Goal: Communication & Community: Share content

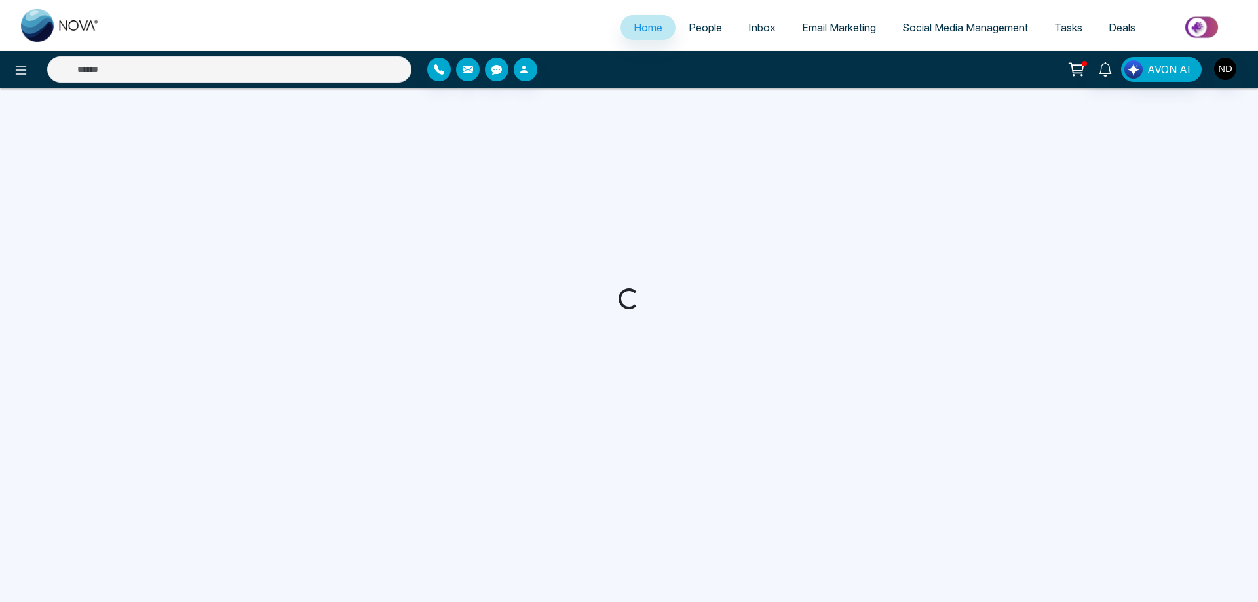
select select "*"
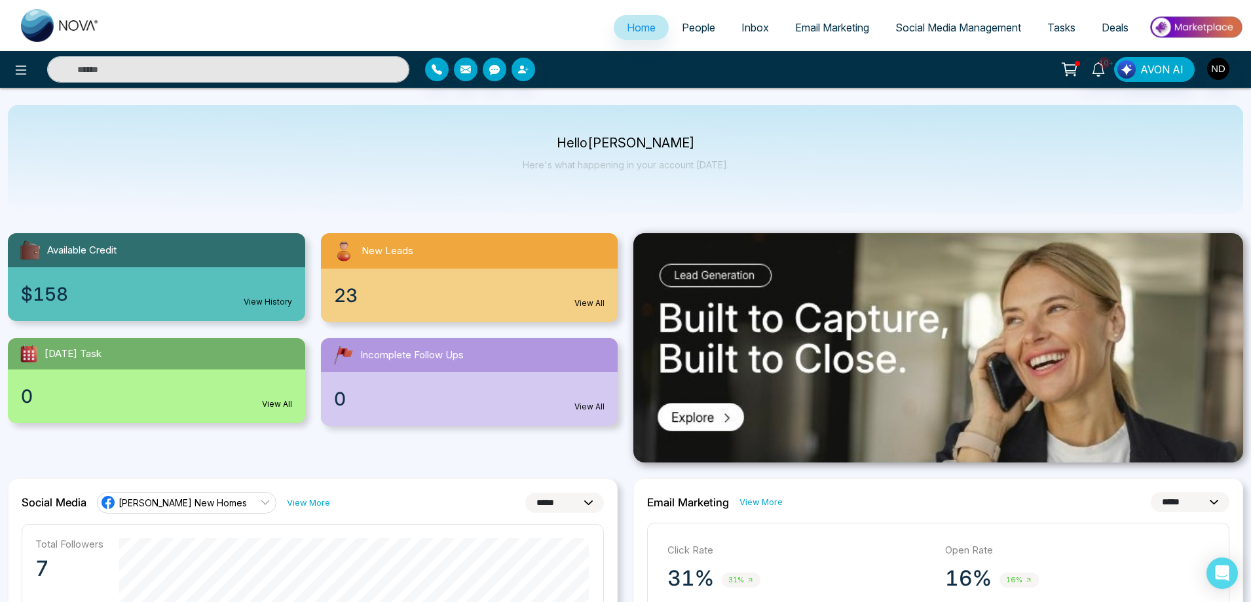
click at [128, 286] on div "$158 View History" at bounding box center [156, 294] width 297 height 54
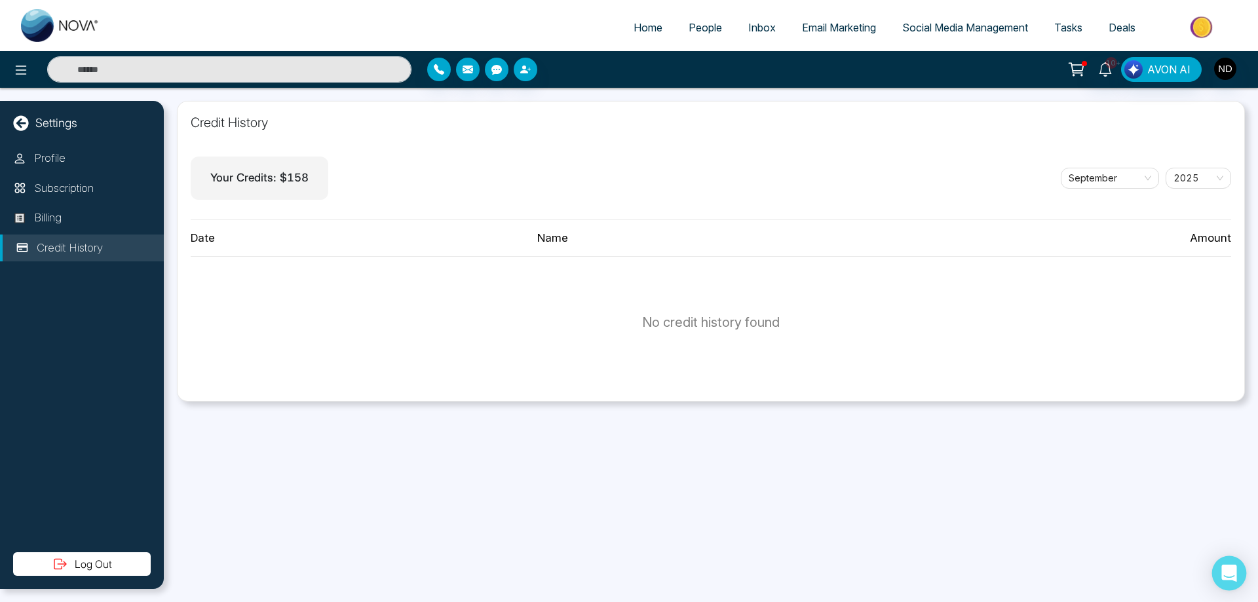
click at [1231, 571] on icon "Open Intercom Messenger" at bounding box center [1228, 573] width 15 height 17
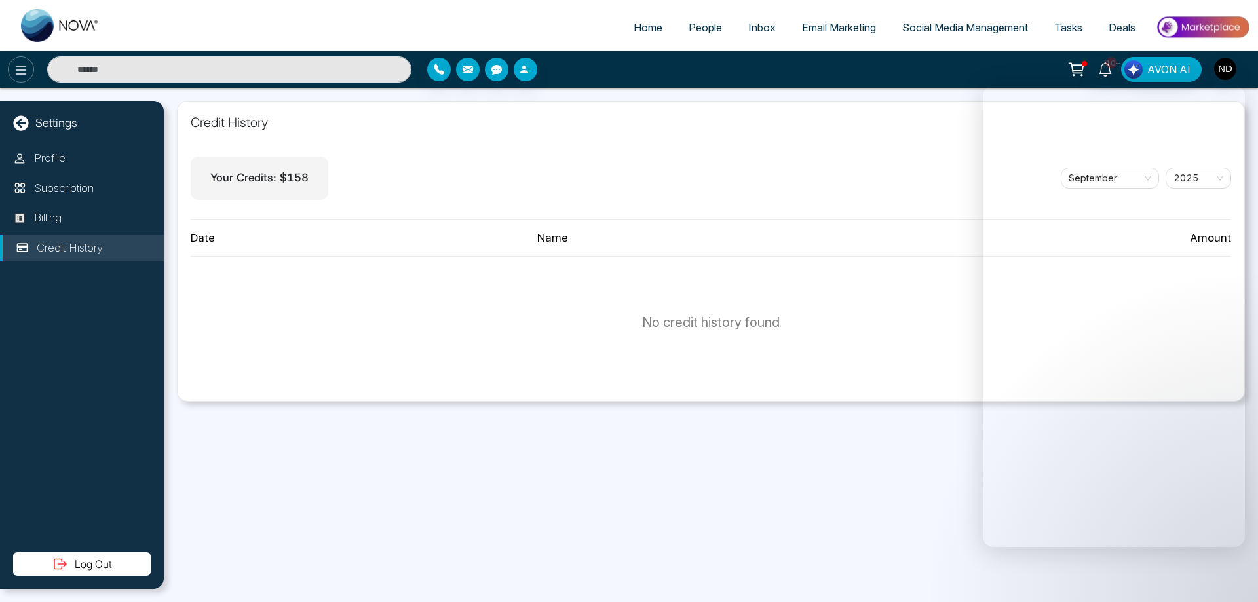
click at [18, 71] on icon at bounding box center [21, 70] width 16 height 16
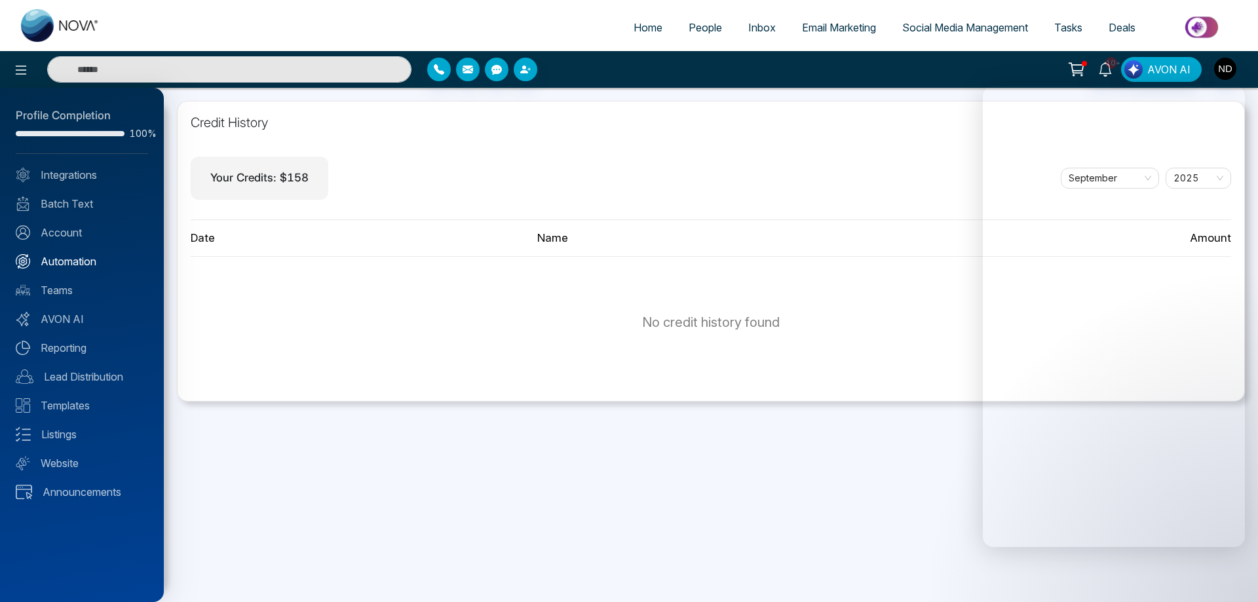
click at [64, 262] on link "Automation" at bounding box center [82, 262] width 132 height 16
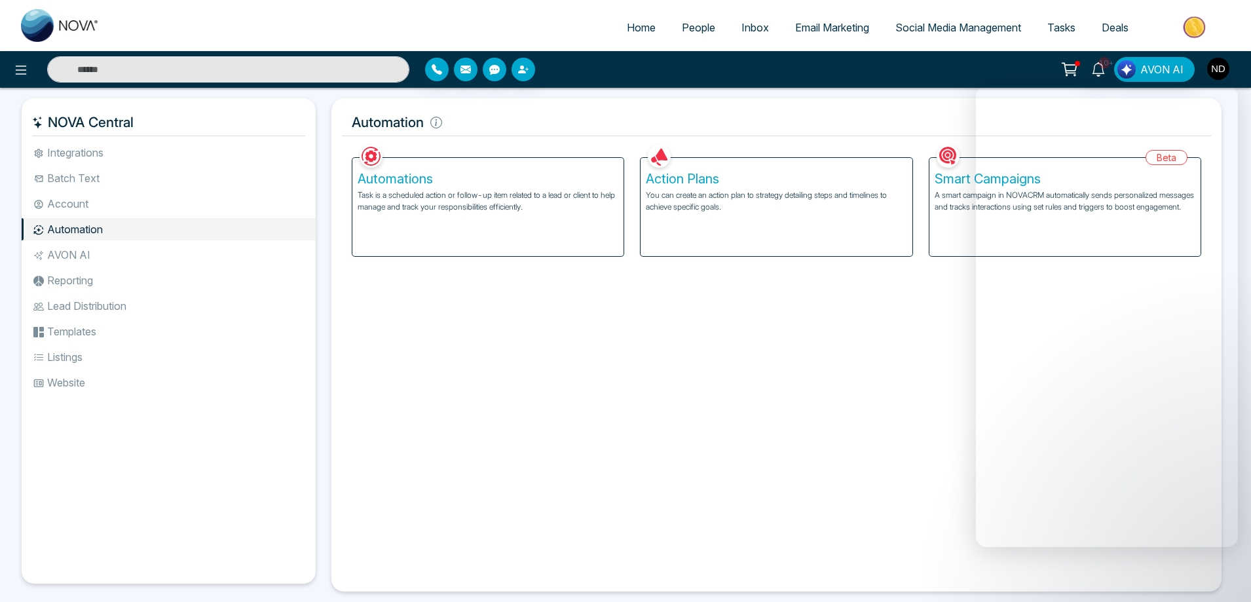
click at [1217, 67] on img "button" at bounding box center [1218, 69] width 22 height 22
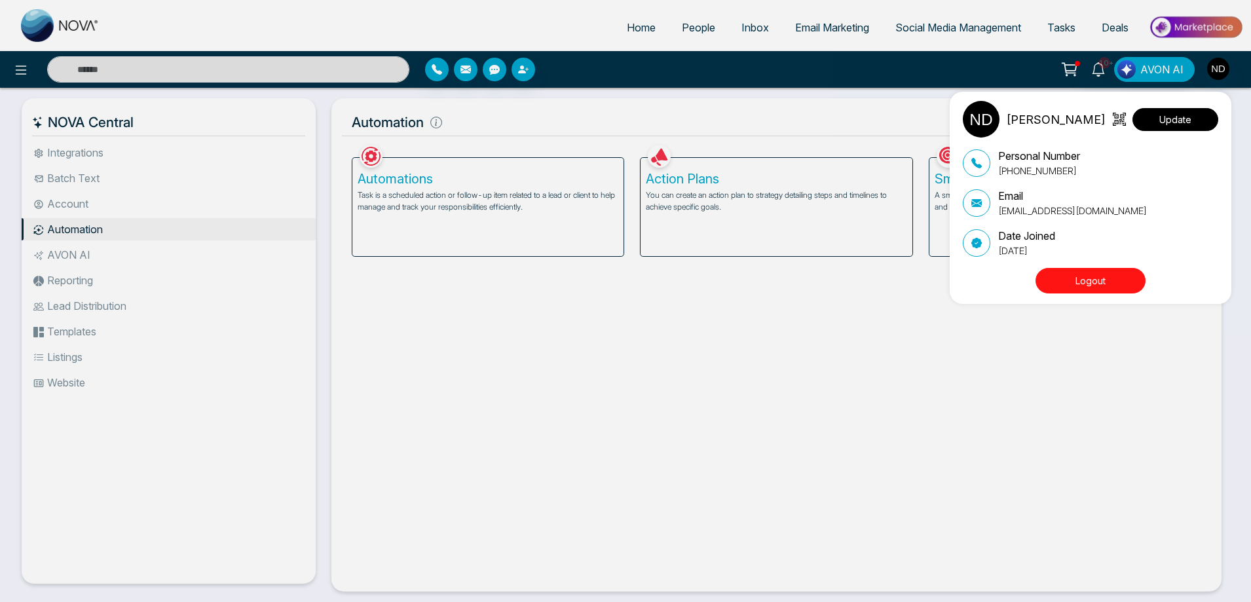
click at [1167, 125] on button "Update" at bounding box center [1176, 119] width 86 height 23
select select
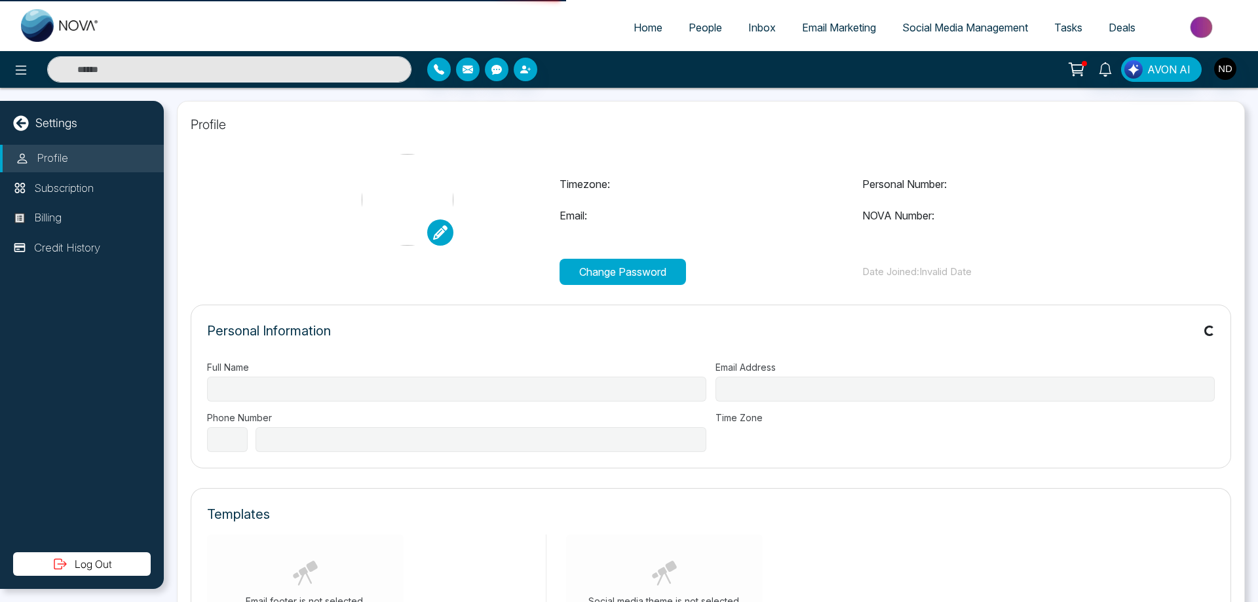
type input "**********"
select select "**"
type input "**********"
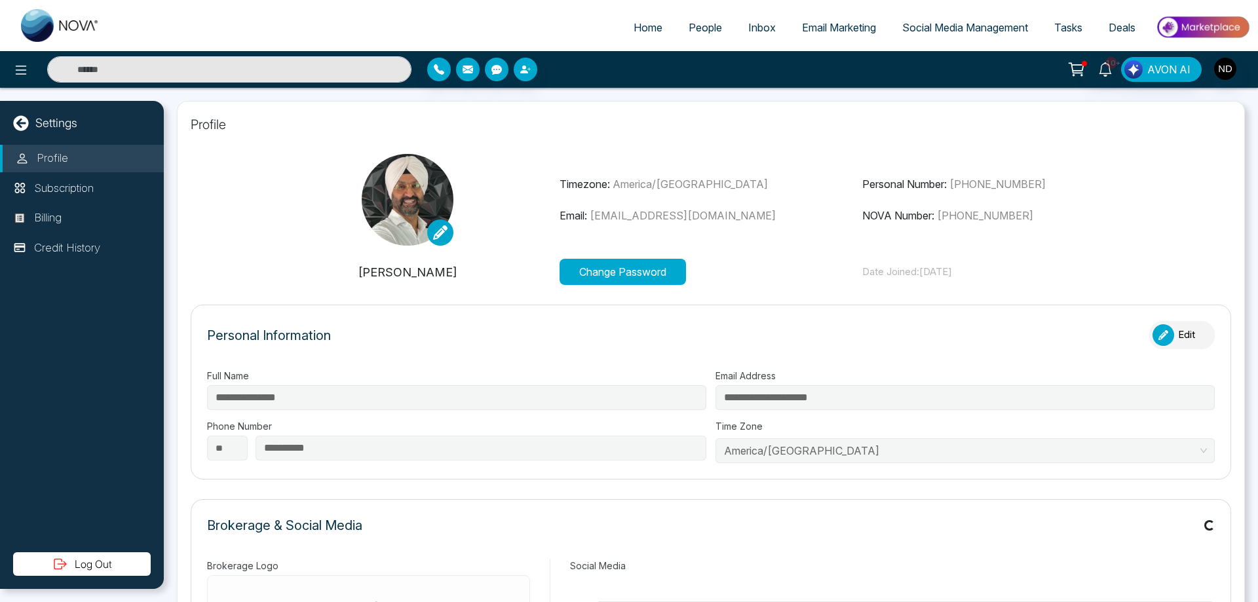
type input "**********"
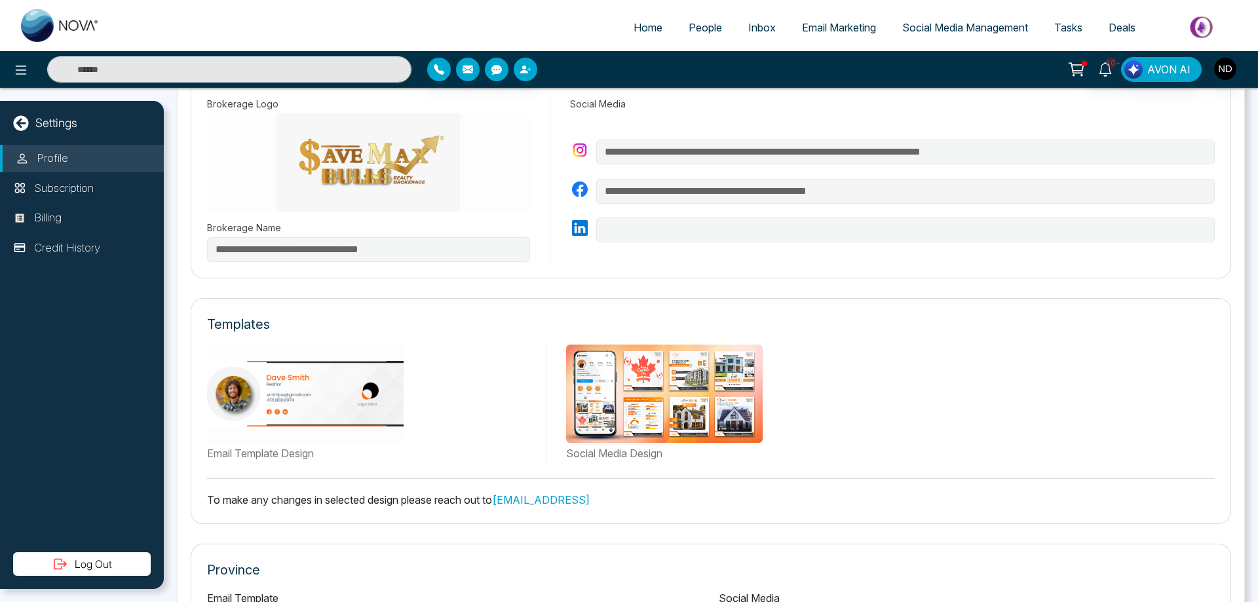
scroll to position [580, 0]
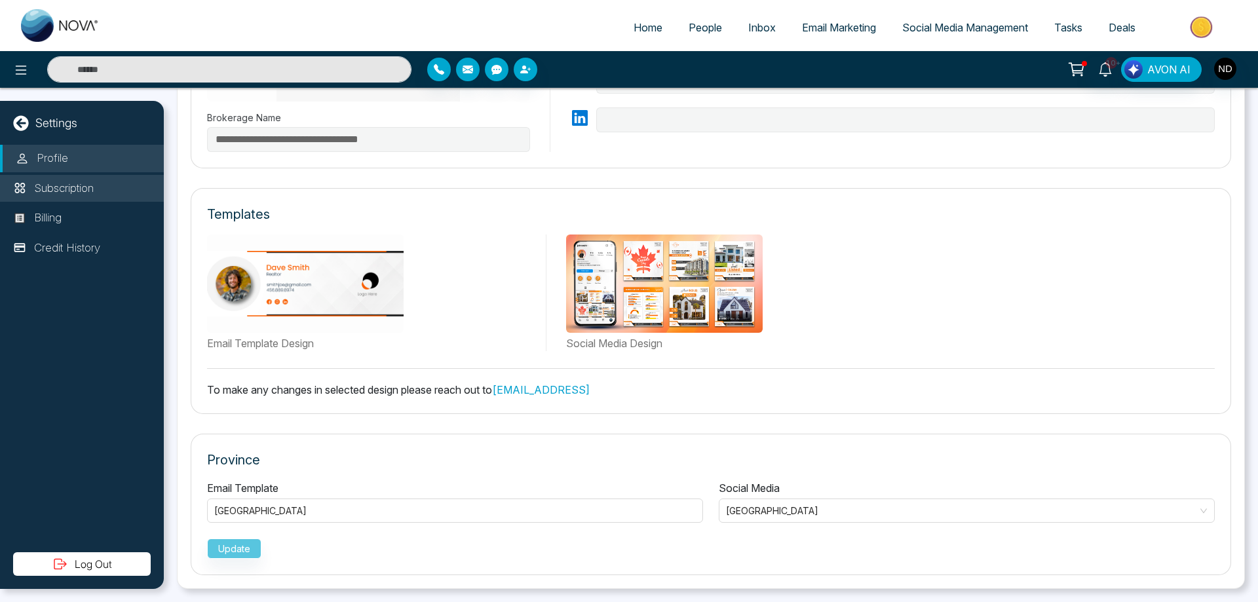
click at [66, 187] on p "Subscription" at bounding box center [64, 188] width 60 height 17
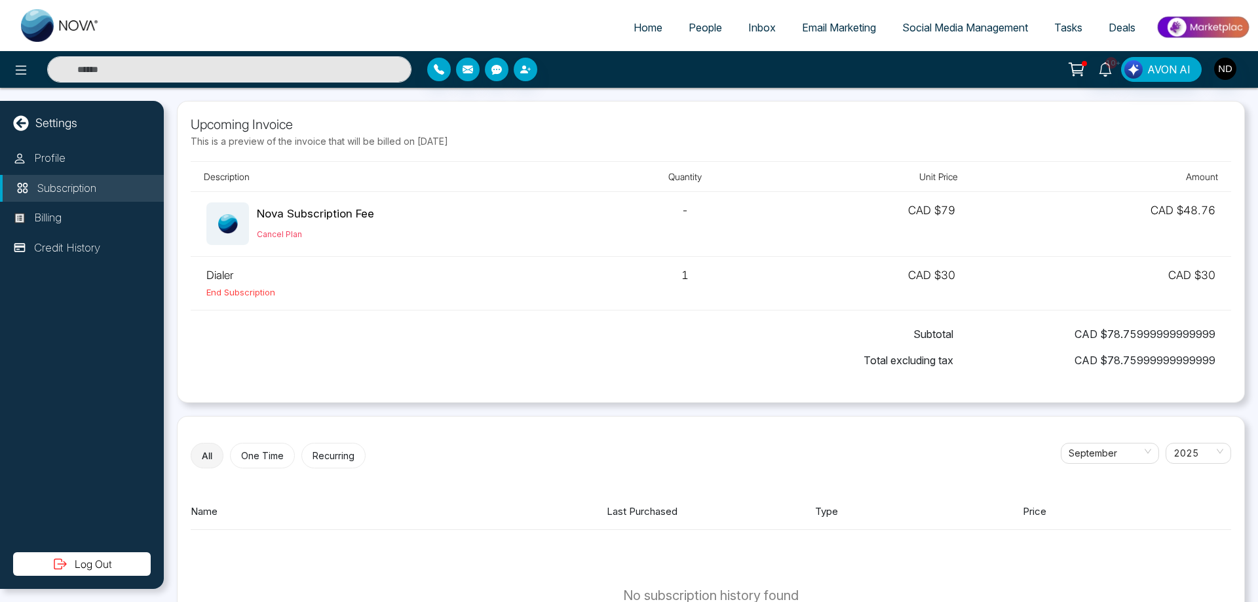
click at [633, 25] on span "Home" at bounding box center [647, 27] width 29 height 13
select select "*"
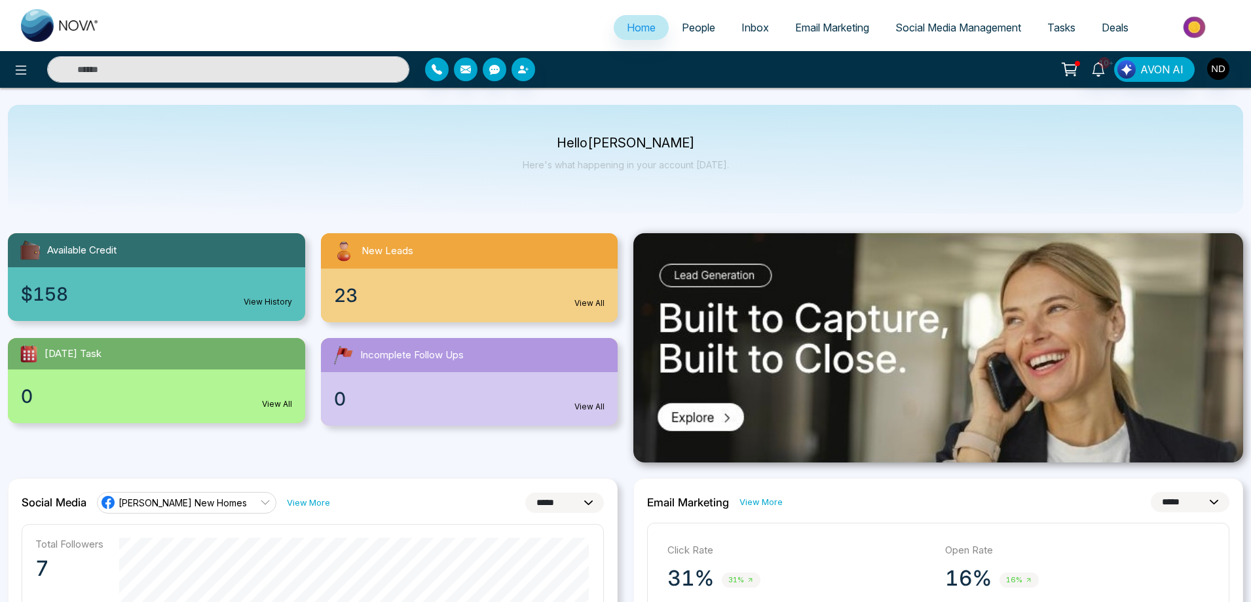
click at [172, 286] on div "$158 View History" at bounding box center [156, 294] width 297 height 54
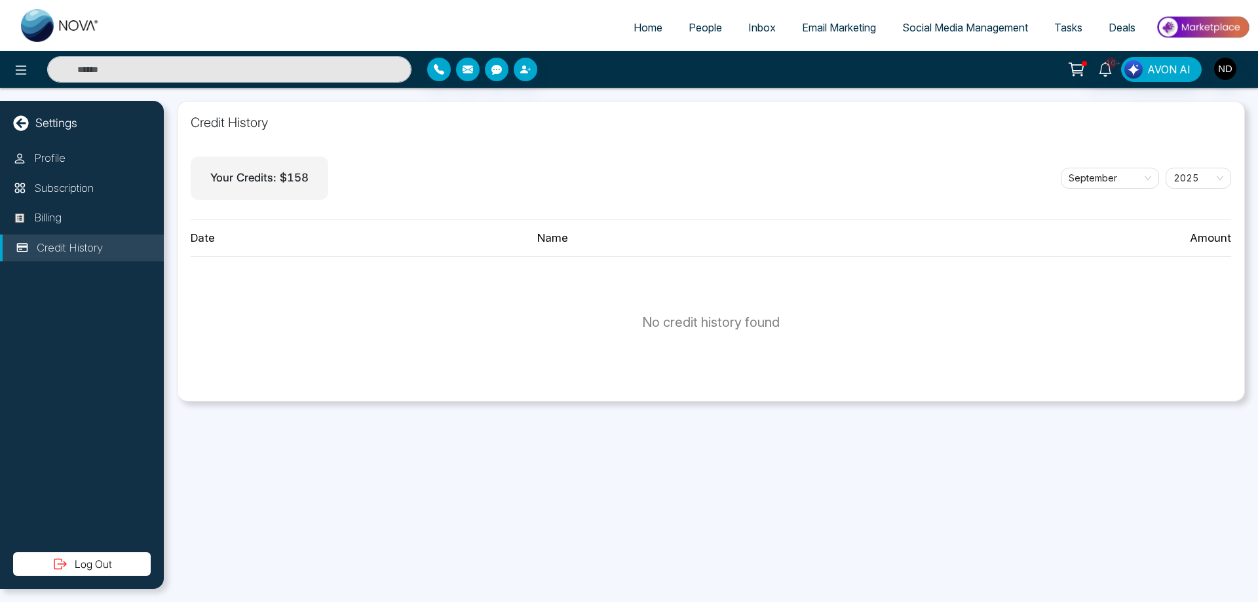
click at [644, 35] on link "Home" at bounding box center [647, 27] width 55 height 25
select select "*"
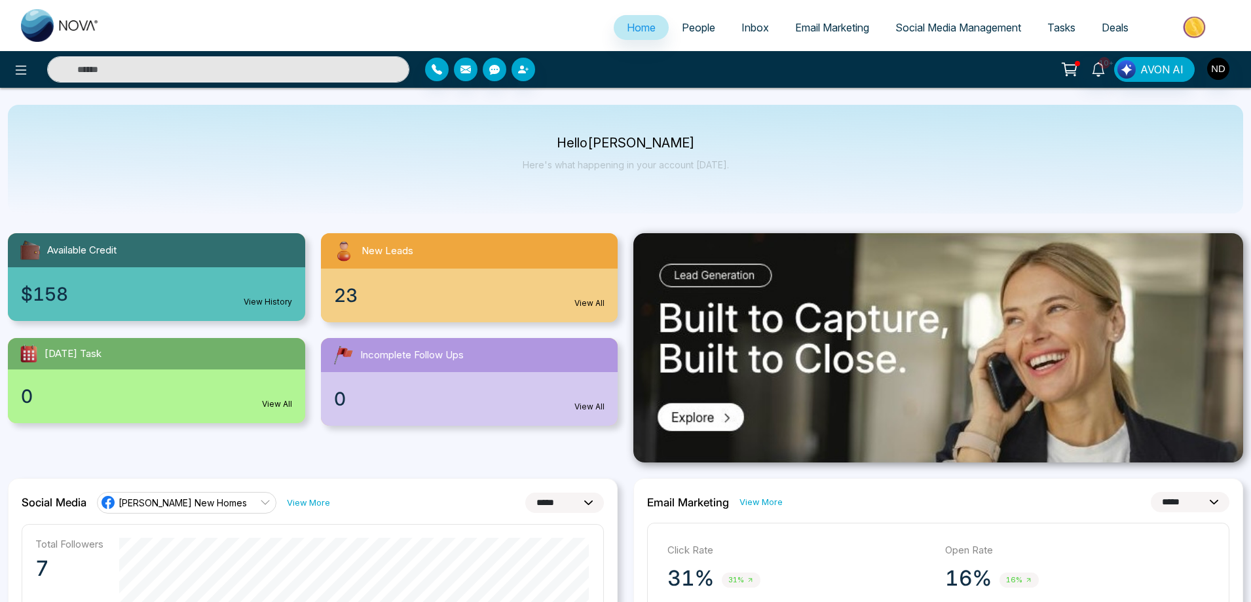
click at [1080, 67] on button at bounding box center [1070, 69] width 26 height 25
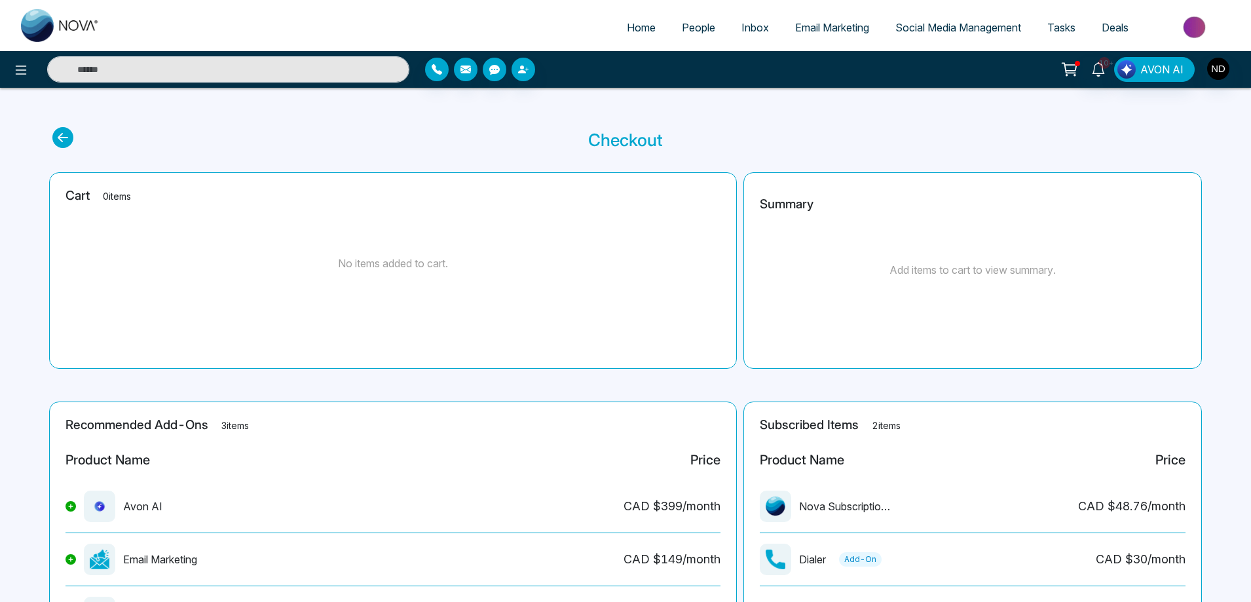
click at [690, 22] on span "People" at bounding box center [698, 27] width 33 height 13
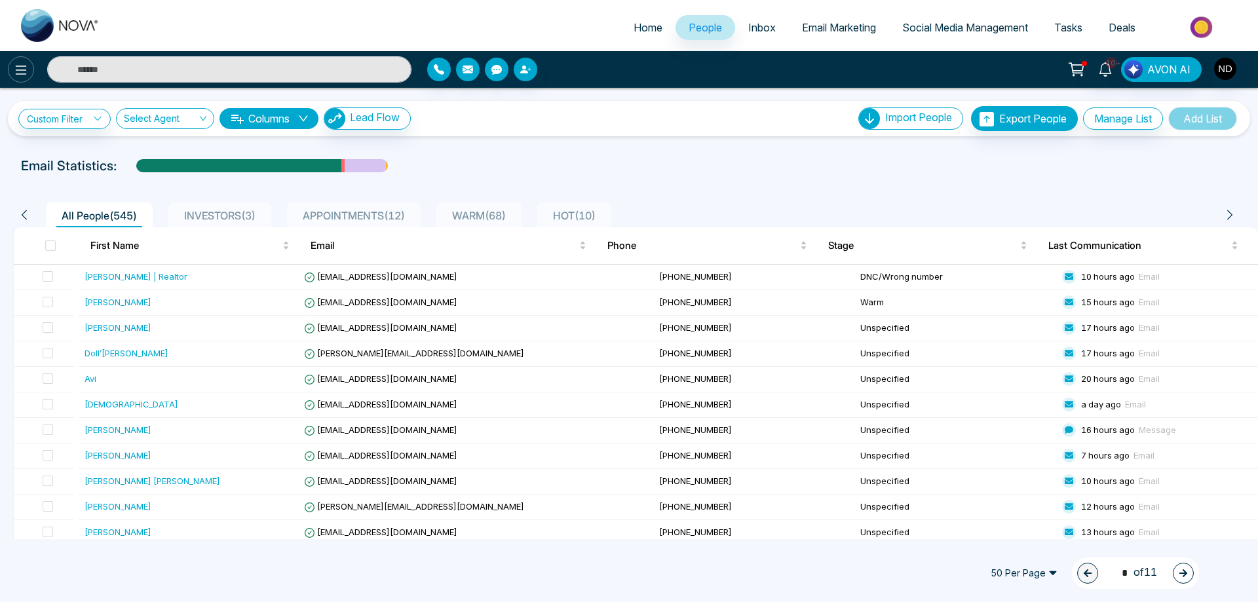
click at [20, 74] on icon at bounding box center [21, 70] width 16 height 16
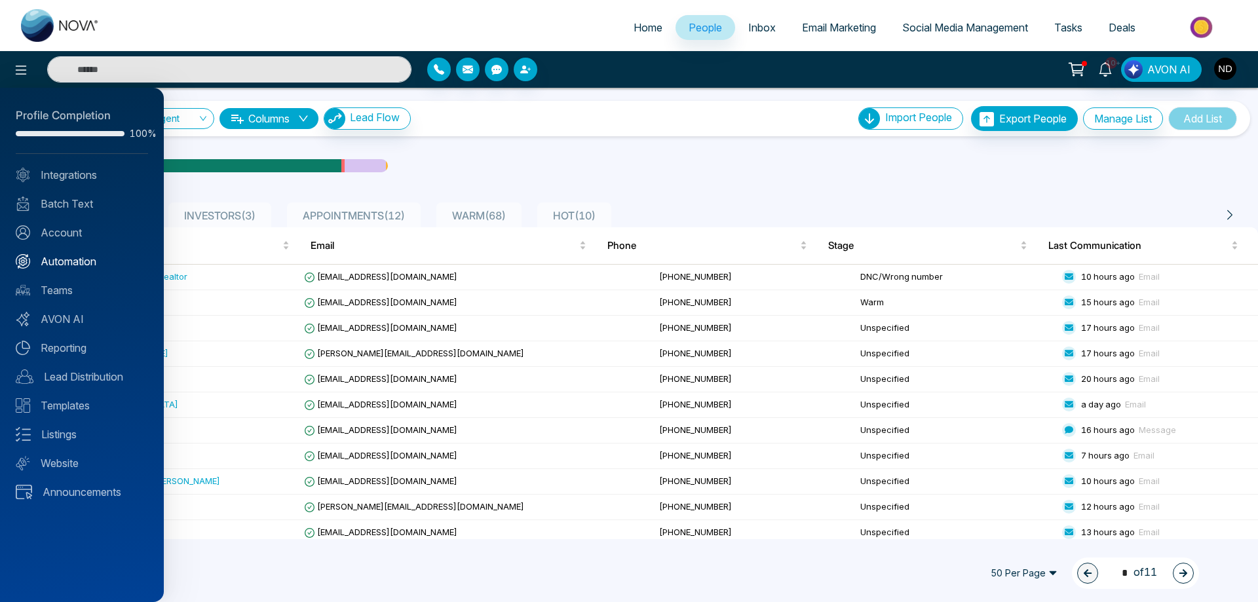
click at [65, 263] on link "Automation" at bounding box center [82, 262] width 132 height 16
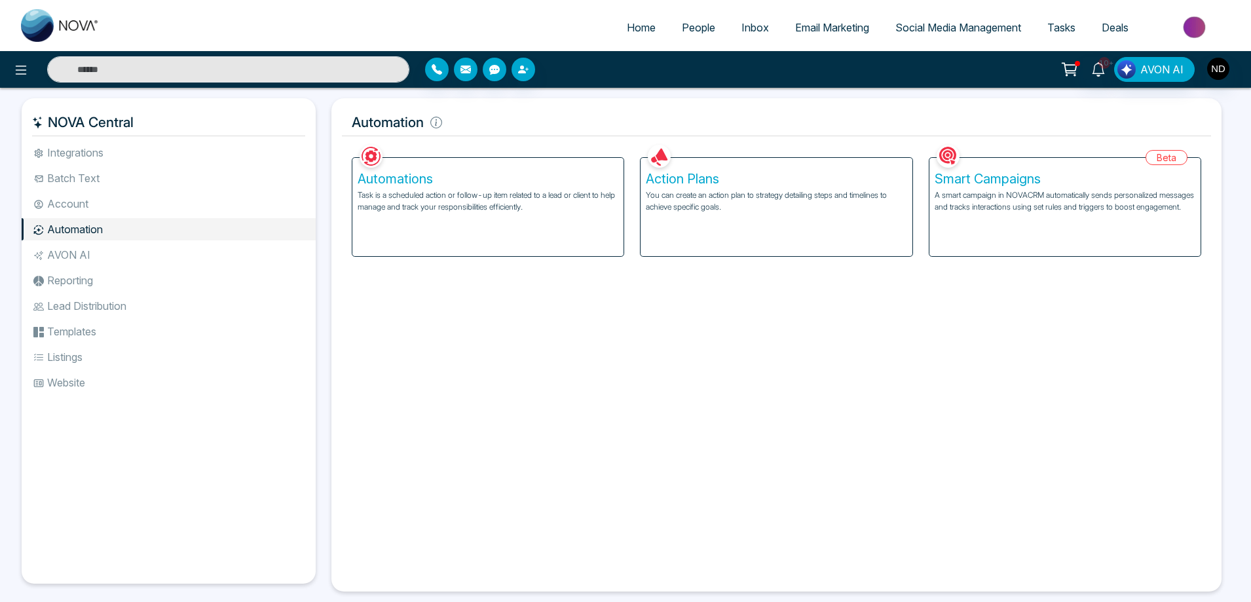
click at [488, 206] on p "Task is a scheduled action or follow-up item related to a lead or client to hel…" at bounding box center [488, 201] width 261 height 24
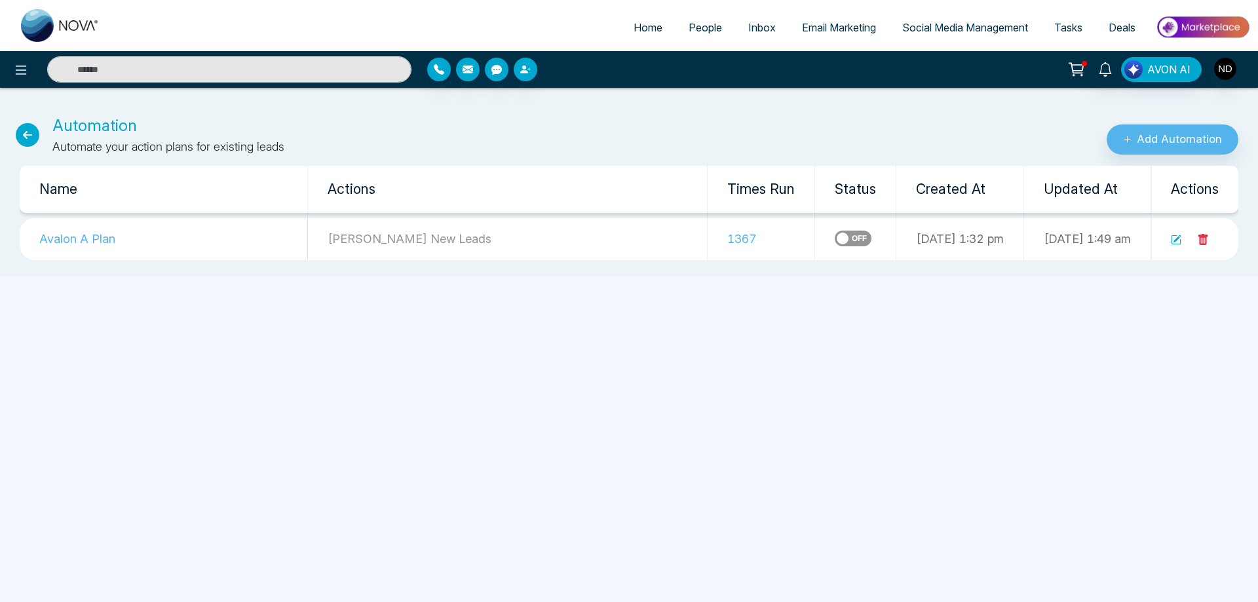
click at [23, 67] on icon at bounding box center [21, 70] width 16 height 16
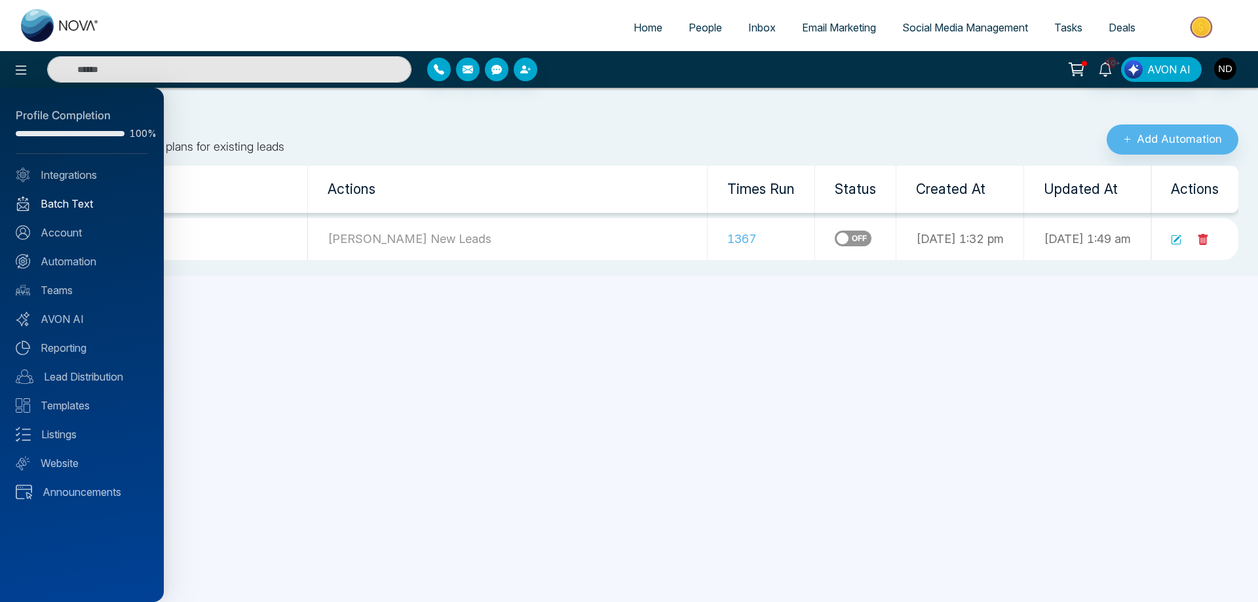
click at [73, 206] on link "Batch Text" at bounding box center [82, 204] width 132 height 16
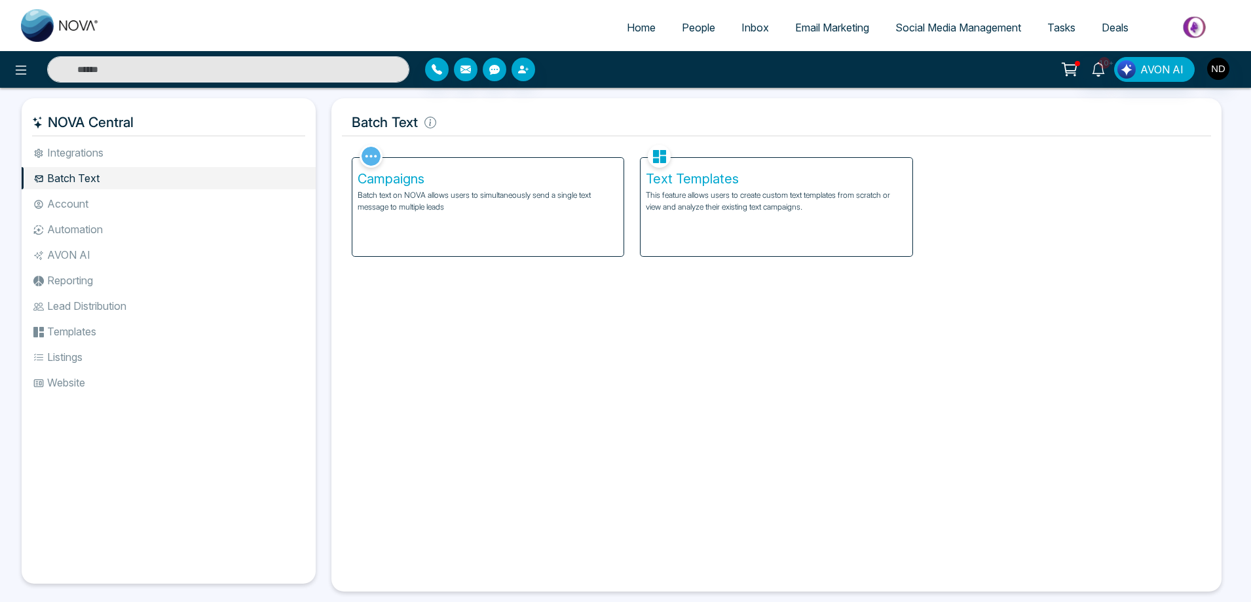
click at [606, 343] on div "Facebook NOVACRM enables users to connect to Facebook to schedule social media …" at bounding box center [776, 362] width 869 height 440
click at [403, 202] on p "Batch text on NOVA allows users to simultaneously send a single text message to…" at bounding box center [488, 201] width 261 height 24
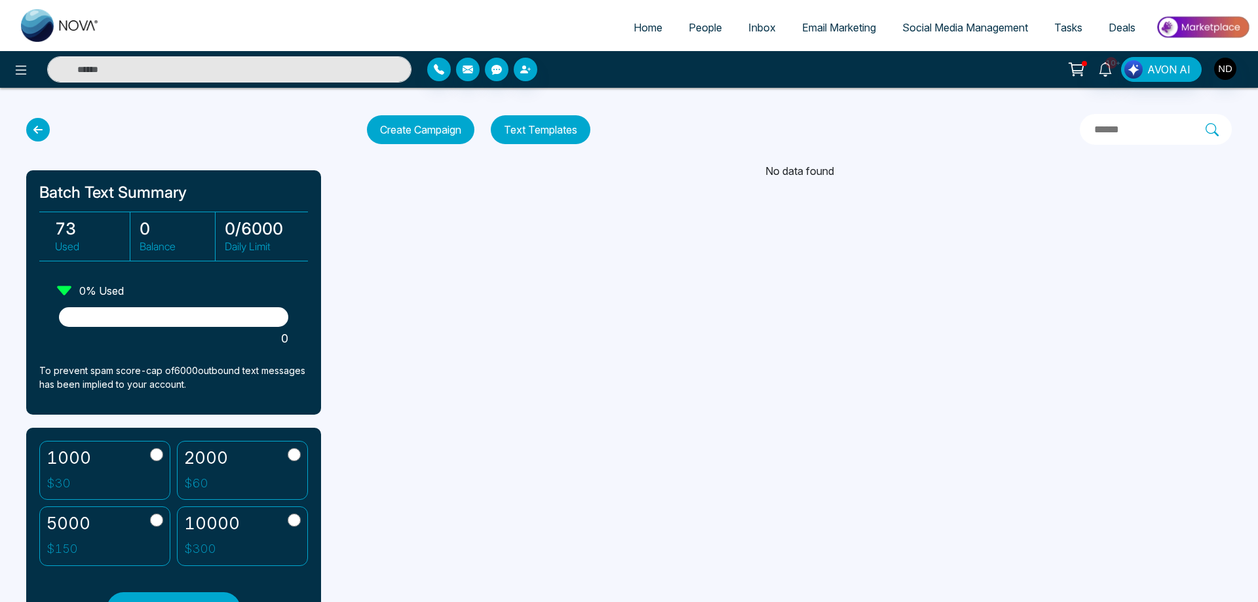
click at [797, 170] on div "No data found" at bounding box center [799, 171] width 865 height 16
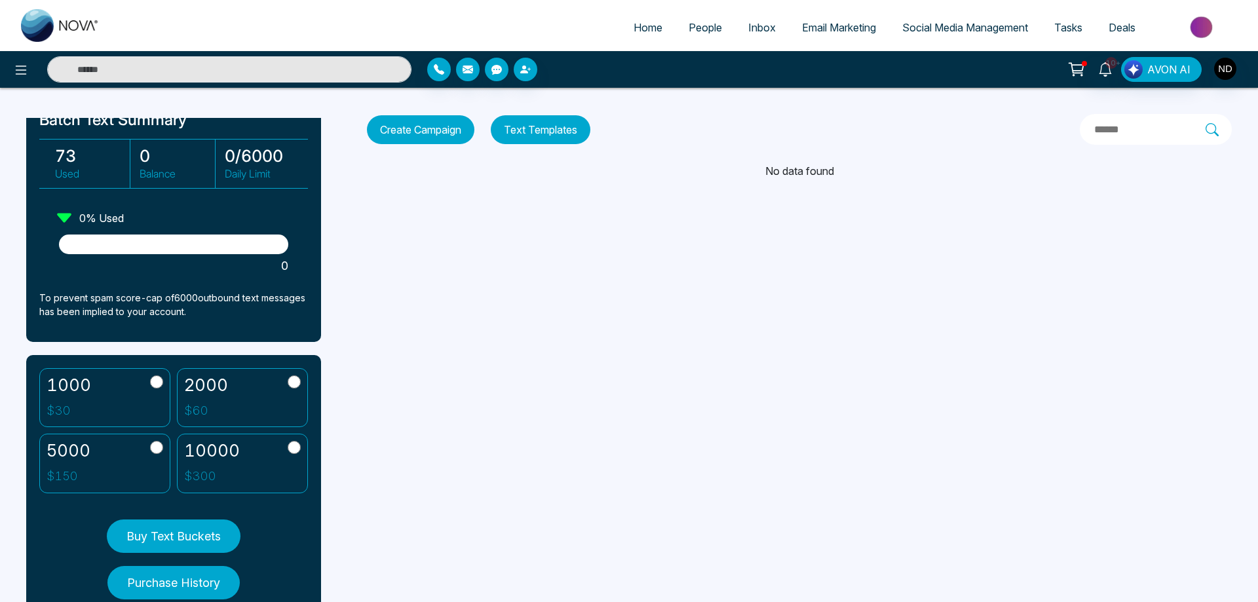
scroll to position [129, 0]
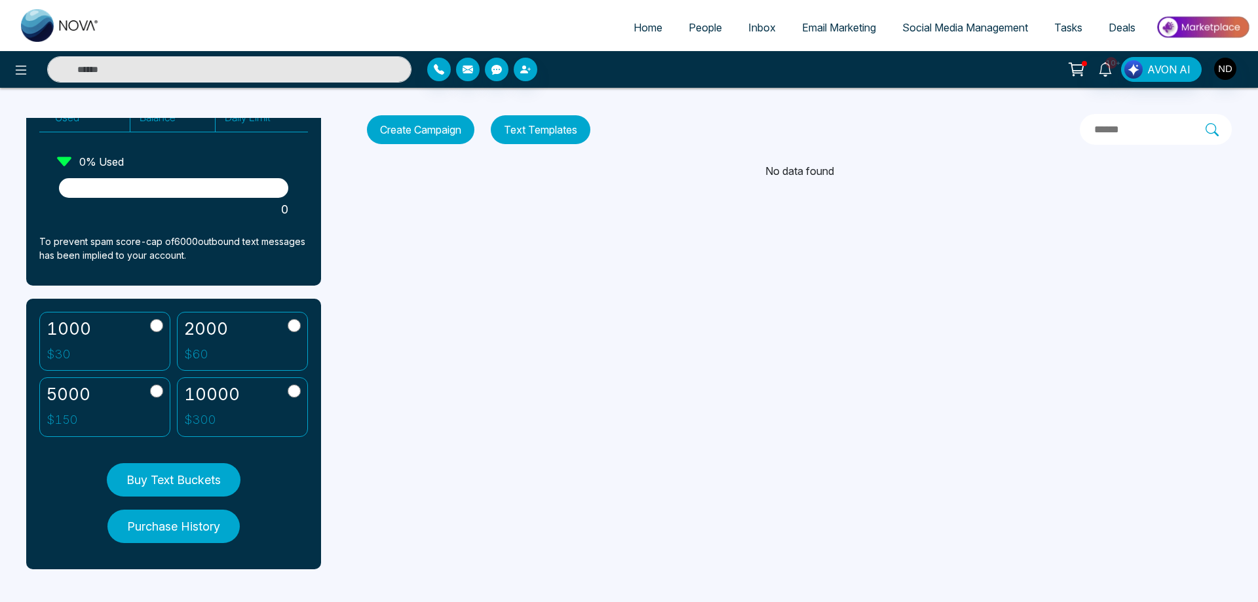
click at [160, 482] on button "Buy Text Buckets" at bounding box center [174, 479] width 134 height 33
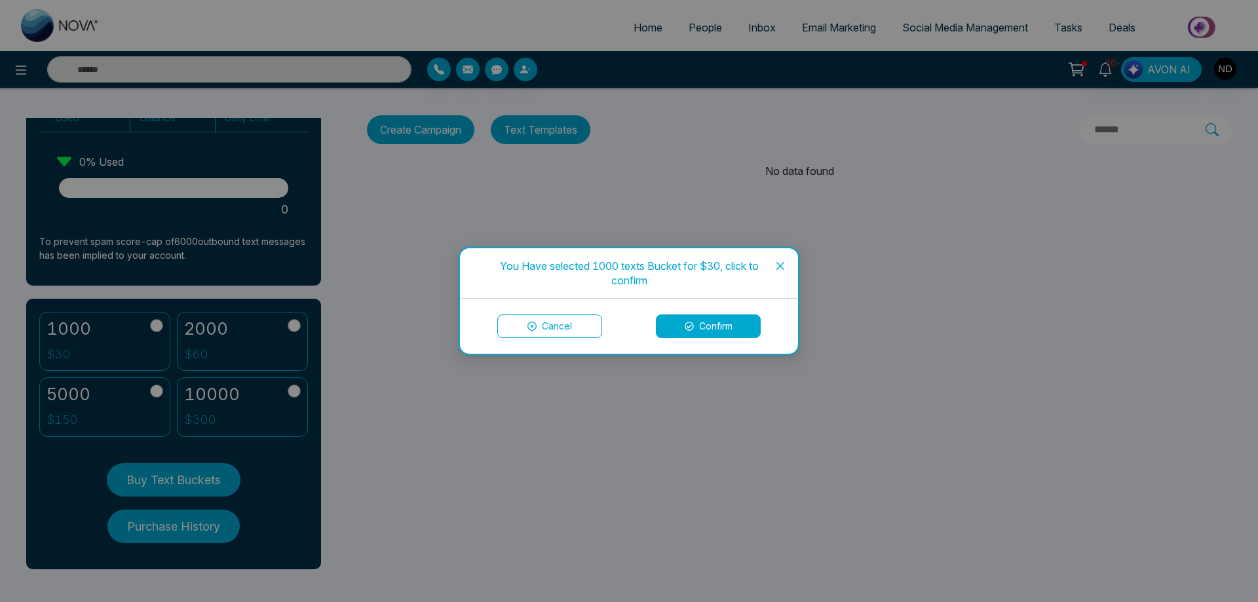
click at [727, 324] on button "Confirm" at bounding box center [708, 326] width 105 height 24
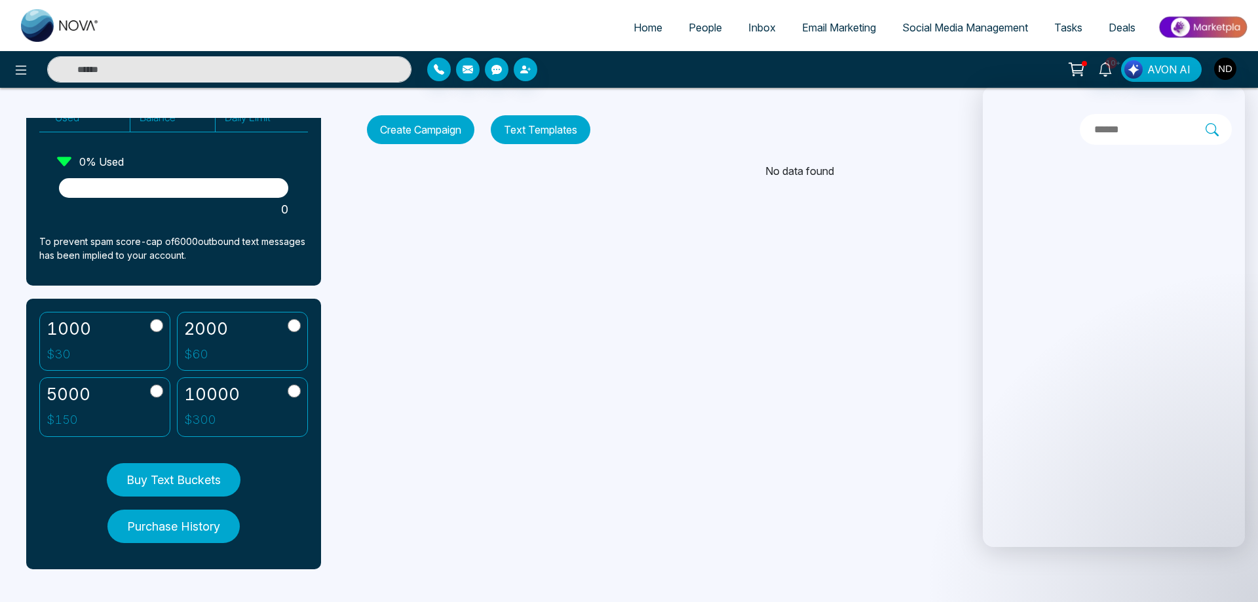
click at [755, 298] on div "Home People Inbox Email Marketing Social Media Management Tasks Deals 10+ AVON …" at bounding box center [629, 301] width 1258 height 602
click at [156, 477] on button "Buy Text Buckets" at bounding box center [174, 479] width 134 height 33
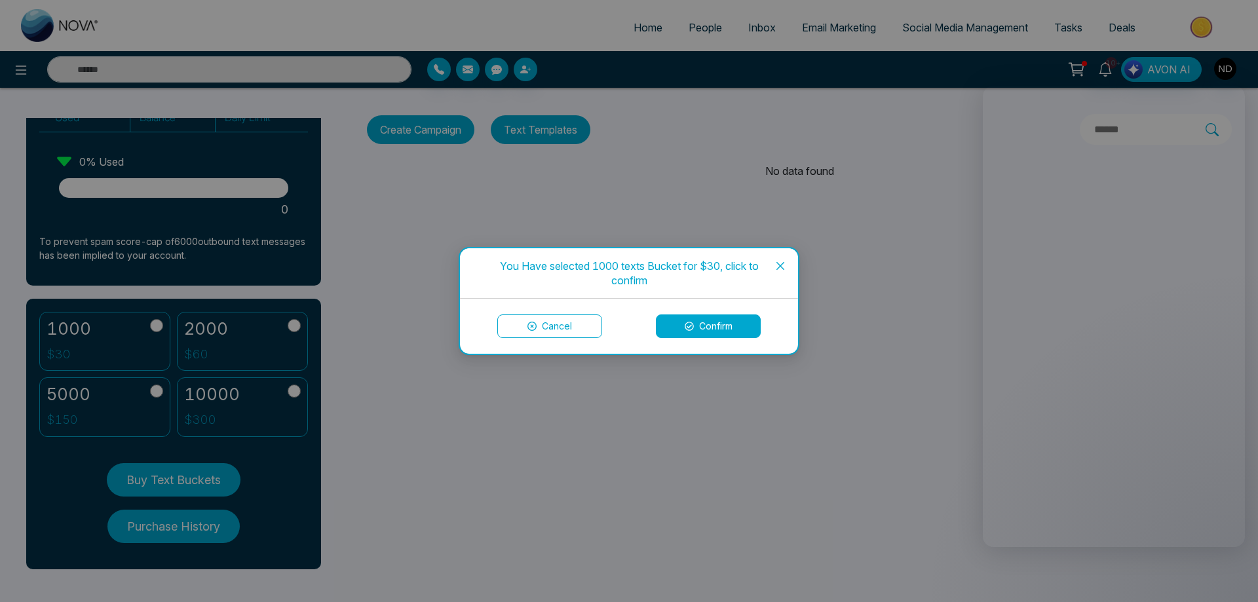
click at [711, 328] on button "Confirm" at bounding box center [708, 326] width 105 height 24
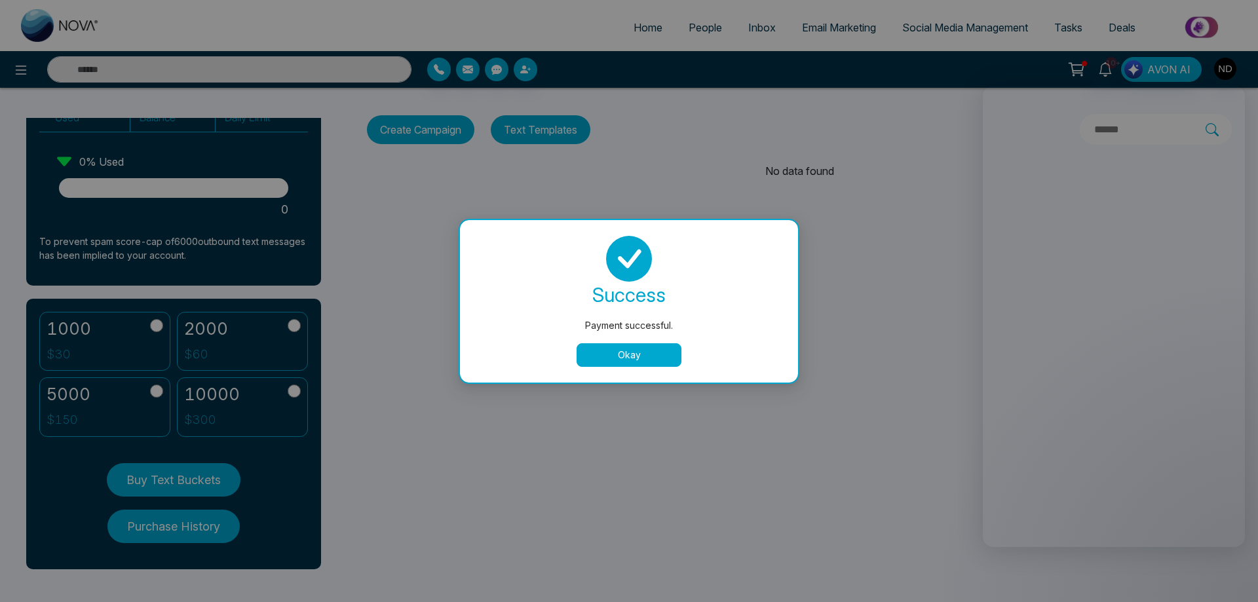
click at [628, 356] on button "Okay" at bounding box center [628, 355] width 105 height 24
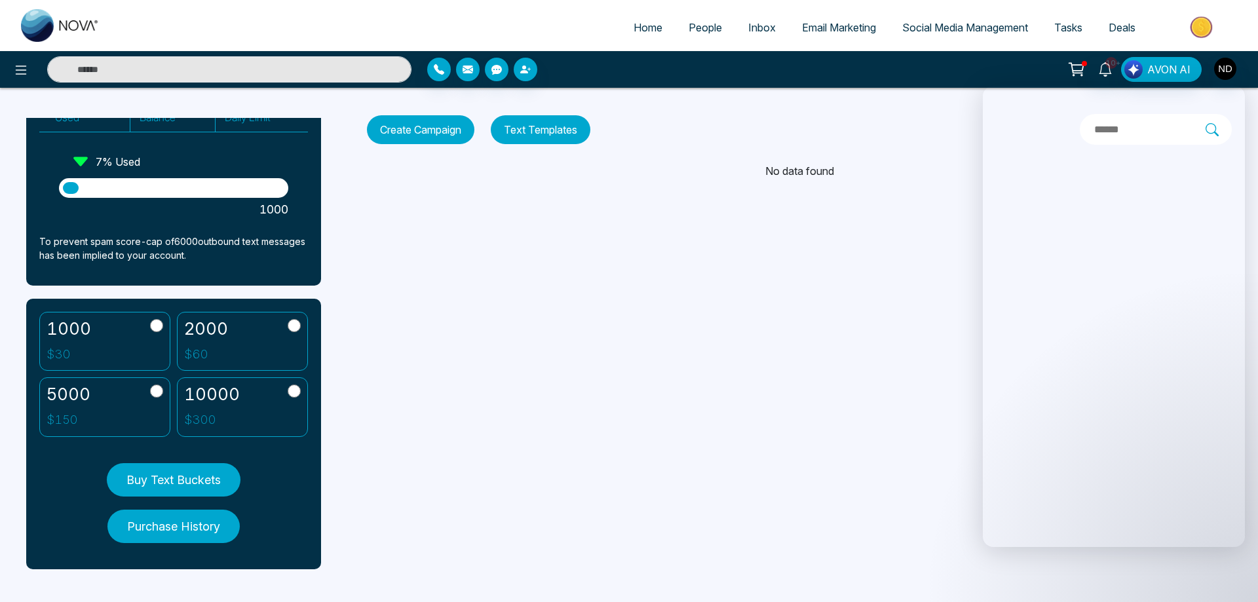
click at [656, 358] on div "Home People Inbox Email Marketing Social Media Management Tasks Deals 10+ AVON …" at bounding box center [629, 301] width 1258 height 602
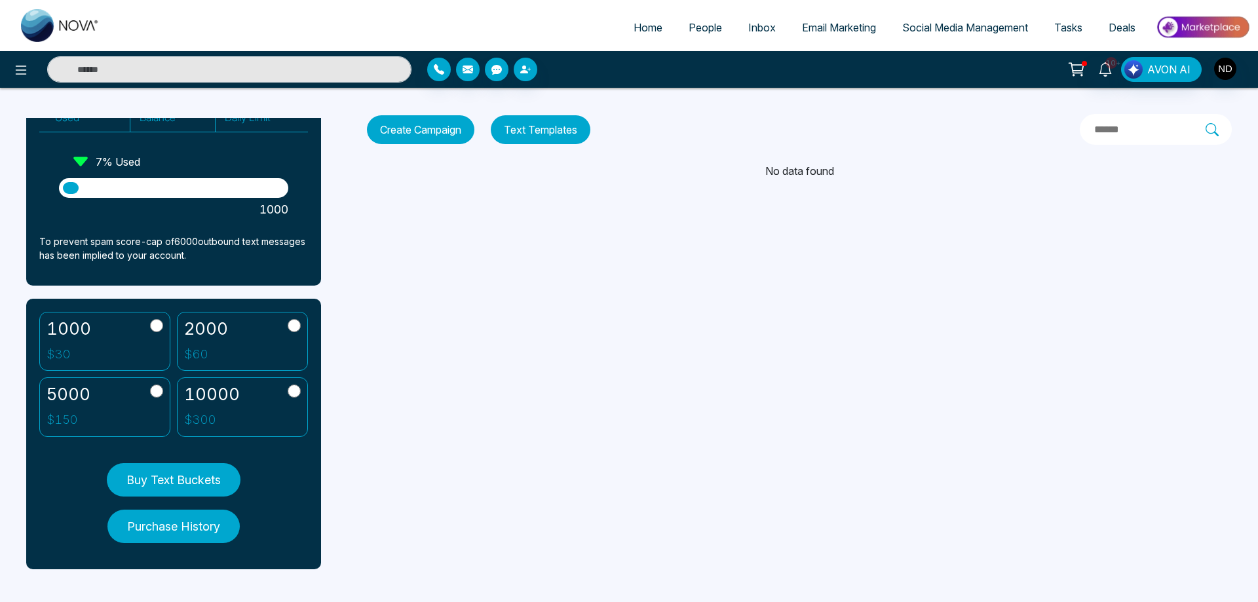
click at [178, 531] on button "Purchase History" at bounding box center [173, 526] width 132 height 33
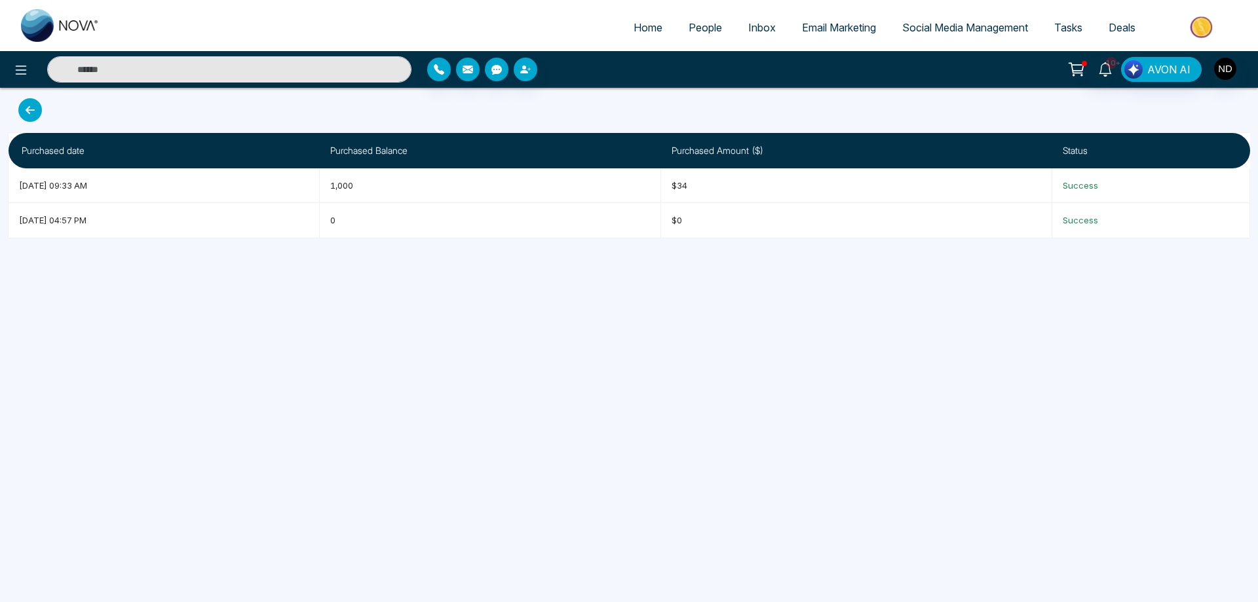
click at [28, 111] on icon at bounding box center [30, 110] width 24 height 24
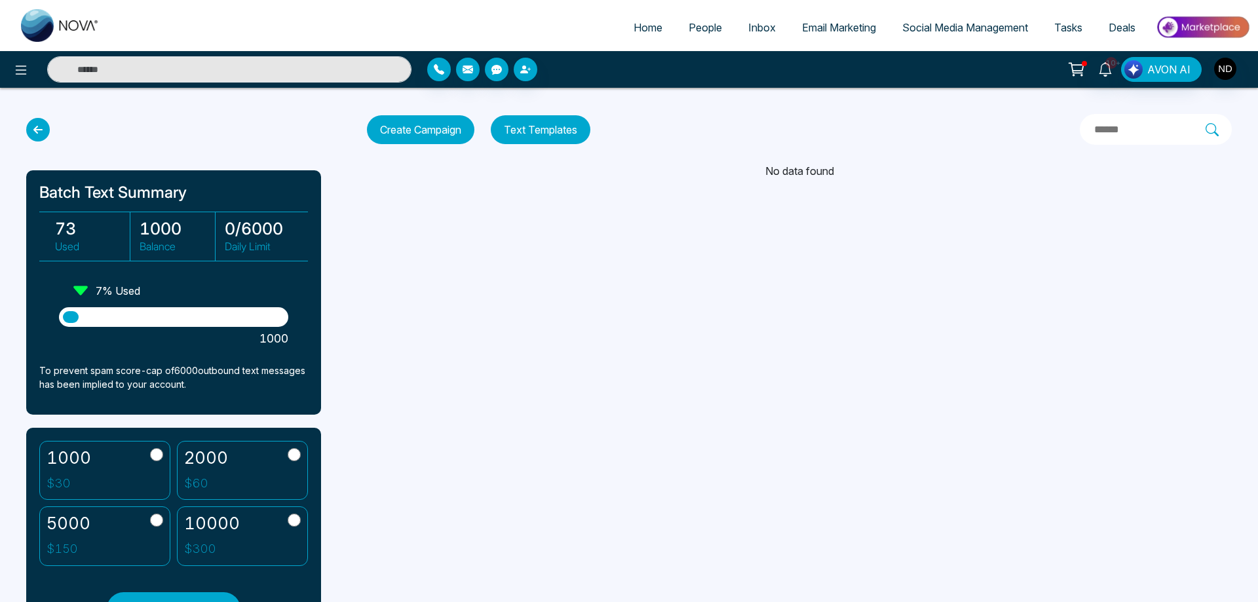
click at [704, 29] on span "People" at bounding box center [705, 27] width 33 height 13
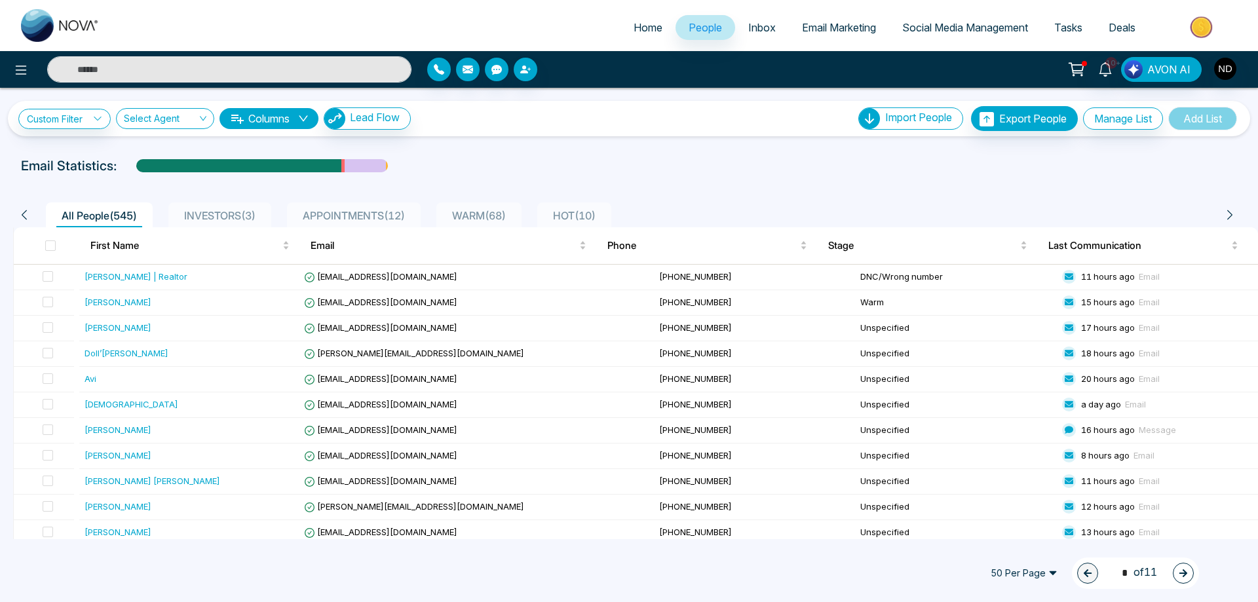
click at [246, 69] on input "text" at bounding box center [229, 69] width 364 height 26
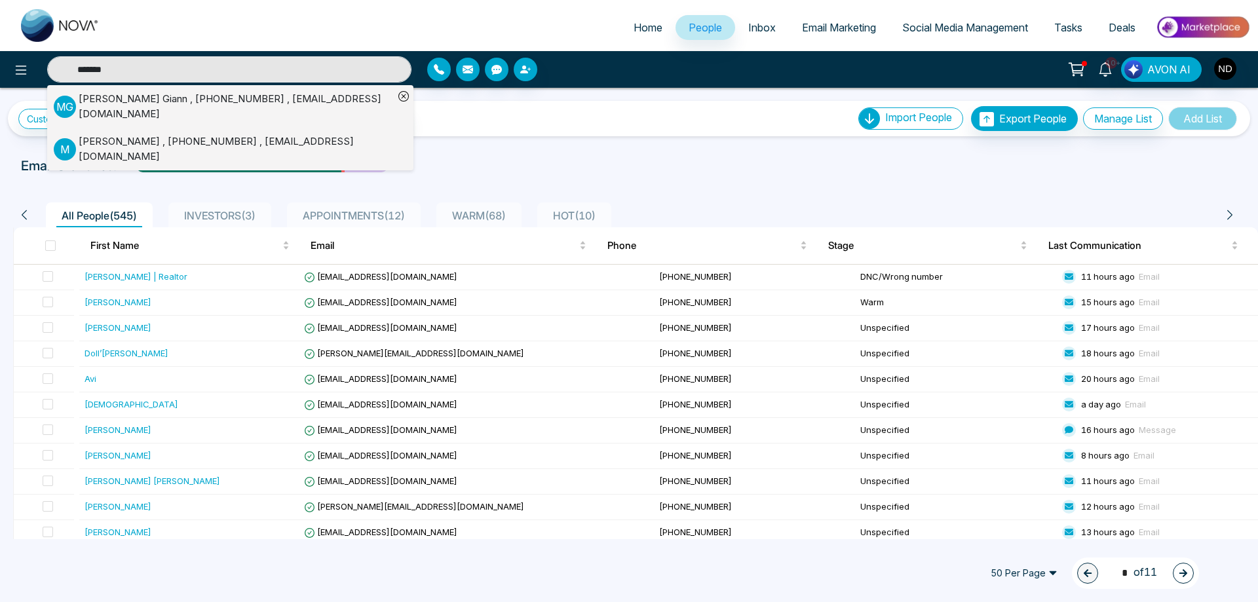
type input "*******"
click at [193, 96] on div "Melissa Giann , +16477018133 , melissawkll@gmail.com" at bounding box center [236, 106] width 315 height 29
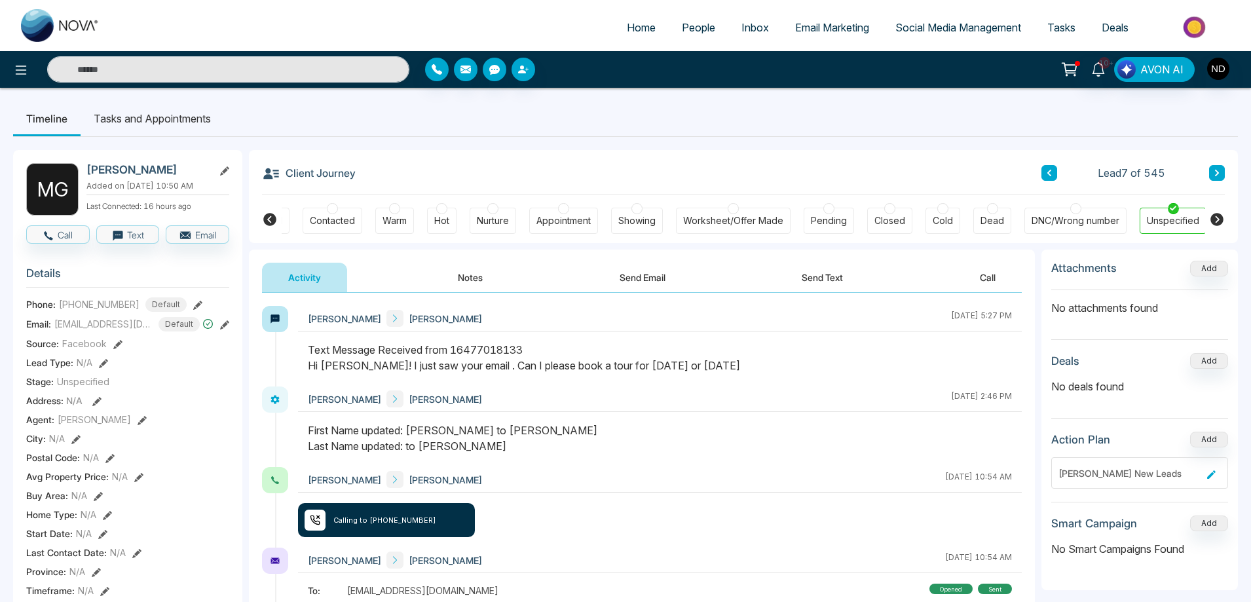
click at [561, 217] on div "Appointment" at bounding box center [564, 220] width 54 height 13
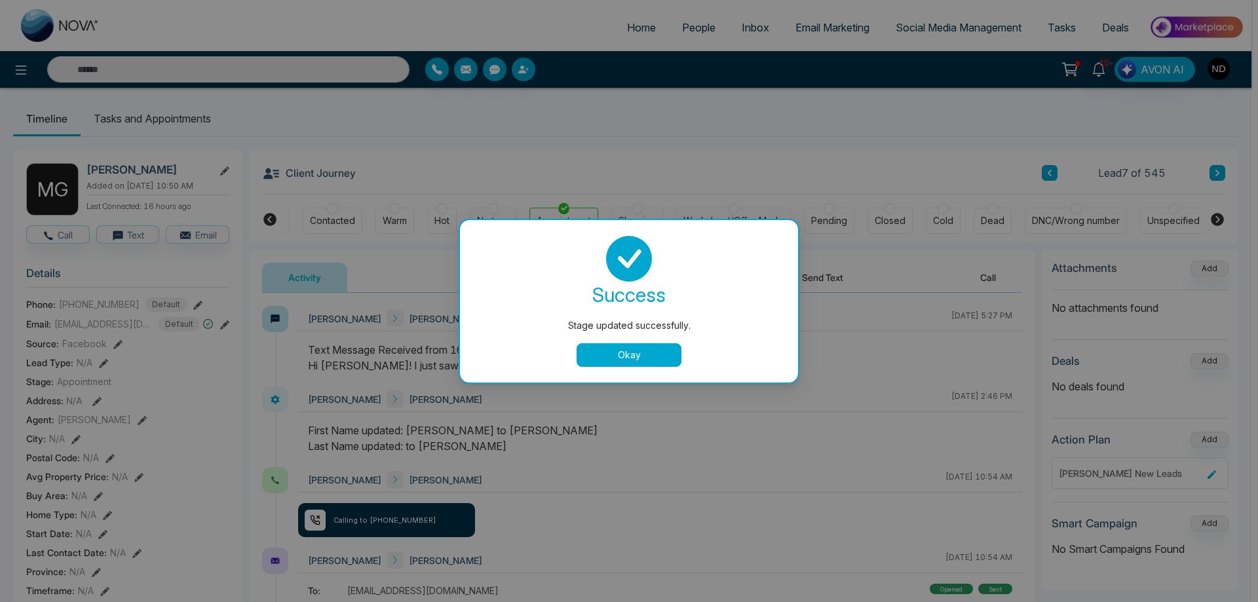
click at [623, 354] on button "Okay" at bounding box center [628, 355] width 105 height 24
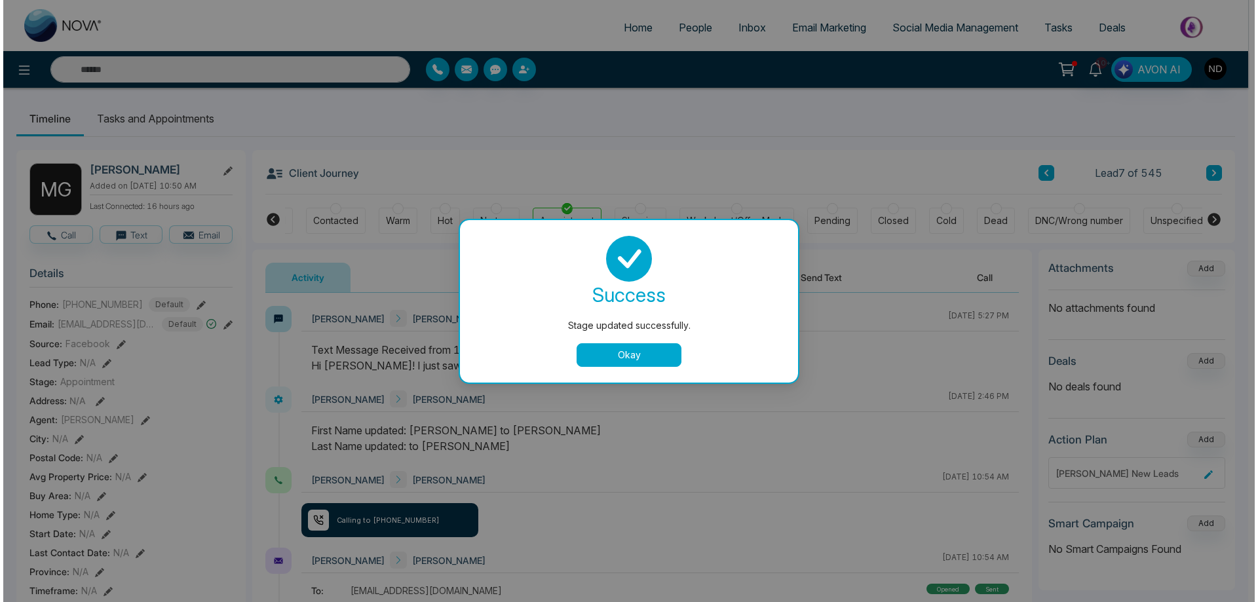
scroll to position [0, 44]
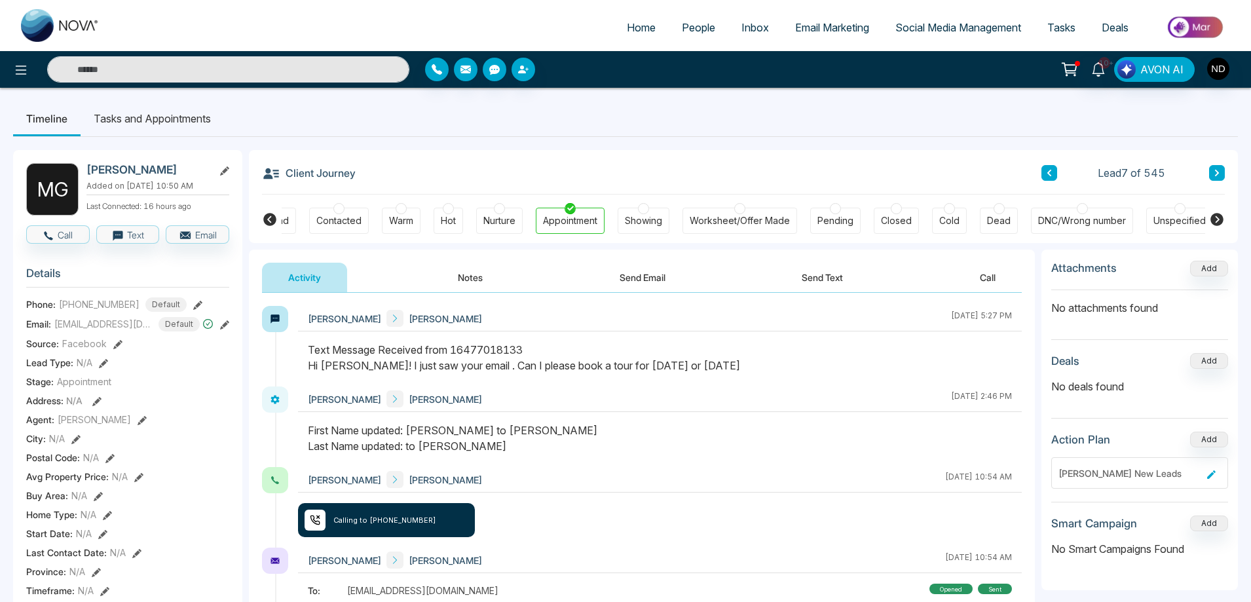
click at [187, 123] on li "Tasks and Appointments" at bounding box center [152, 118] width 143 height 35
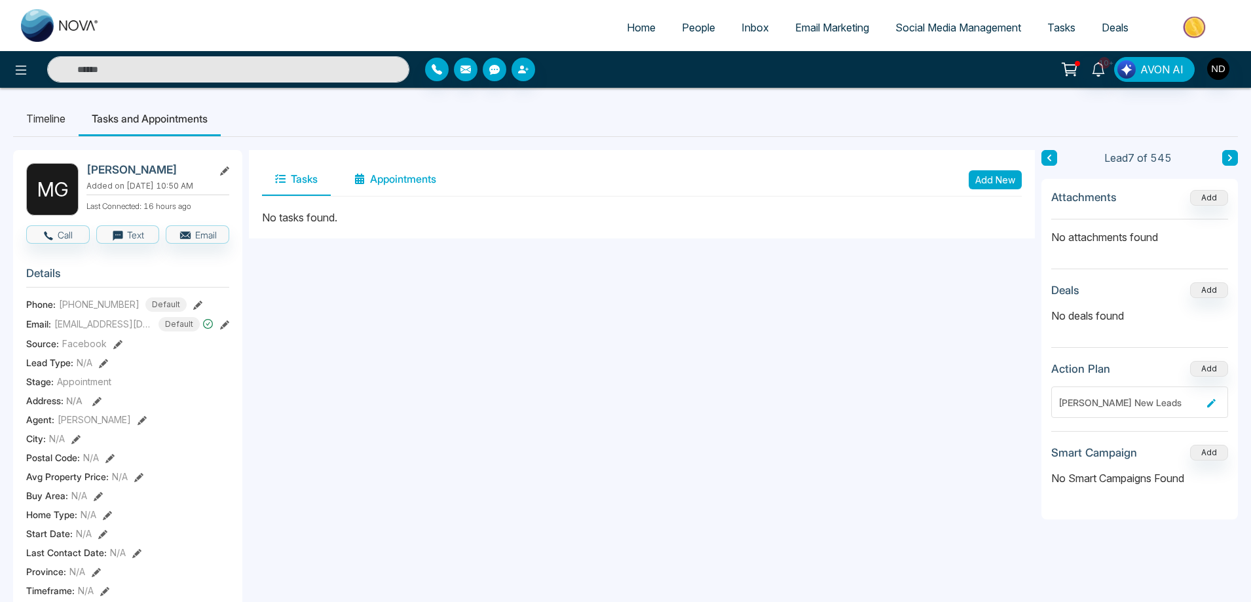
click at [417, 177] on button "Appointments" at bounding box center [395, 179] width 108 height 33
click at [1005, 176] on button "Add New" at bounding box center [995, 179] width 53 height 19
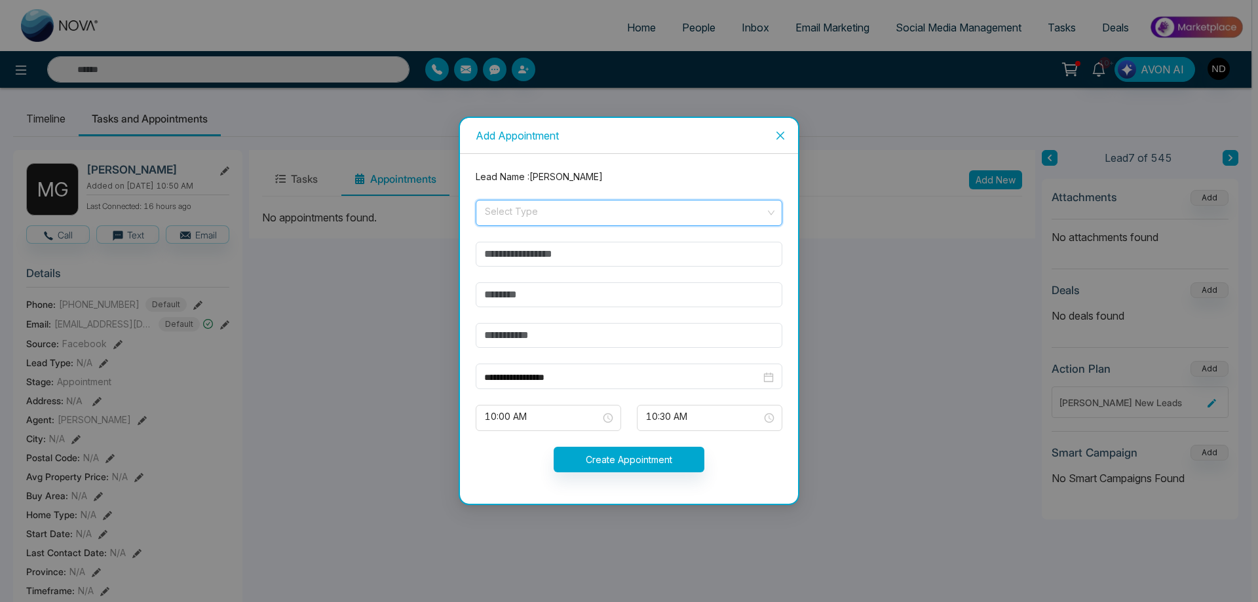
click at [574, 216] on input "search" at bounding box center [624, 210] width 282 height 20
click at [552, 241] on div "In-Person" at bounding box center [628, 242] width 291 height 14
click at [605, 254] on input "text" at bounding box center [629, 254] width 307 height 25
type input "****"
click at [595, 292] on input "text" at bounding box center [629, 294] width 307 height 25
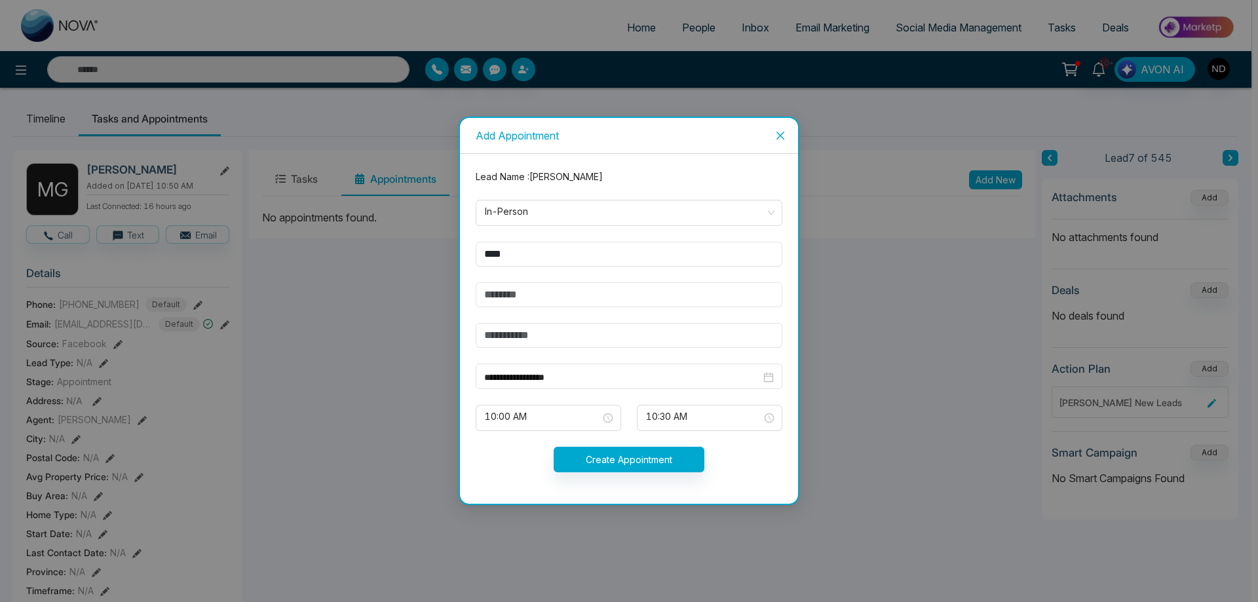
type input "**********"
click at [570, 344] on input "text" at bounding box center [629, 335] width 307 height 25
type input "**********"
click at [574, 376] on input "**********" at bounding box center [622, 377] width 276 height 14
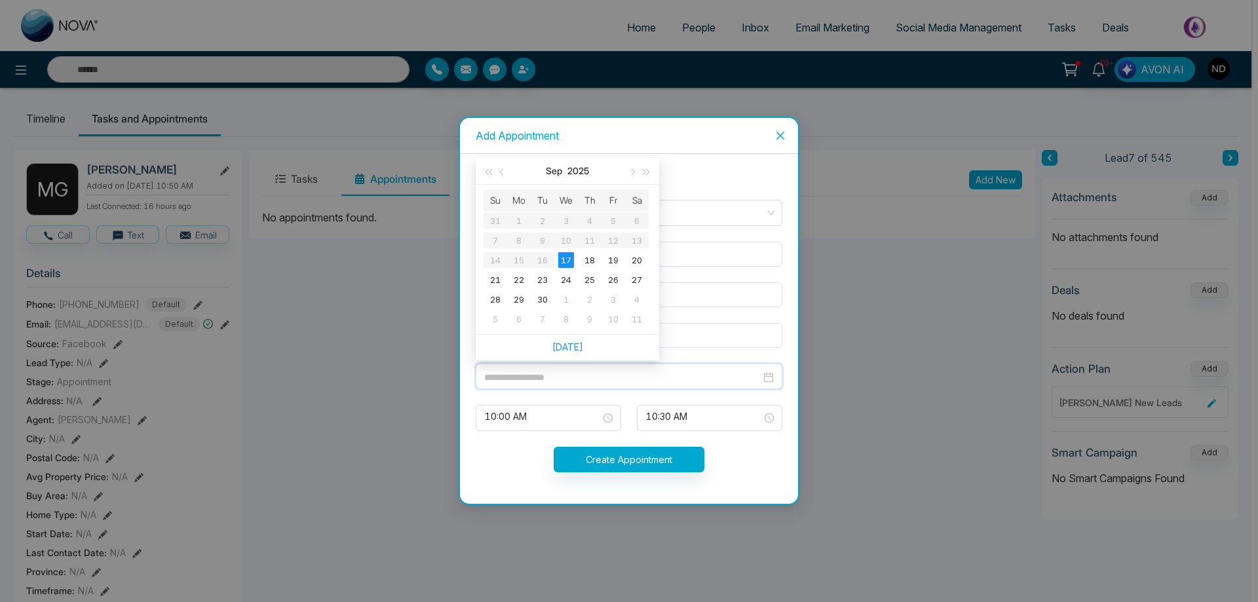
type input "**********"
click at [495, 283] on div "21" at bounding box center [495, 280] width 16 height 16
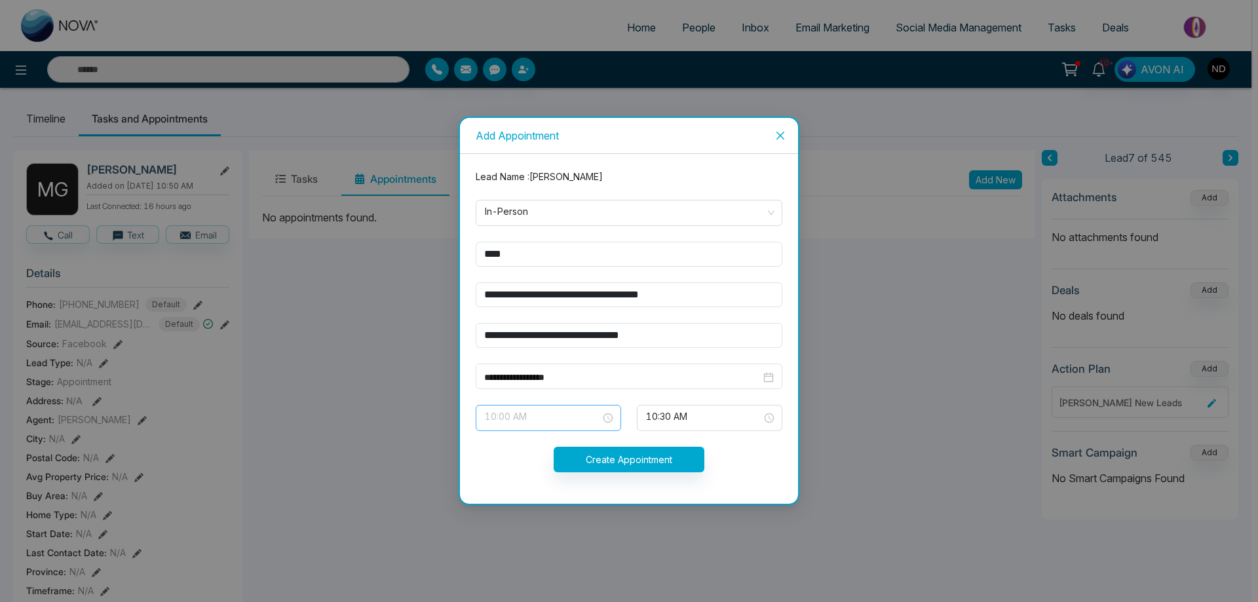
click at [612, 417] on div "10:00 AM" at bounding box center [548, 418] width 145 height 26
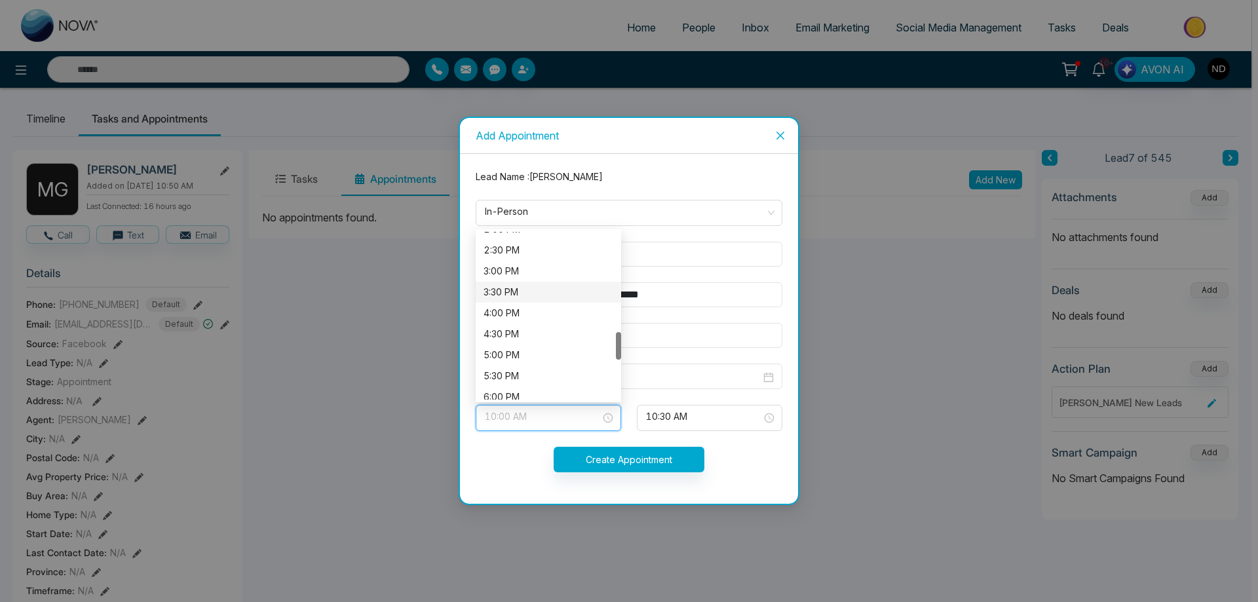
scroll to position [535, 0]
click at [515, 319] on div "2:30 PM" at bounding box center [548, 316] width 130 height 14
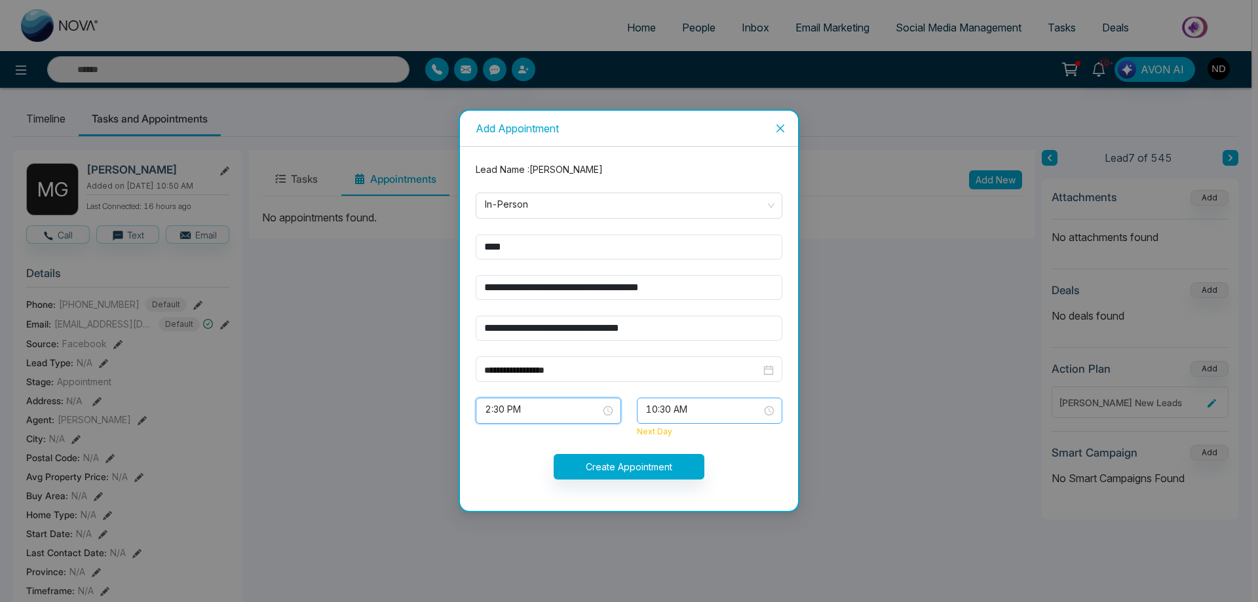
click at [765, 407] on span "10:30 AM" at bounding box center [709, 411] width 127 height 22
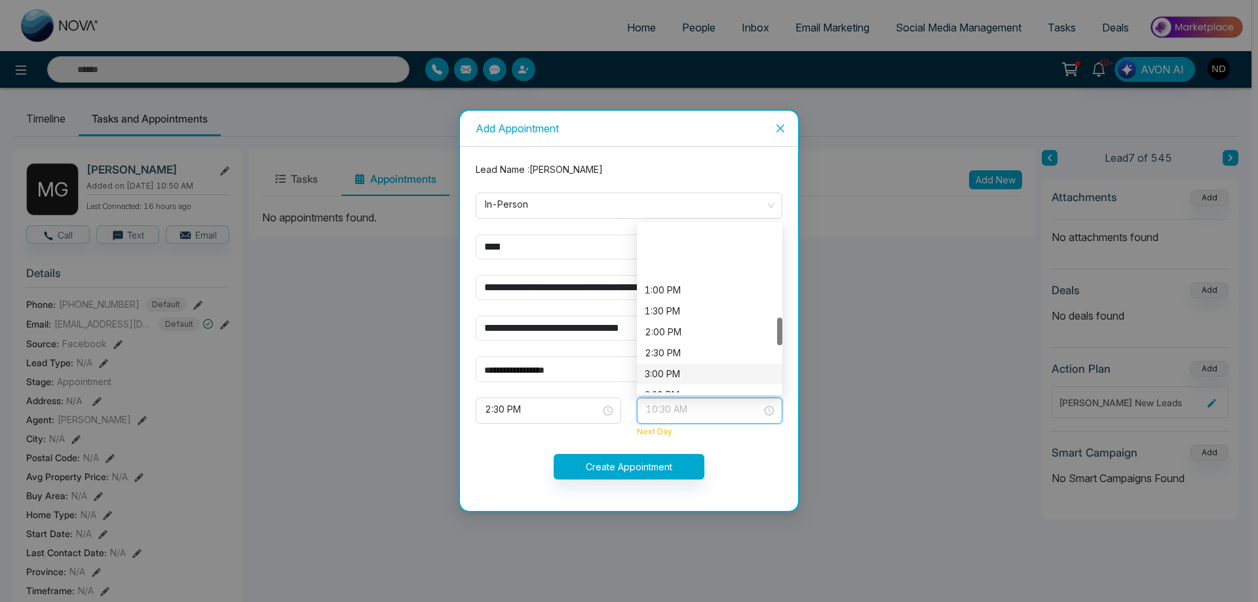
scroll to position [556, 0]
click at [660, 331] on div "3:30 PM" at bounding box center [710, 329] width 130 height 14
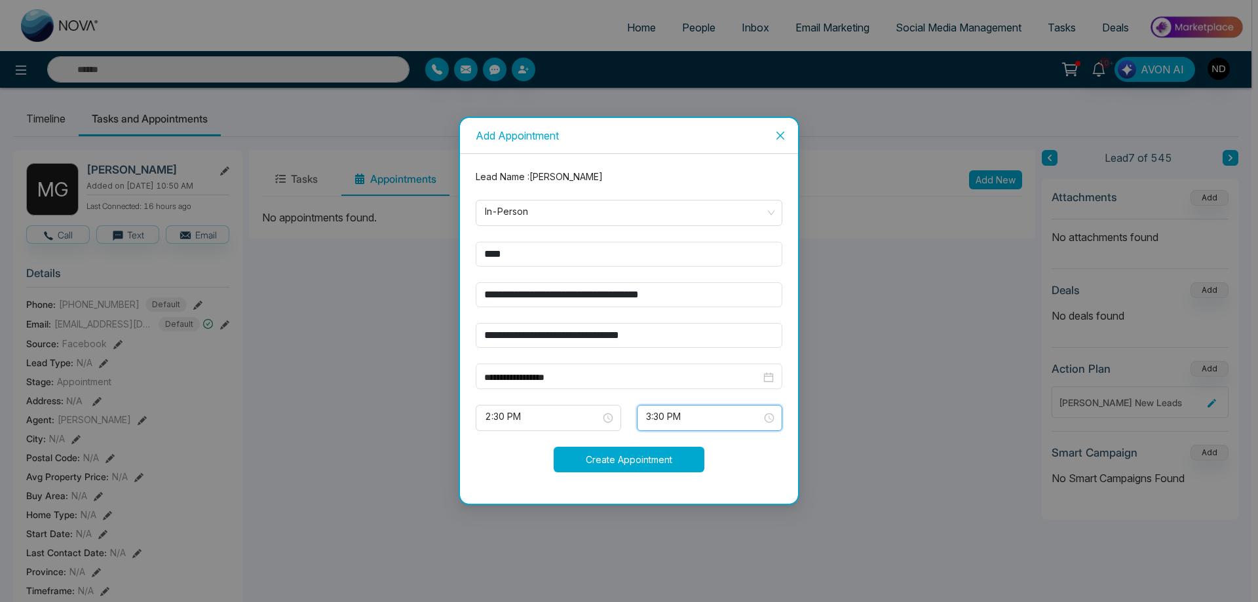
click at [618, 455] on button "Create Appointment" at bounding box center [629, 460] width 151 height 26
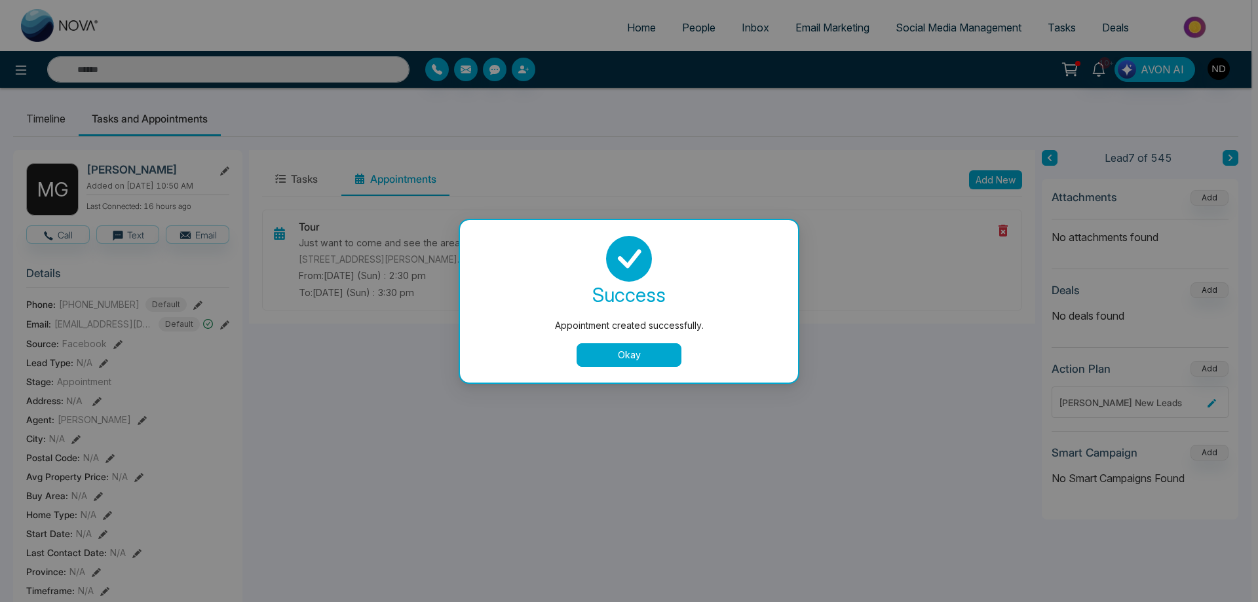
click at [627, 356] on button "Okay" at bounding box center [628, 355] width 105 height 24
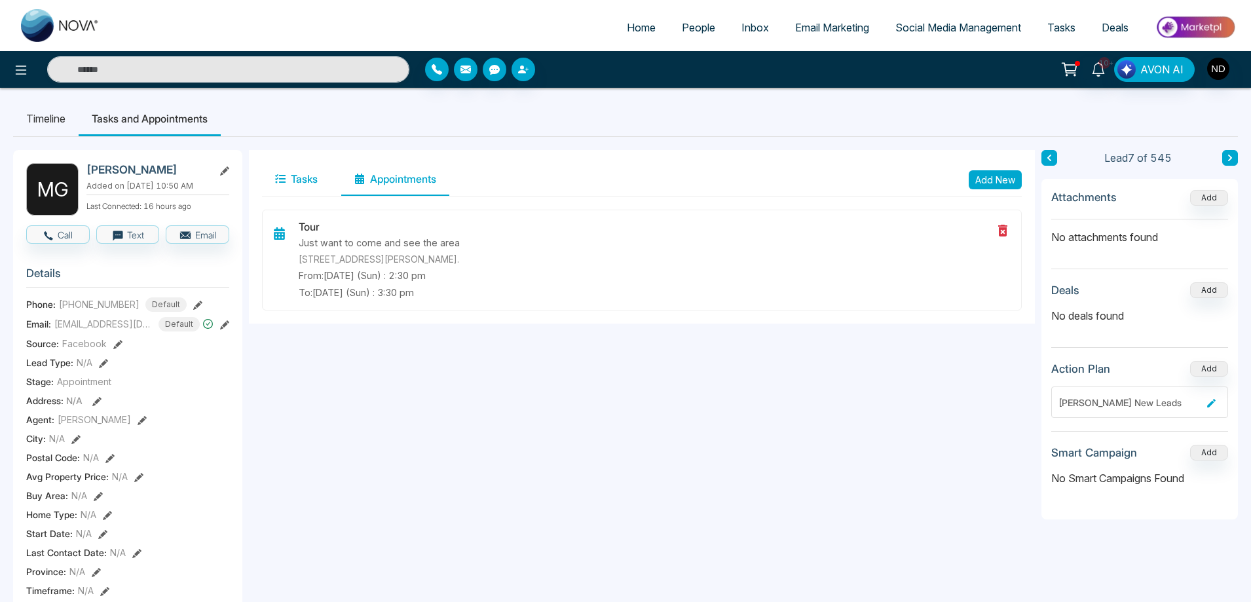
click at [302, 176] on button "Tasks" at bounding box center [296, 179] width 69 height 33
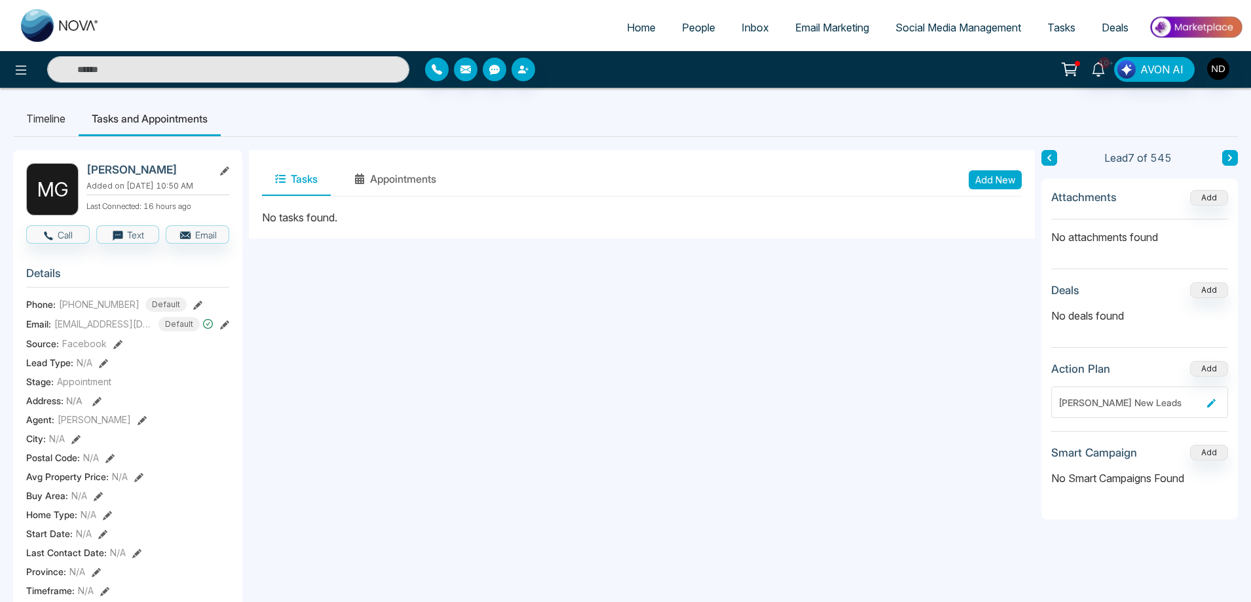
click at [991, 184] on button "Add New" at bounding box center [995, 179] width 53 height 19
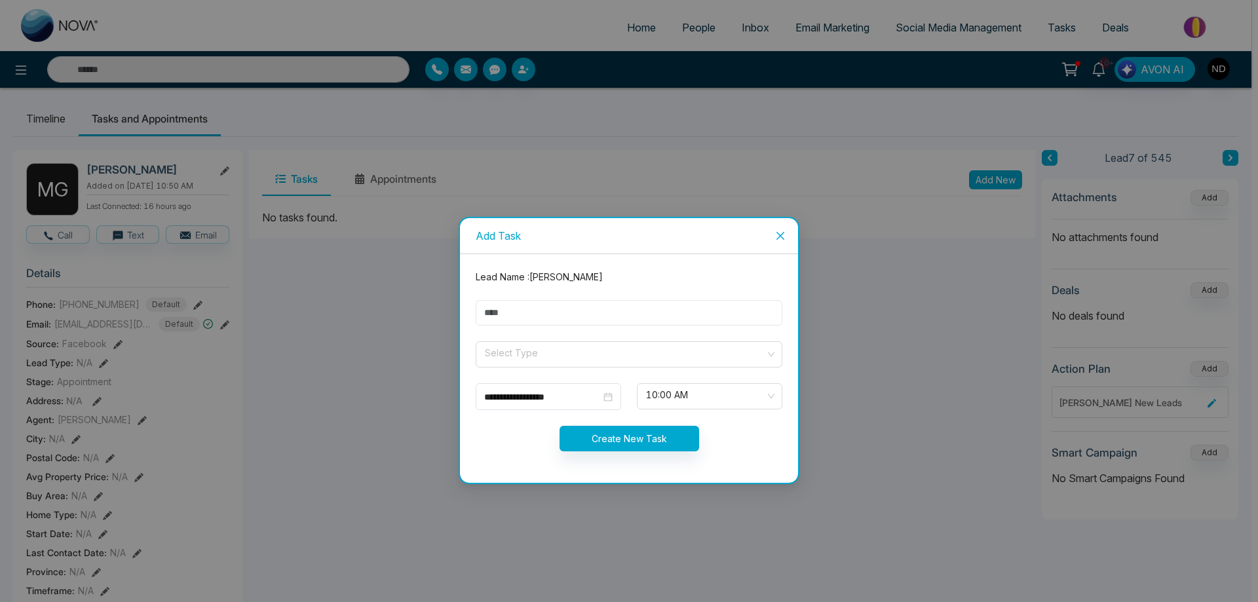
click at [589, 309] on input "text" at bounding box center [629, 313] width 307 height 26
drag, startPoint x: 558, startPoint y: 315, endPoint x: 741, endPoint y: 316, distance: 182.8
click at [741, 316] on input "**********" at bounding box center [629, 313] width 307 height 26
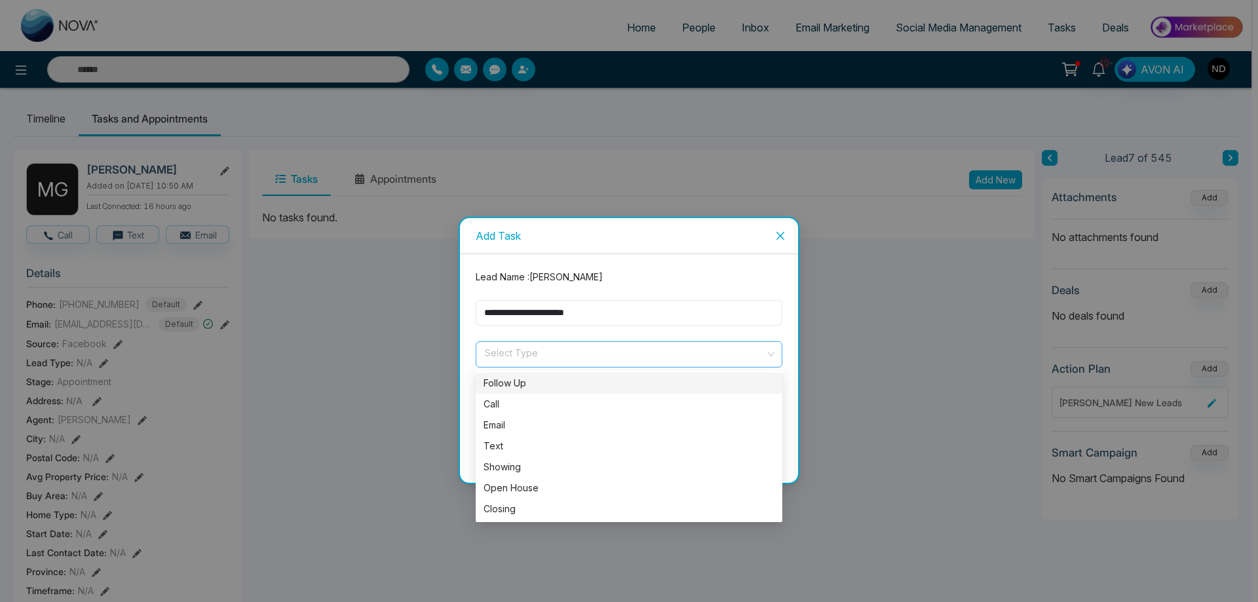
click at [651, 364] on span at bounding box center [624, 354] width 282 height 25
type input "**********"
click at [560, 413] on div "Call" at bounding box center [629, 404] width 307 height 21
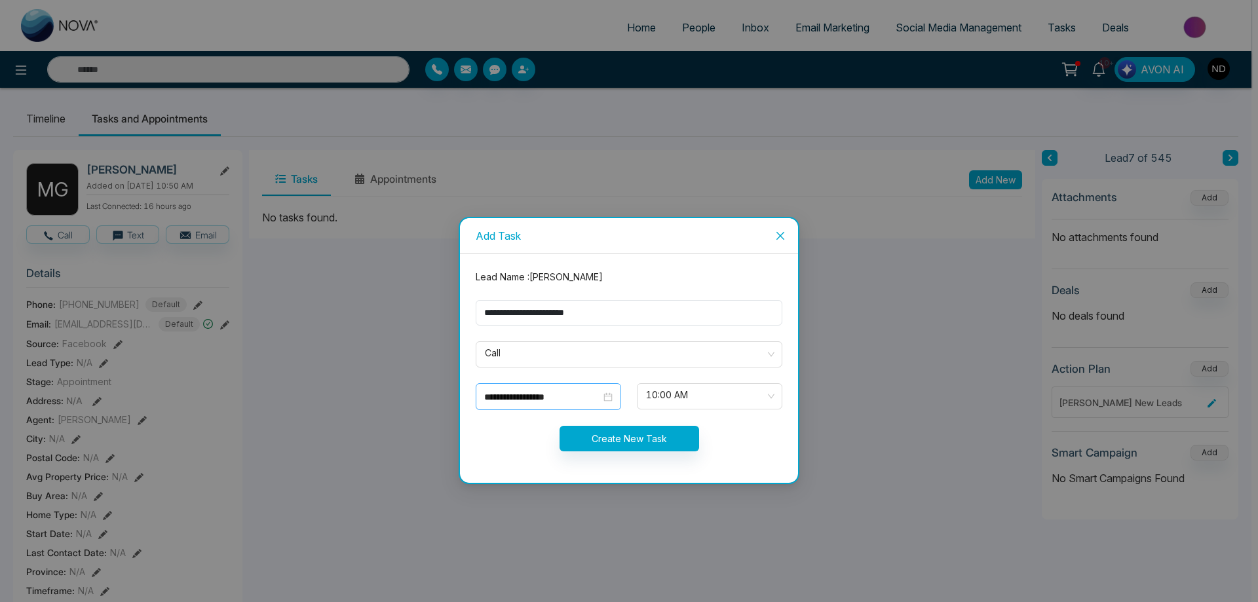
click at [607, 399] on div "**********" at bounding box center [548, 397] width 128 height 14
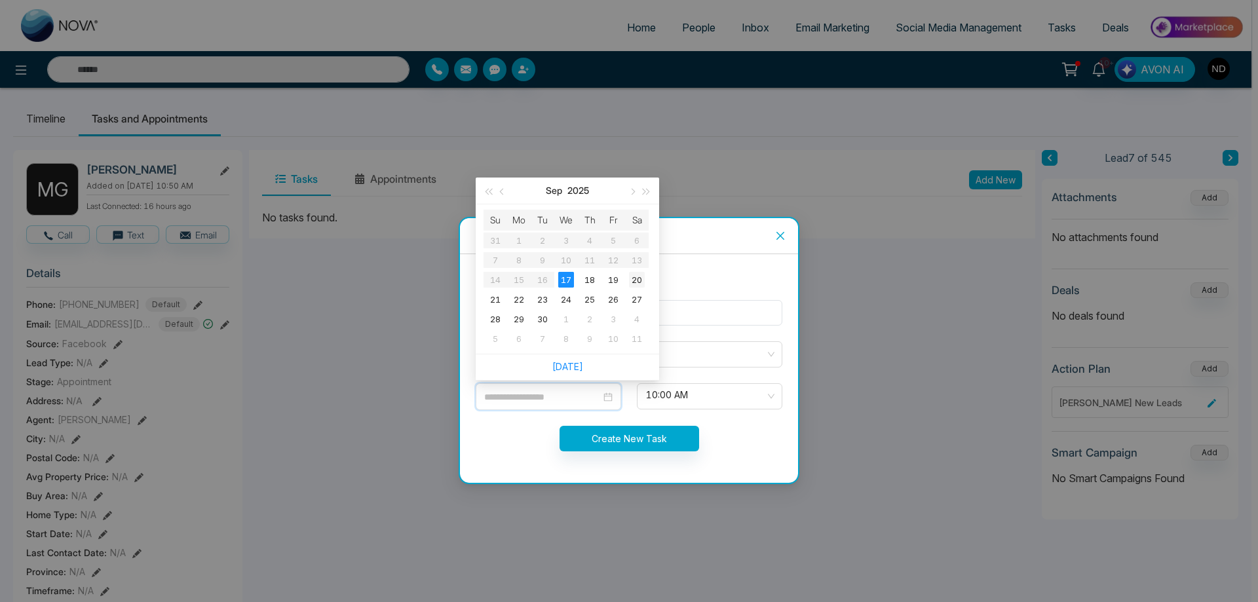
type input "**********"
click at [634, 278] on div "20" at bounding box center [637, 280] width 16 height 16
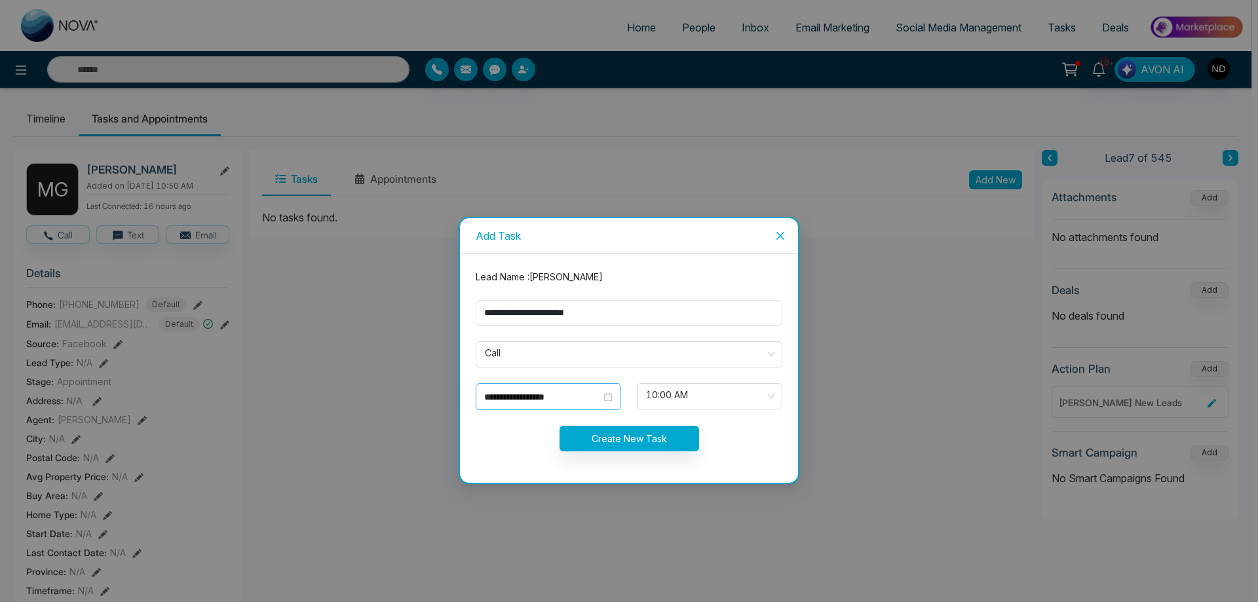
click at [607, 394] on div "**********" at bounding box center [548, 397] width 128 height 14
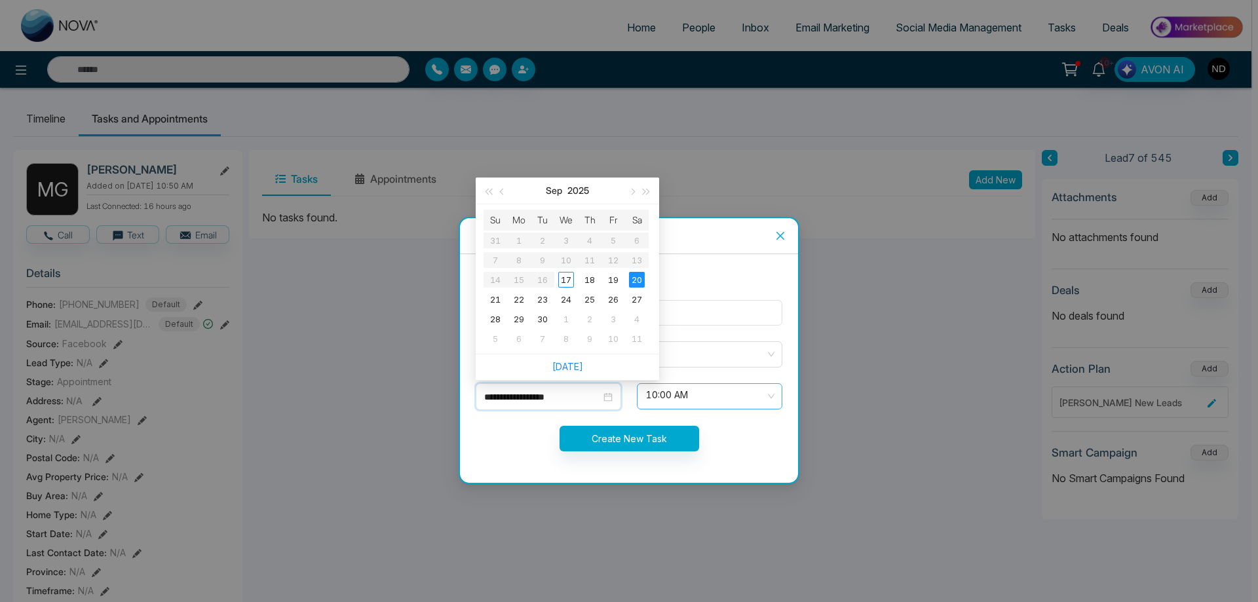
click at [774, 395] on div "10:00 AM" at bounding box center [709, 396] width 145 height 26
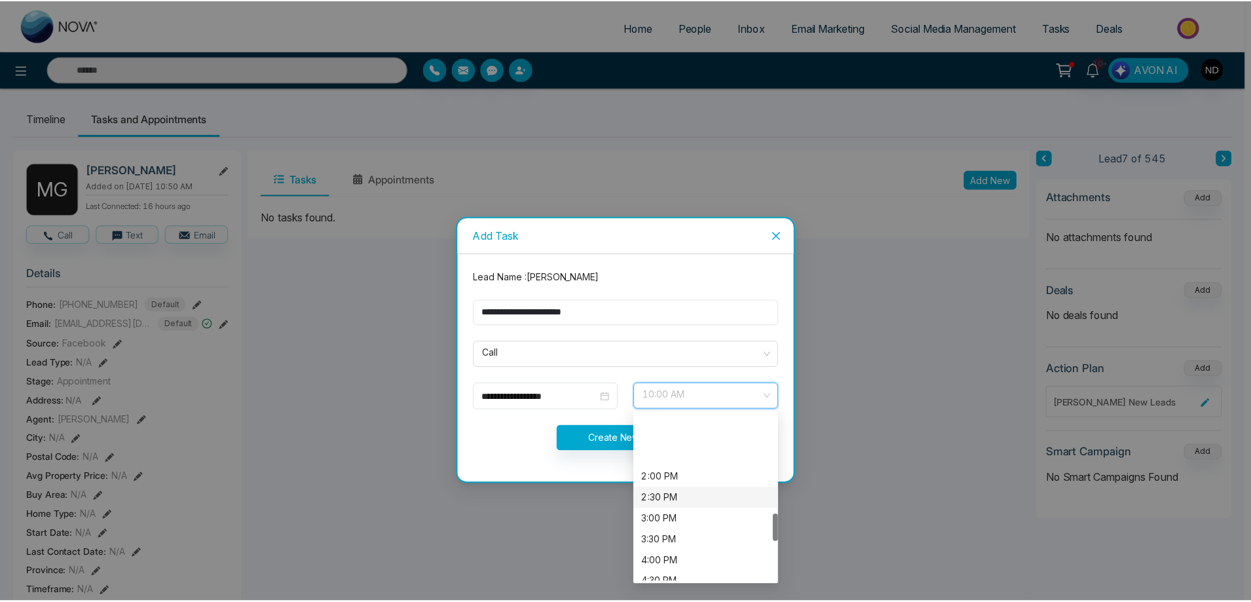
scroll to position [600, 0]
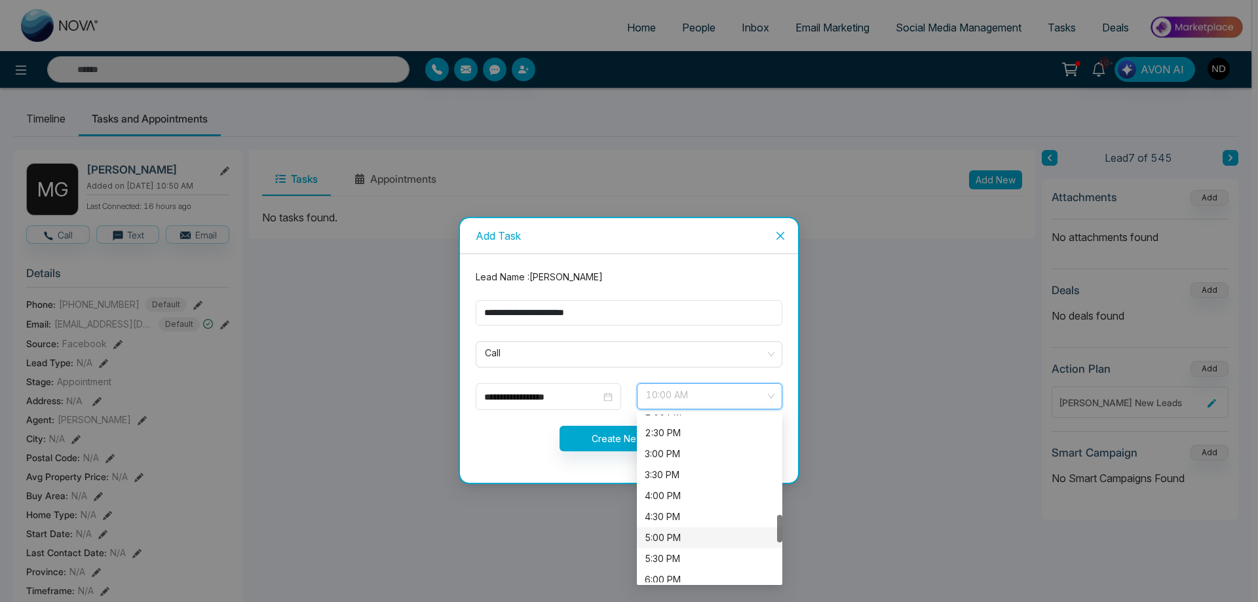
click at [657, 534] on div "5:00 PM" at bounding box center [710, 538] width 130 height 14
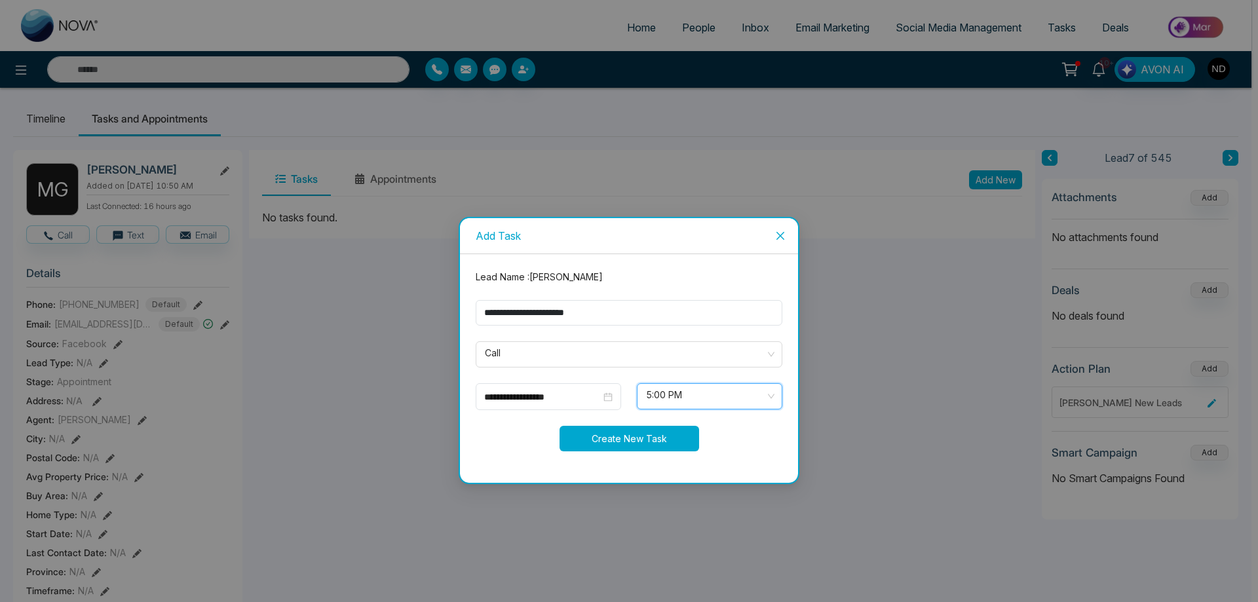
click at [627, 436] on button "Create New Task" at bounding box center [629, 439] width 140 height 26
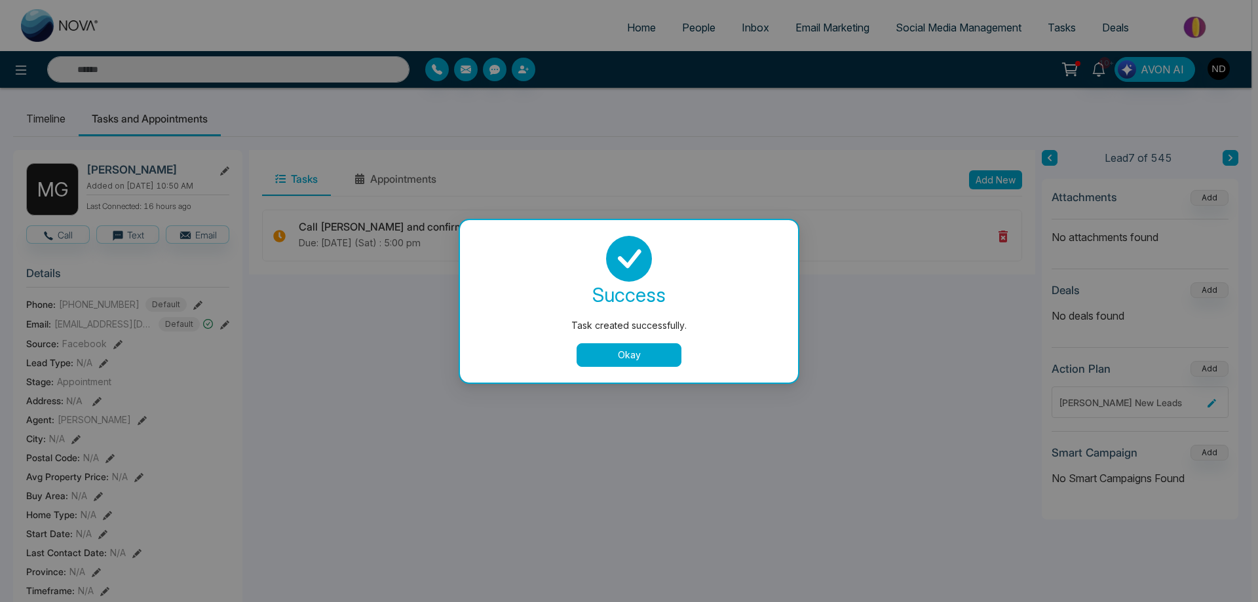
click at [639, 356] on button "Okay" at bounding box center [628, 355] width 105 height 24
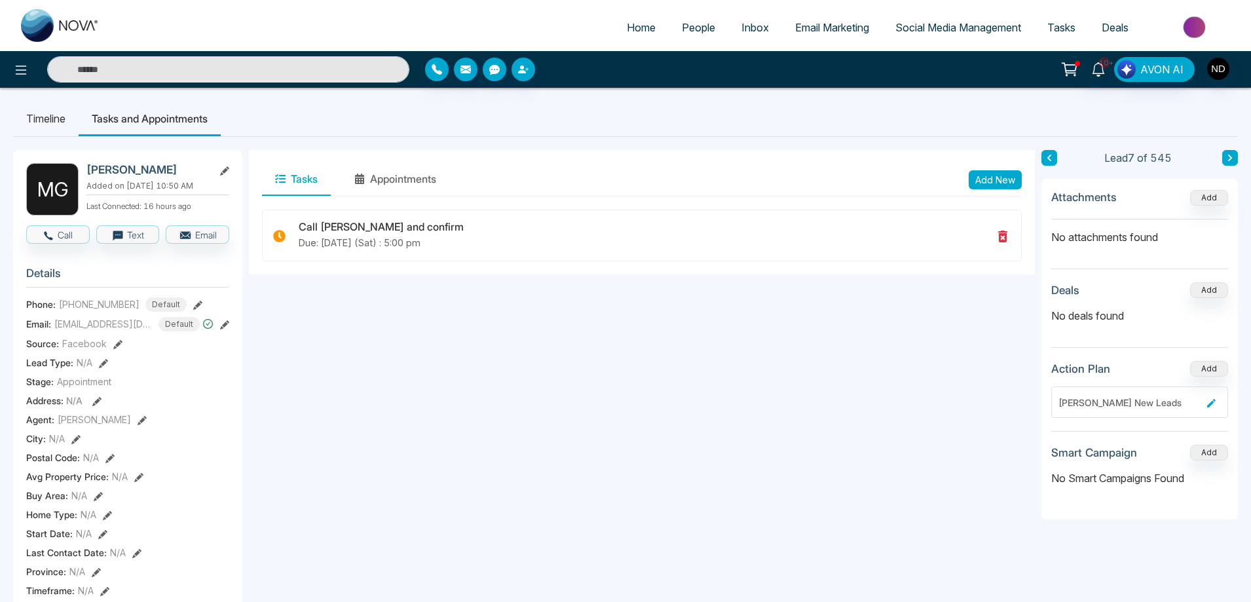
click at [684, 28] on span "People" at bounding box center [698, 27] width 33 height 13
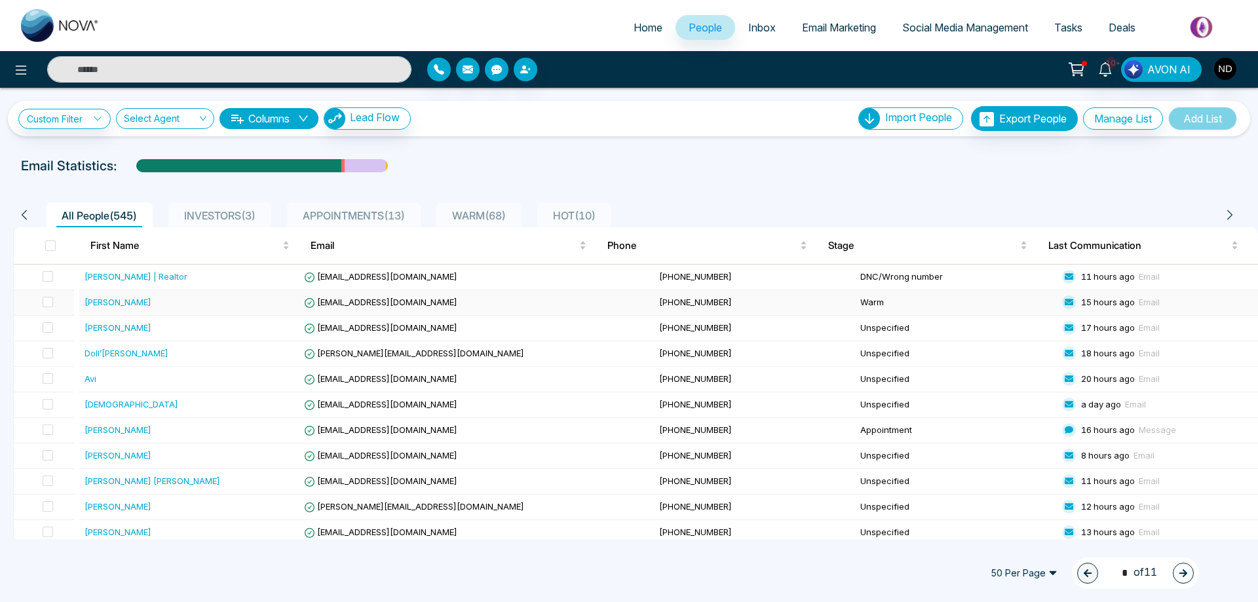
click at [96, 301] on div "[PERSON_NAME]" at bounding box center [118, 301] width 67 height 13
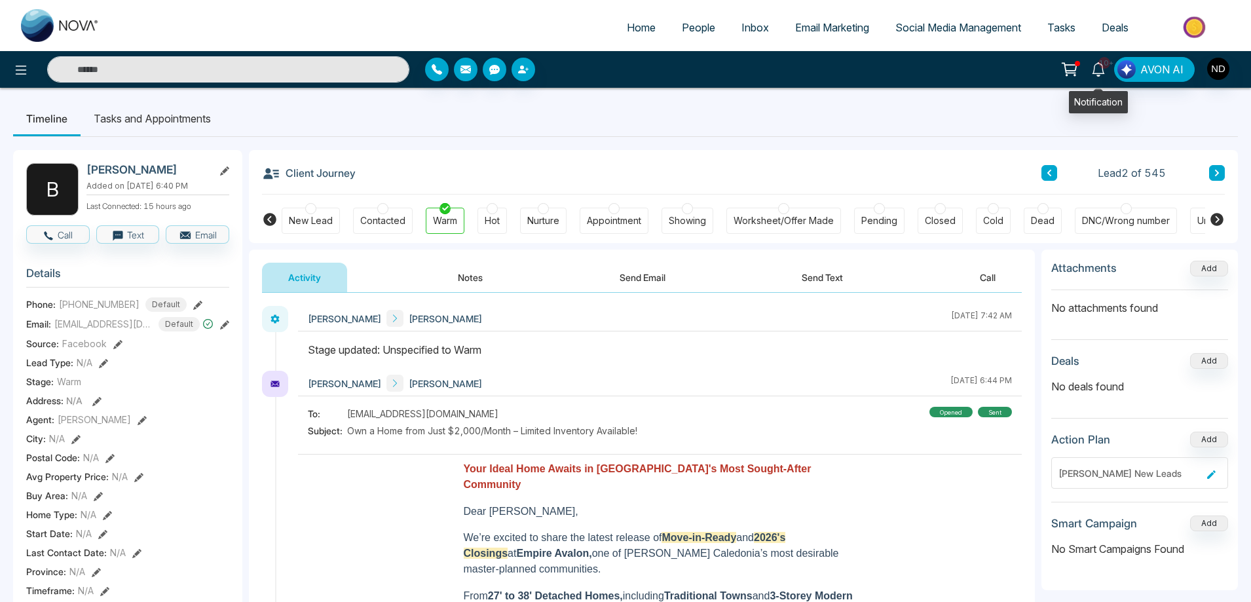
click at [1102, 70] on icon at bounding box center [1098, 69] width 14 height 14
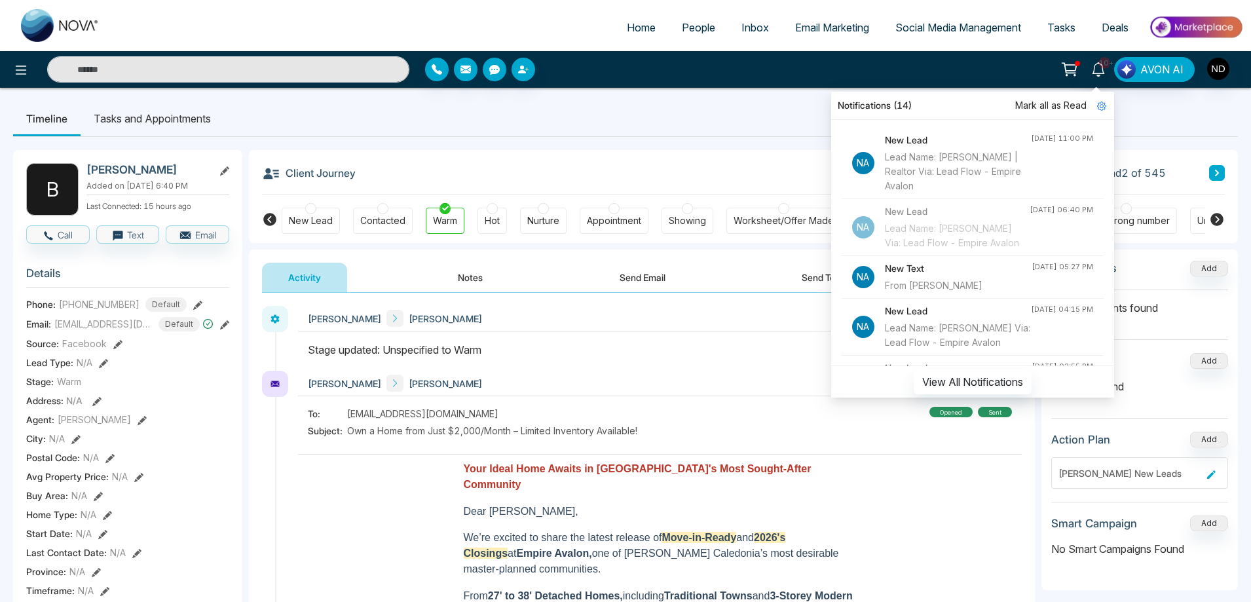
click at [1060, 104] on span "Mark all as Read" at bounding box center [1050, 105] width 71 height 14
click at [607, 124] on ul "Timeline Tasks and Appointments" at bounding box center [625, 118] width 1225 height 35
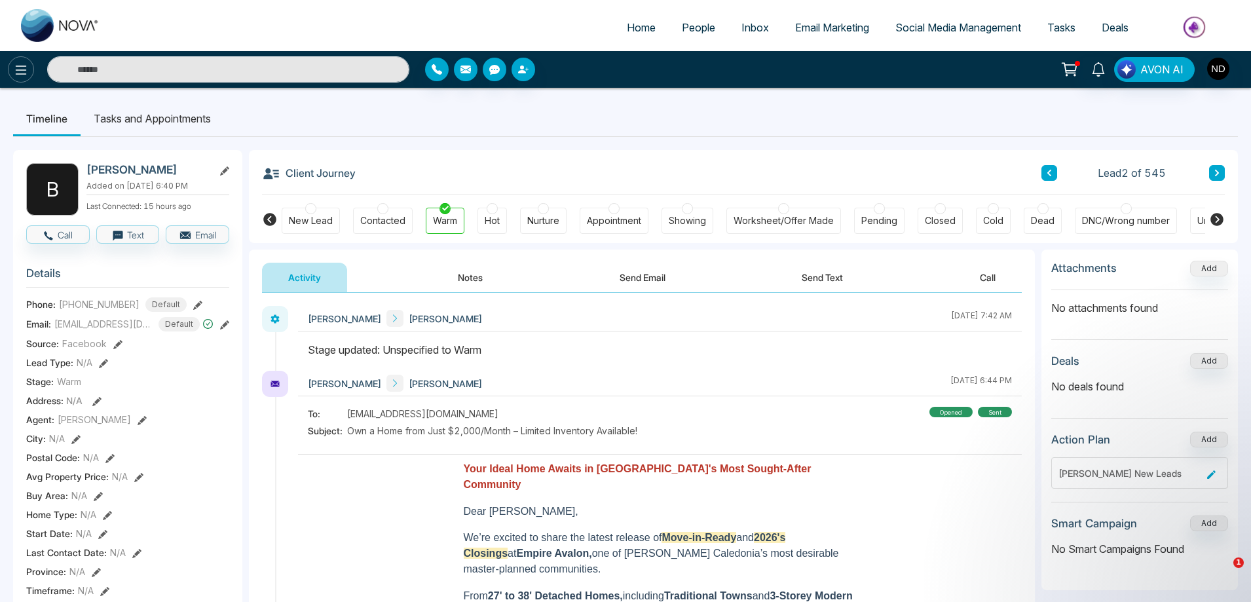
click at [16, 69] on icon at bounding box center [21, 70] width 16 height 16
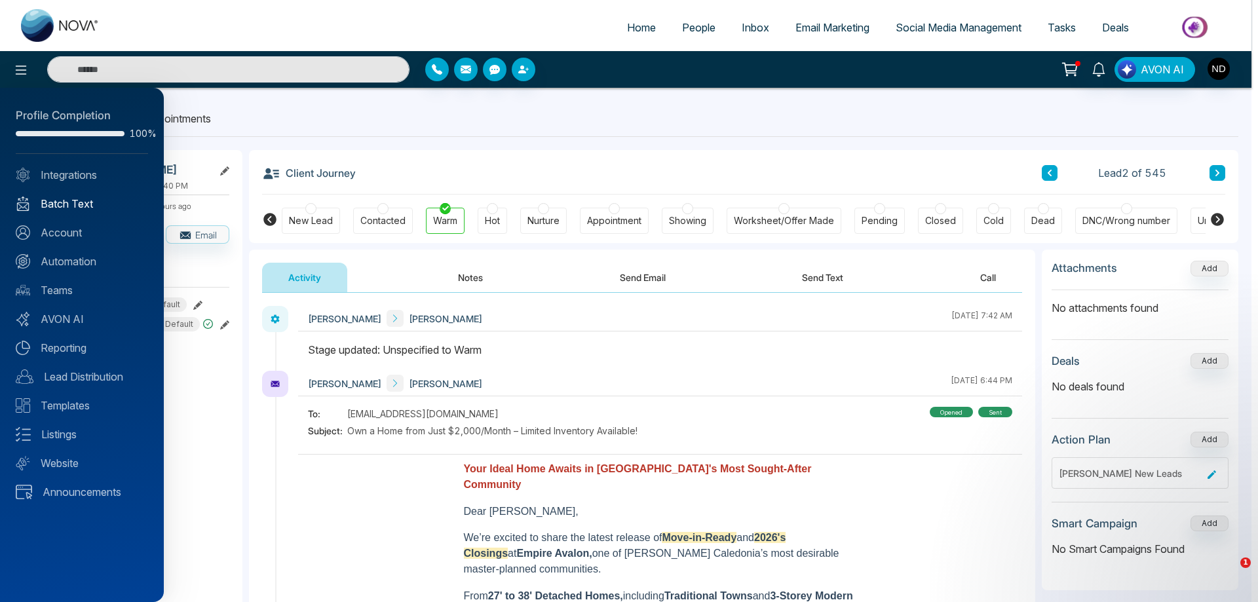
click at [75, 207] on link "Batch Text" at bounding box center [82, 204] width 132 height 16
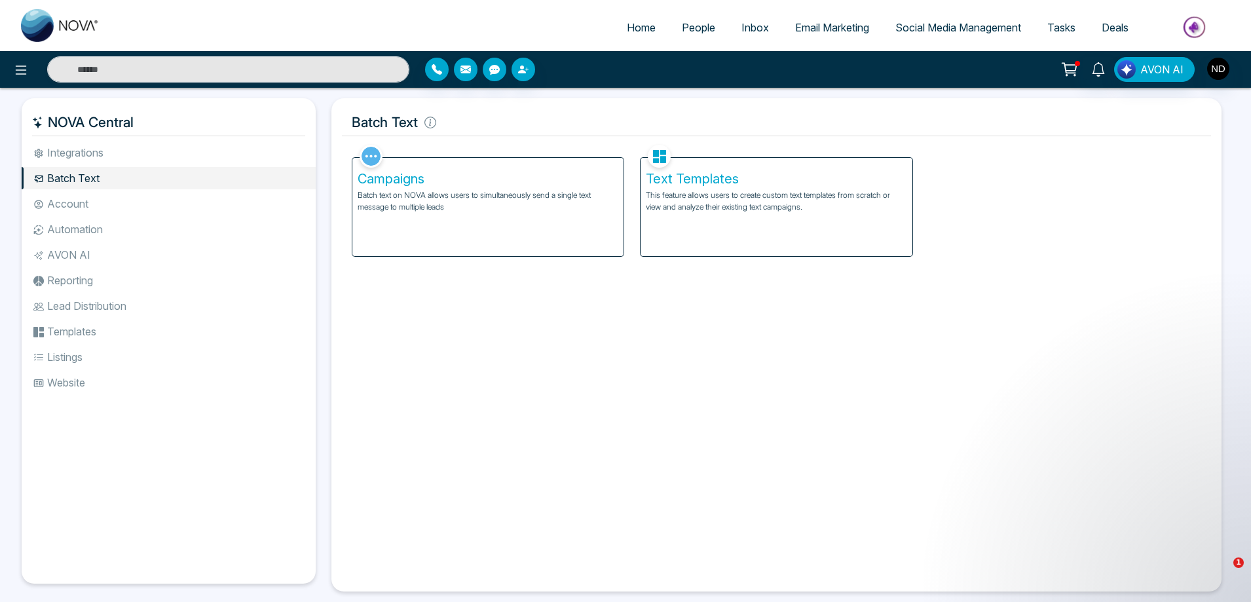
click at [734, 188] on div "Text Templates This feature allows users to create custom text templates from s…" at bounding box center [776, 207] width 271 height 98
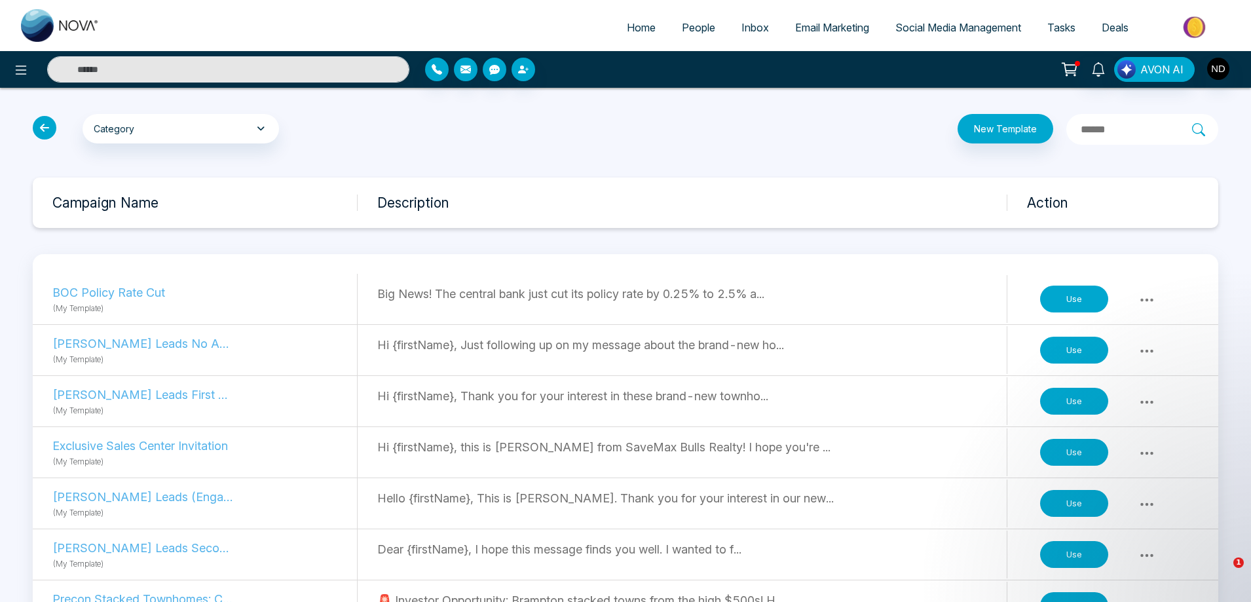
click at [1082, 301] on button "Use" at bounding box center [1074, 300] width 68 height 28
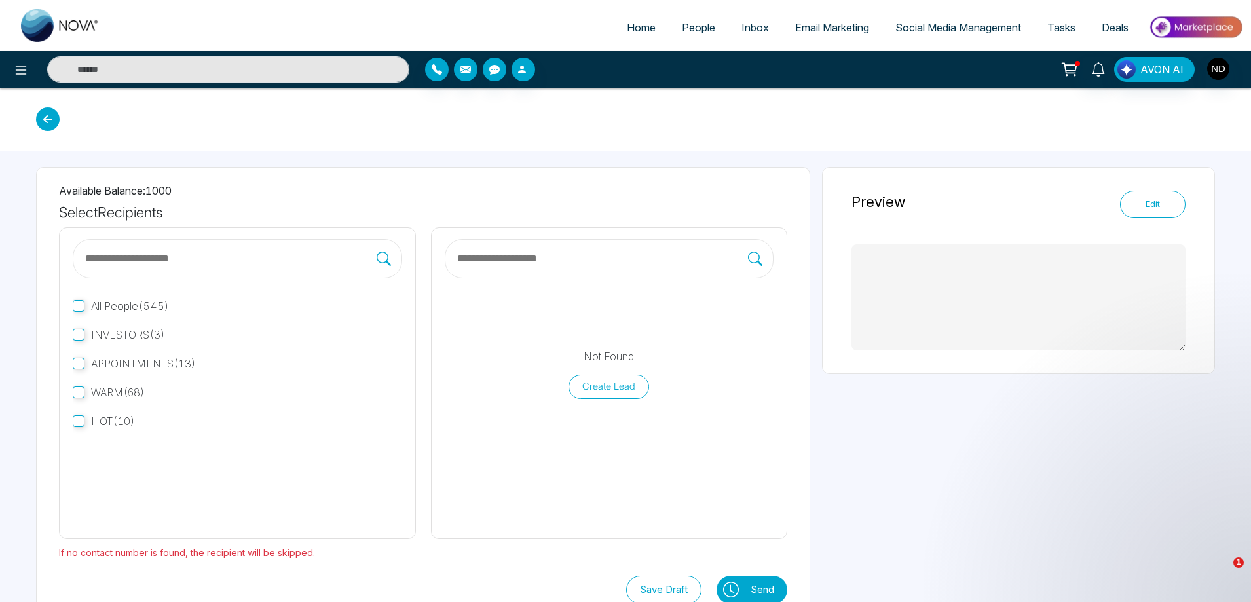
type textarea "**********"
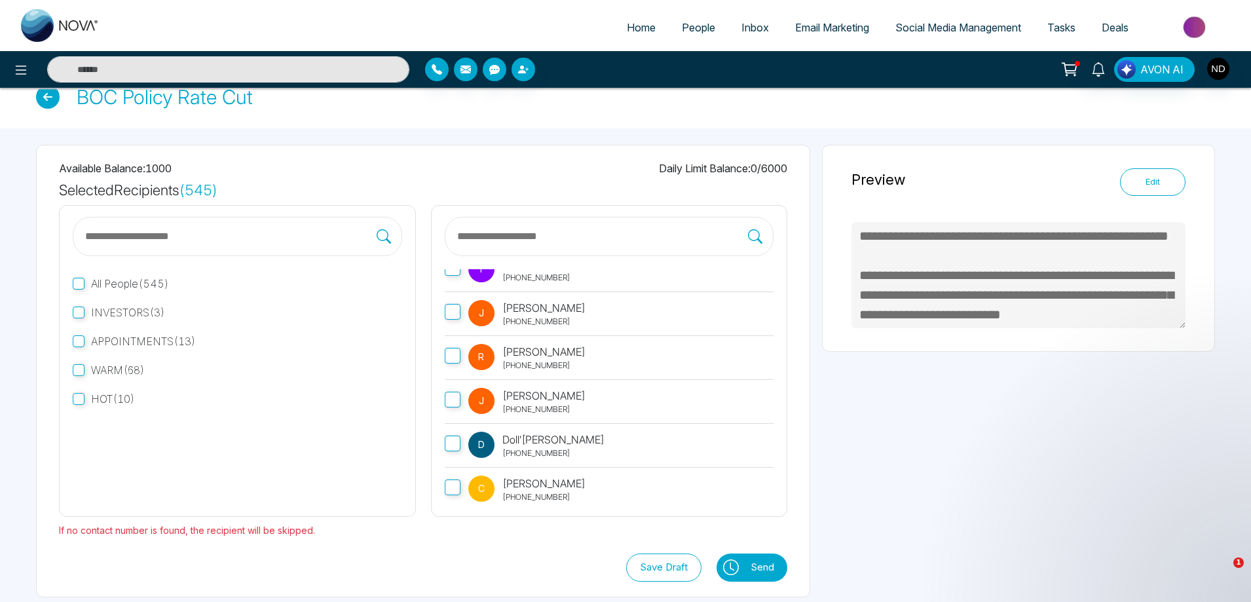
scroll to position [34, 0]
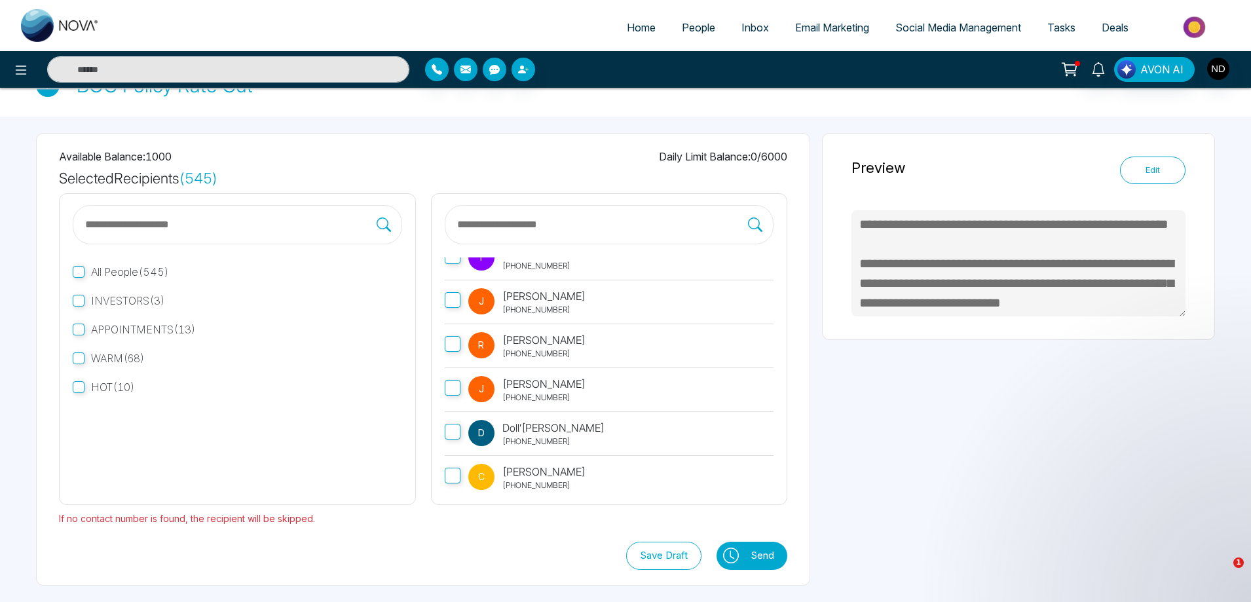
click at [755, 554] on button "Send" at bounding box center [765, 556] width 43 height 28
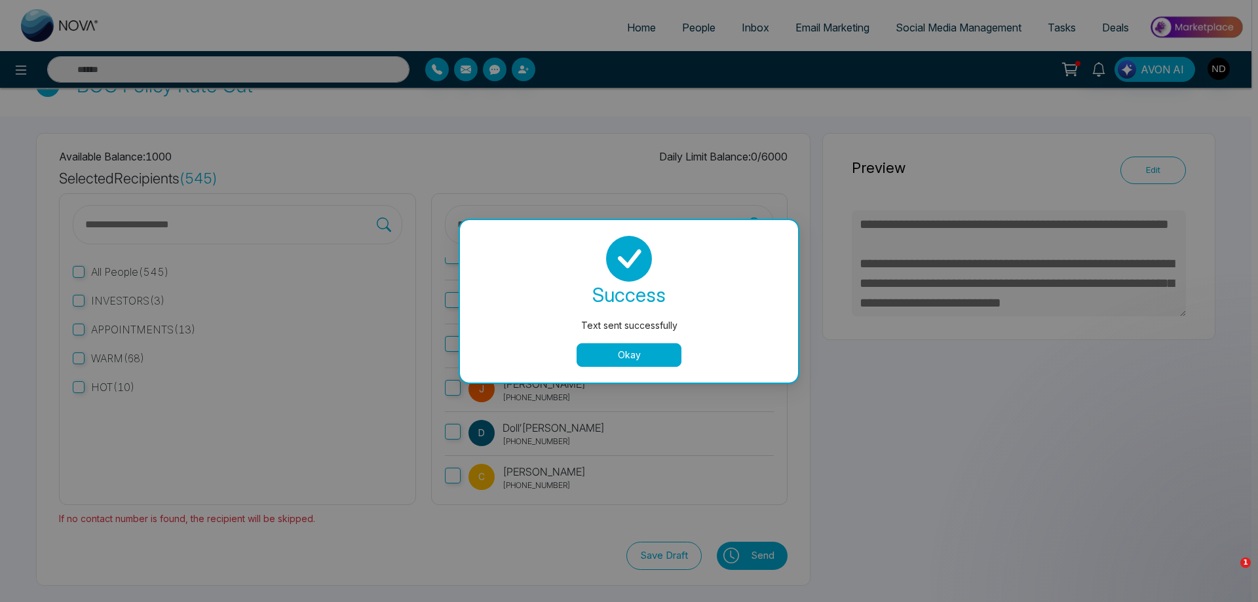
click at [601, 357] on button "Okay" at bounding box center [628, 355] width 105 height 24
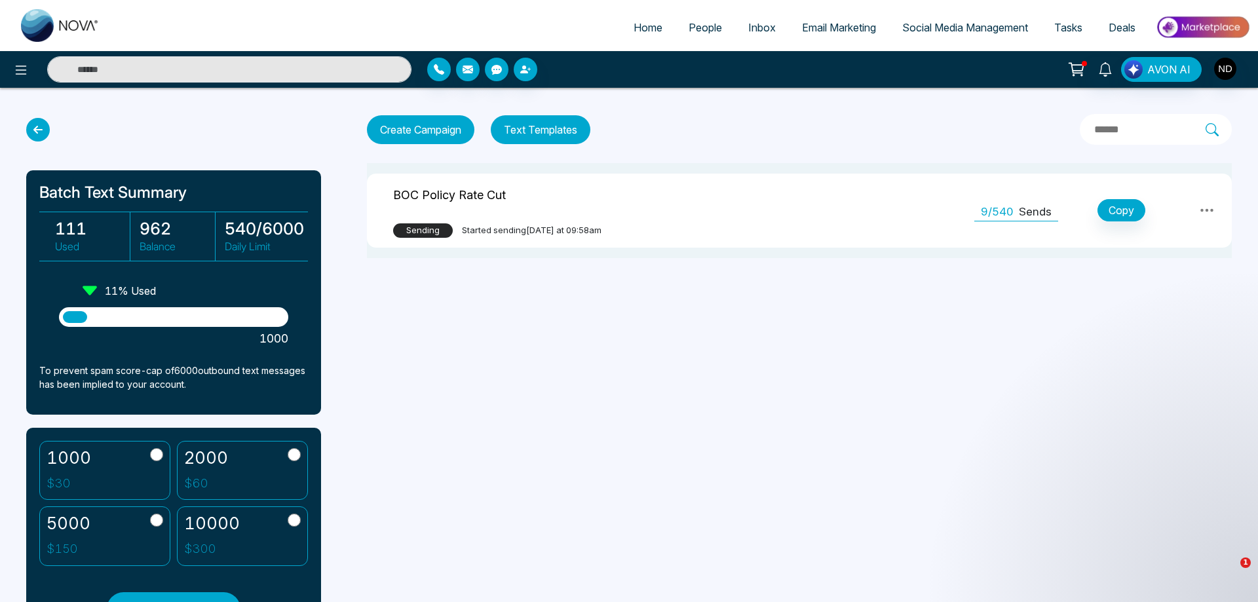
click at [859, 395] on div "Home People Inbox Email Marketing Social Media Management Tasks Deals AVON AI B…" at bounding box center [629, 301] width 1258 height 602
click at [743, 350] on div "Home People Inbox Email Marketing Social Media Management Tasks Deals AVON AI B…" at bounding box center [629, 301] width 1258 height 602
click at [641, 409] on div "Home People Inbox Email Marketing Social Media Management Tasks Deals AVON AI B…" at bounding box center [629, 301] width 1258 height 602
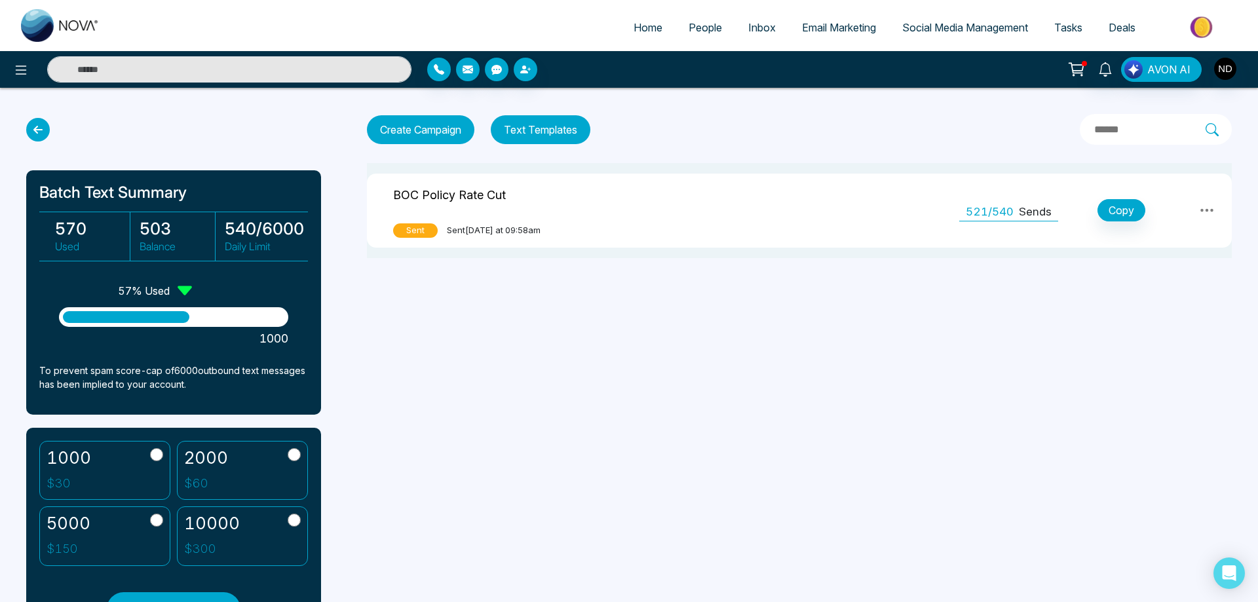
click at [591, 355] on div "Home People Inbox Email Marketing Social Media Management Tasks Deals AVON AI B…" at bounding box center [629, 301] width 1258 height 602
click at [614, 387] on div "Home People Inbox Email Marketing Social Media Management Tasks Deals AVON AI B…" at bounding box center [629, 301] width 1258 height 602
click at [584, 337] on div "Home People Inbox Email Marketing Social Media Management Tasks Deals AVON AI B…" at bounding box center [629, 301] width 1258 height 602
click at [22, 71] on icon at bounding box center [21, 70] width 16 height 16
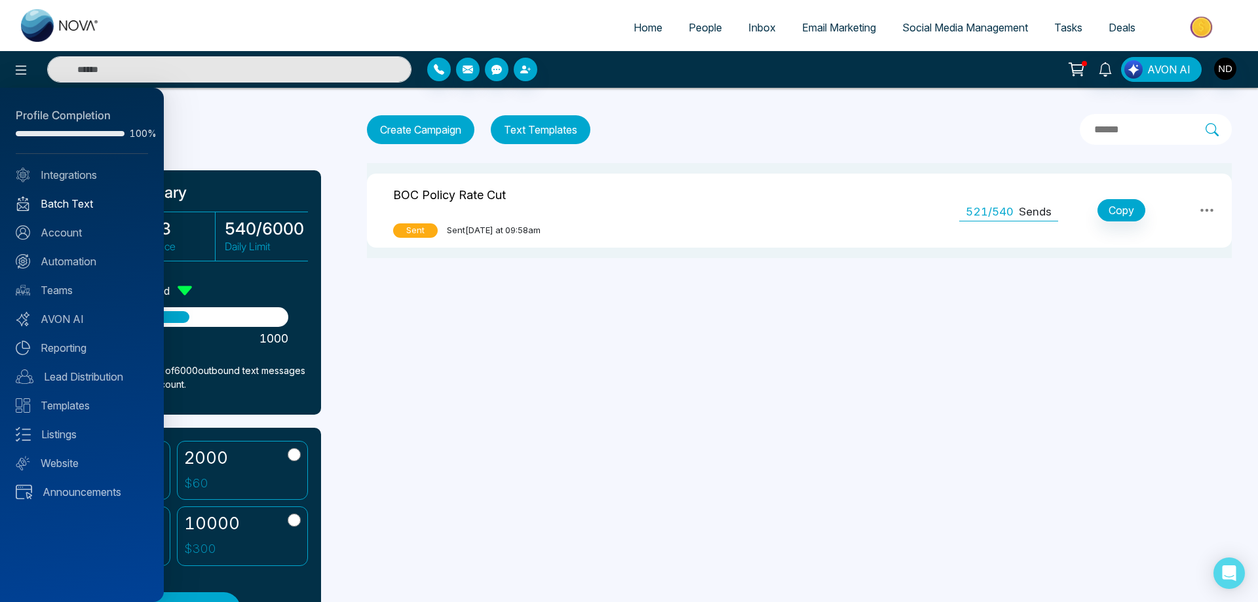
click at [81, 203] on link "Batch Text" at bounding box center [82, 204] width 132 height 16
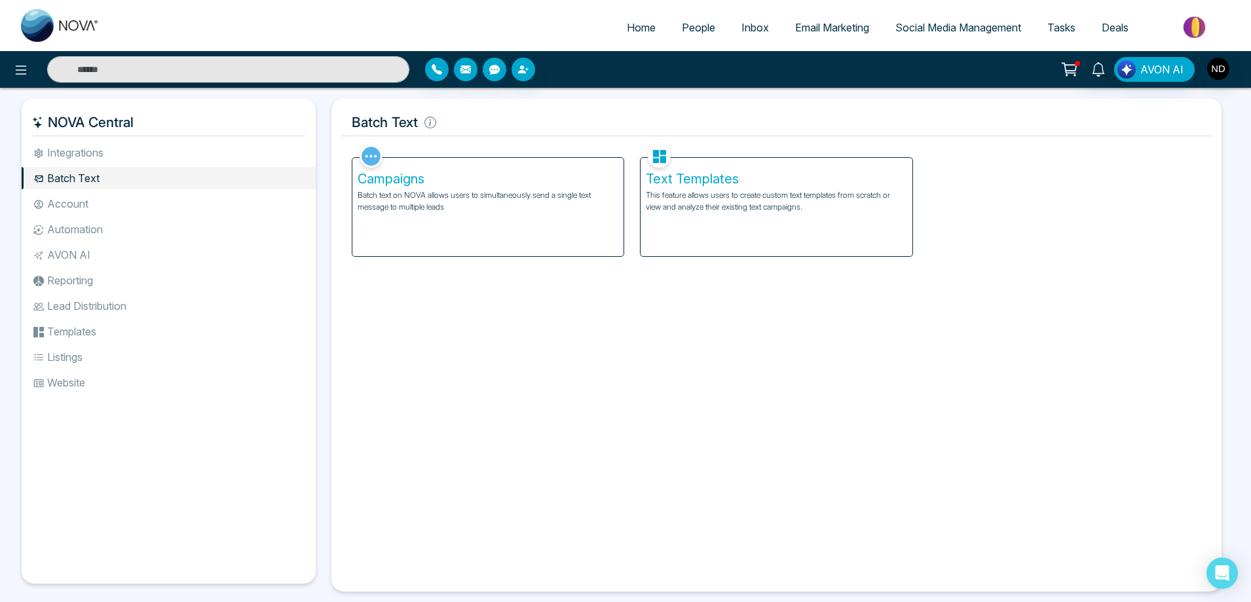
click at [708, 187] on div "Text Templates This feature allows users to create custom text templates from s…" at bounding box center [776, 207] width 271 height 98
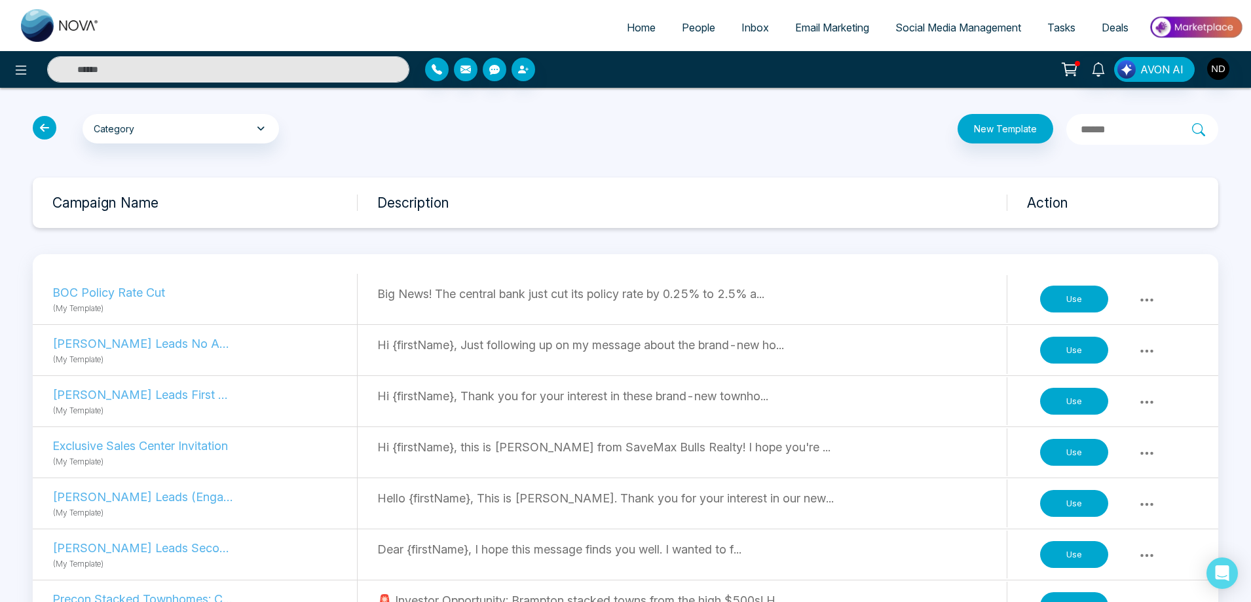
click at [47, 130] on icon at bounding box center [45, 128] width 24 height 24
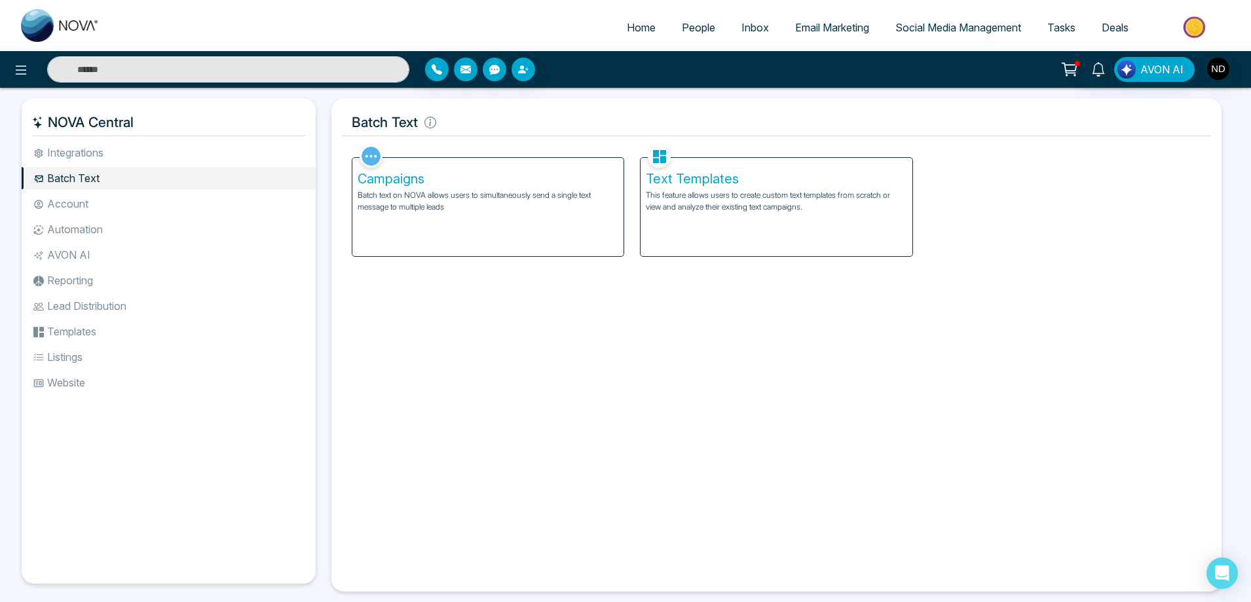
click at [423, 204] on p "Batch text on NOVA allows users to simultaneously send a single text message to…" at bounding box center [488, 201] width 261 height 24
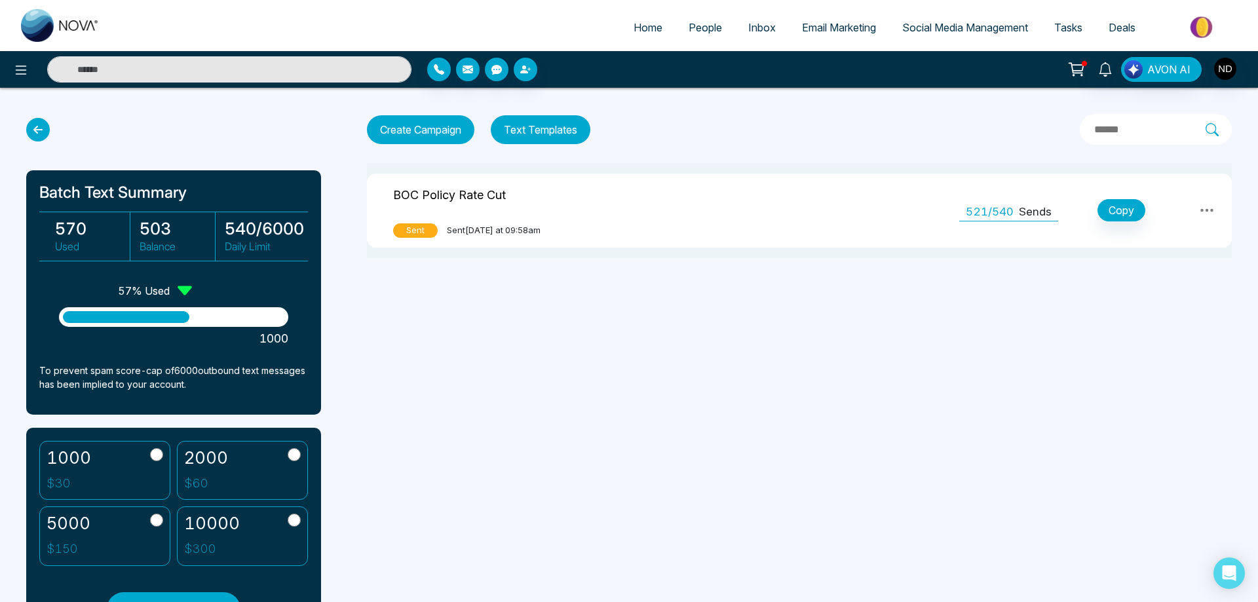
click at [1202, 208] on icon at bounding box center [1207, 210] width 16 height 16
click at [1173, 270] on link "View Analytics" at bounding box center [1179, 274] width 66 height 39
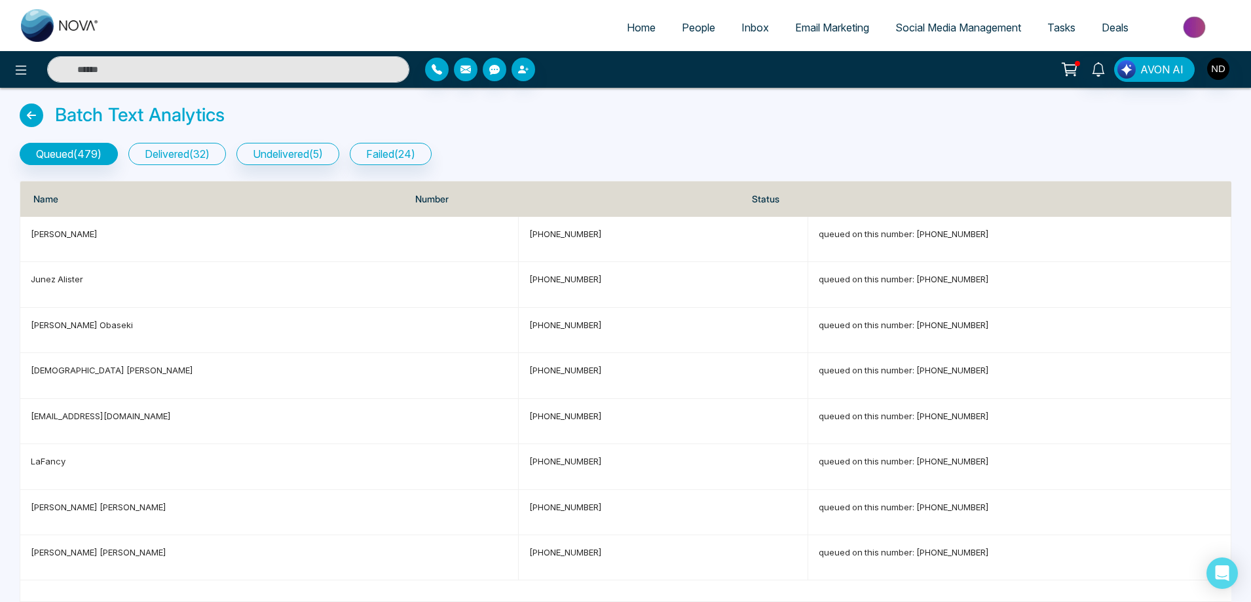
click at [195, 154] on button "delivered ( 32 )" at bounding box center [177, 154] width 98 height 22
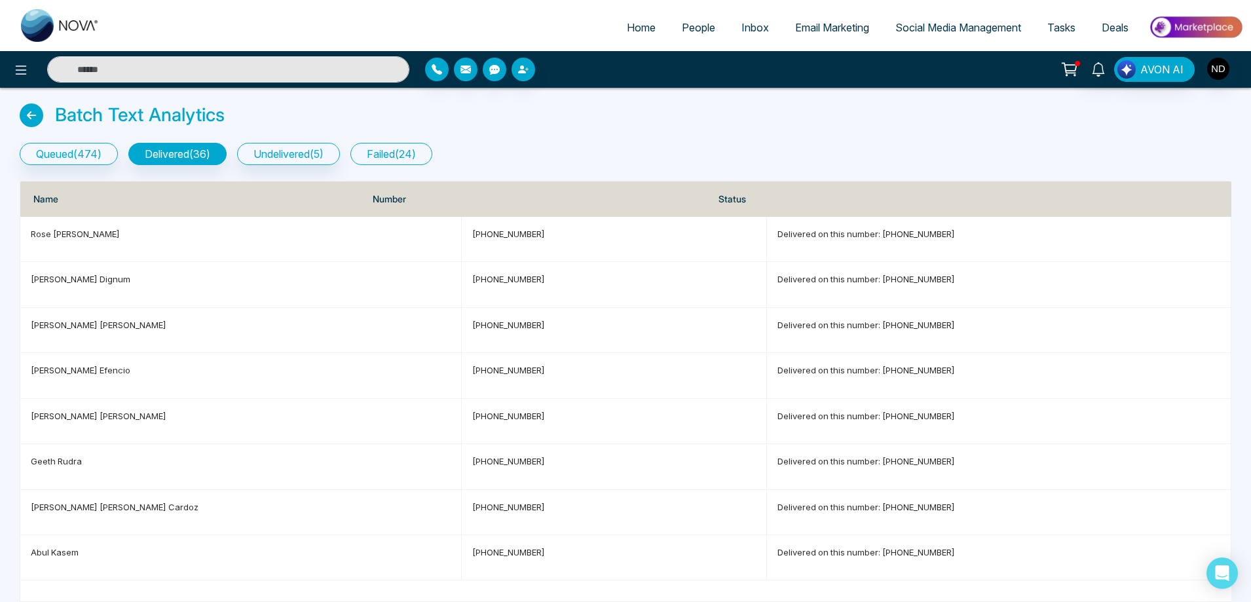
click at [399, 152] on button "failed ( 24 )" at bounding box center [391, 154] width 82 height 22
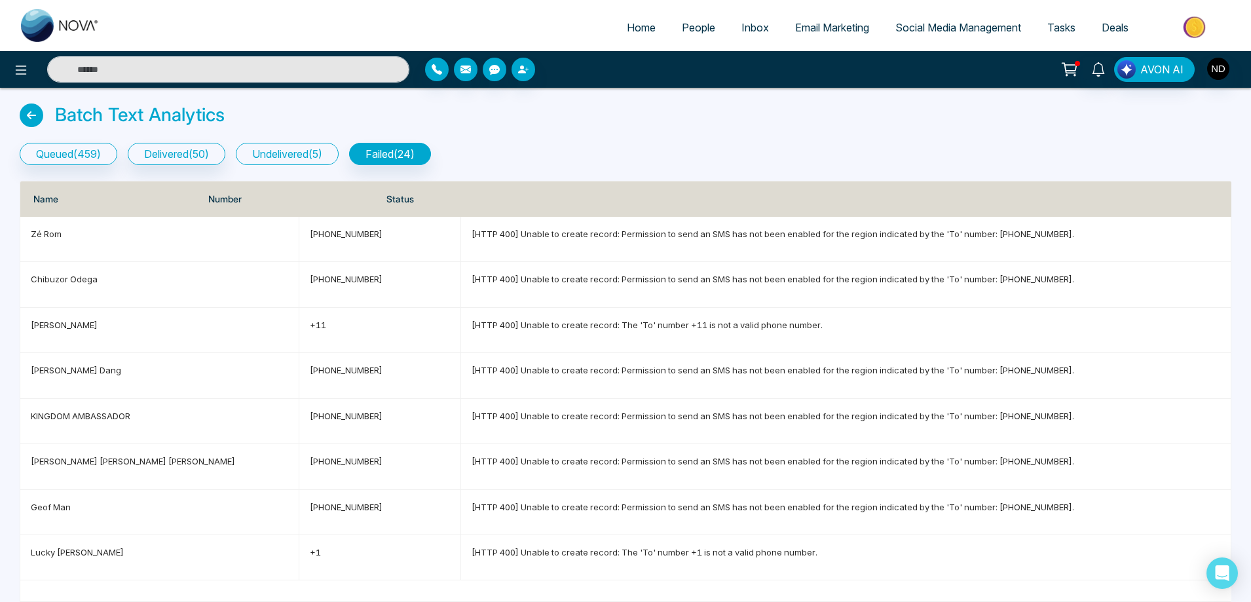
click at [291, 155] on button "undelivered ( 5 )" at bounding box center [287, 154] width 103 height 22
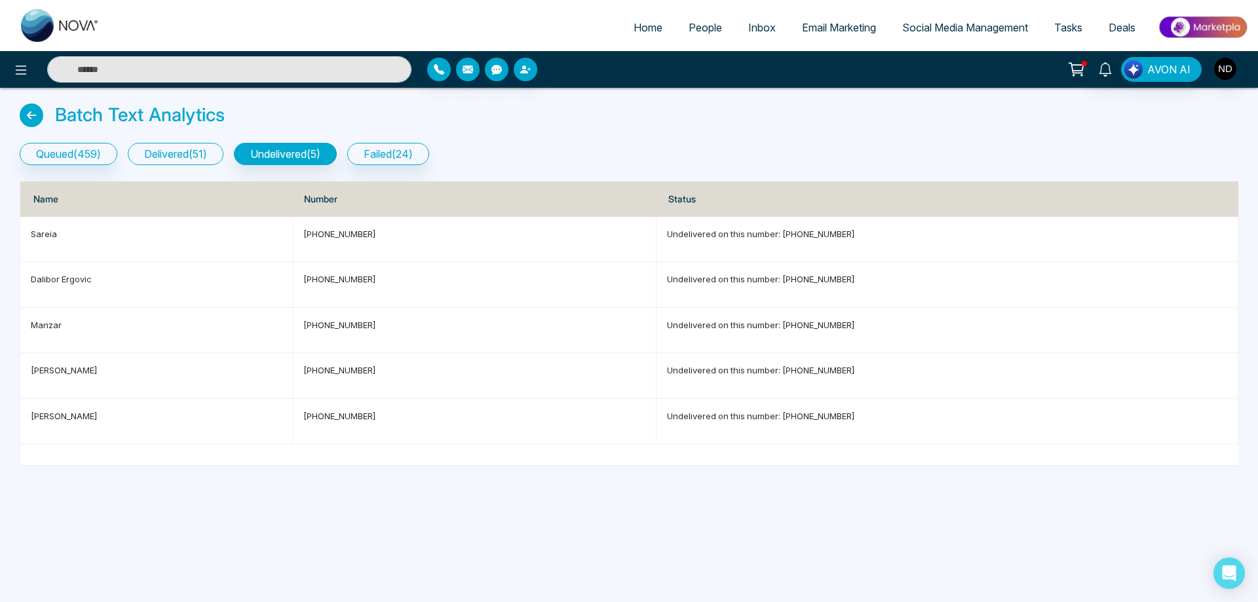
click at [170, 155] on button "delivered ( 51 )" at bounding box center [176, 154] width 96 height 22
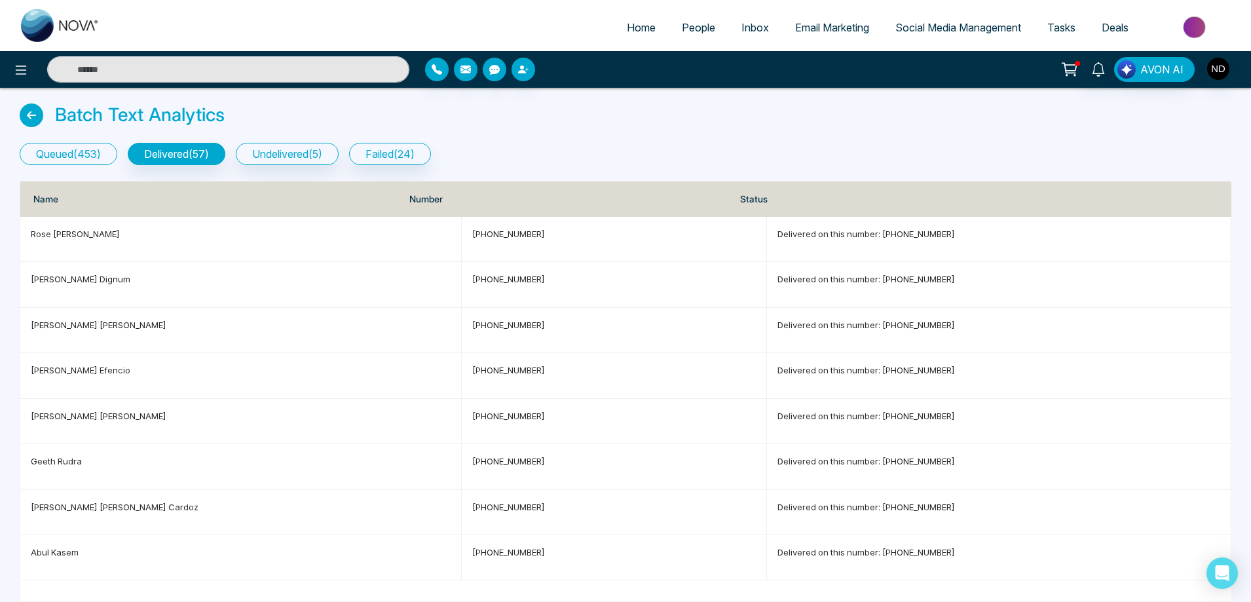
click at [50, 159] on button "queued ( 453 )" at bounding box center [69, 154] width 98 height 22
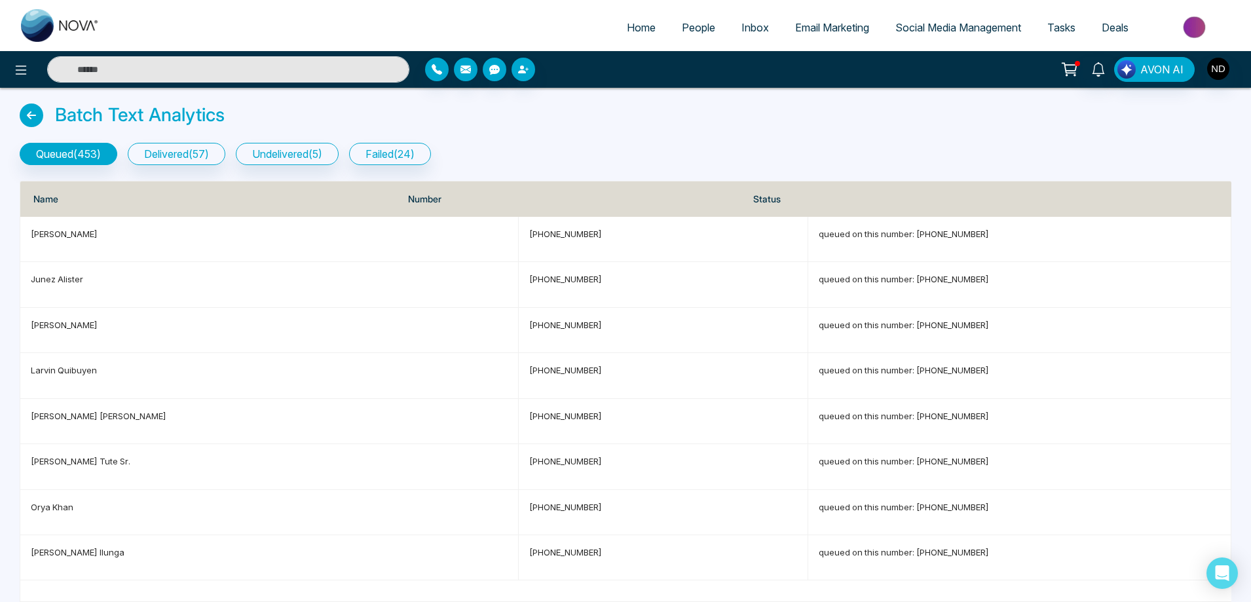
click at [234, 67] on input "text" at bounding box center [228, 69] width 362 height 26
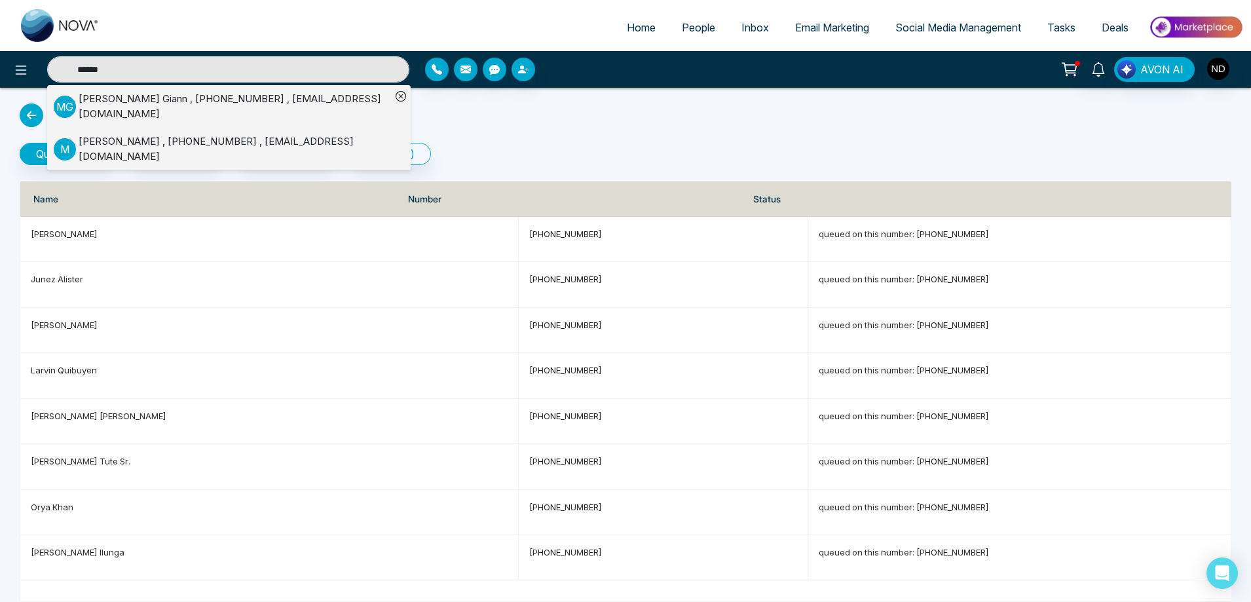
type input "******"
click at [246, 96] on div "Melissa Giann , +16477018133 , melissawkll@gmail.com" at bounding box center [235, 106] width 312 height 29
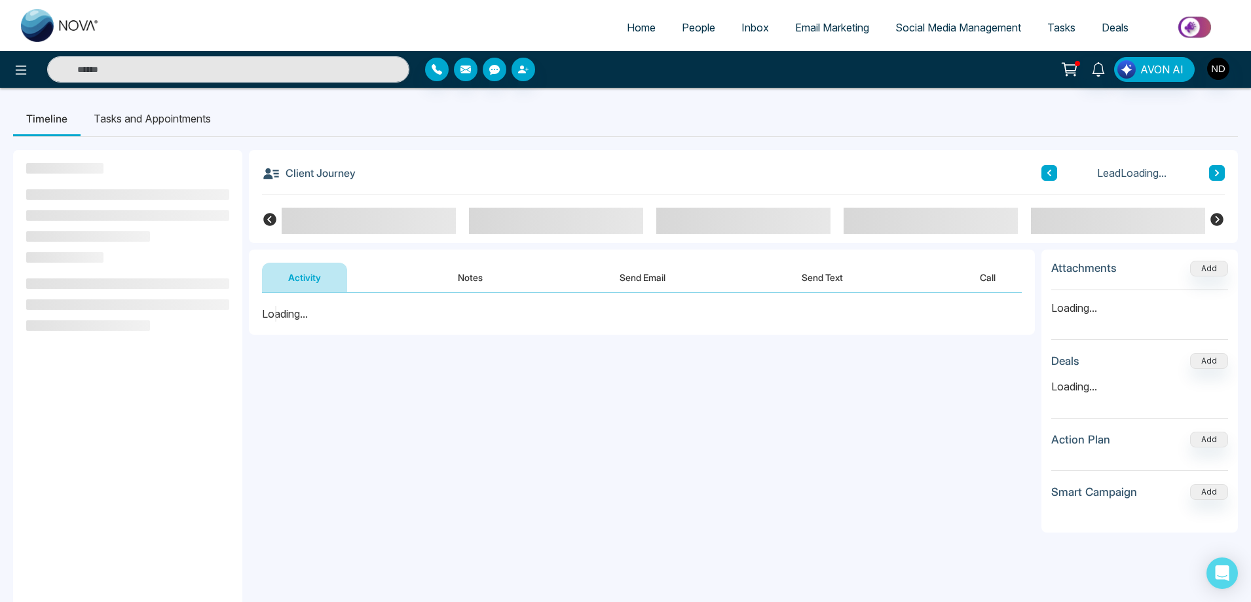
click at [194, 121] on li "Tasks and Appointments" at bounding box center [152, 118] width 143 height 35
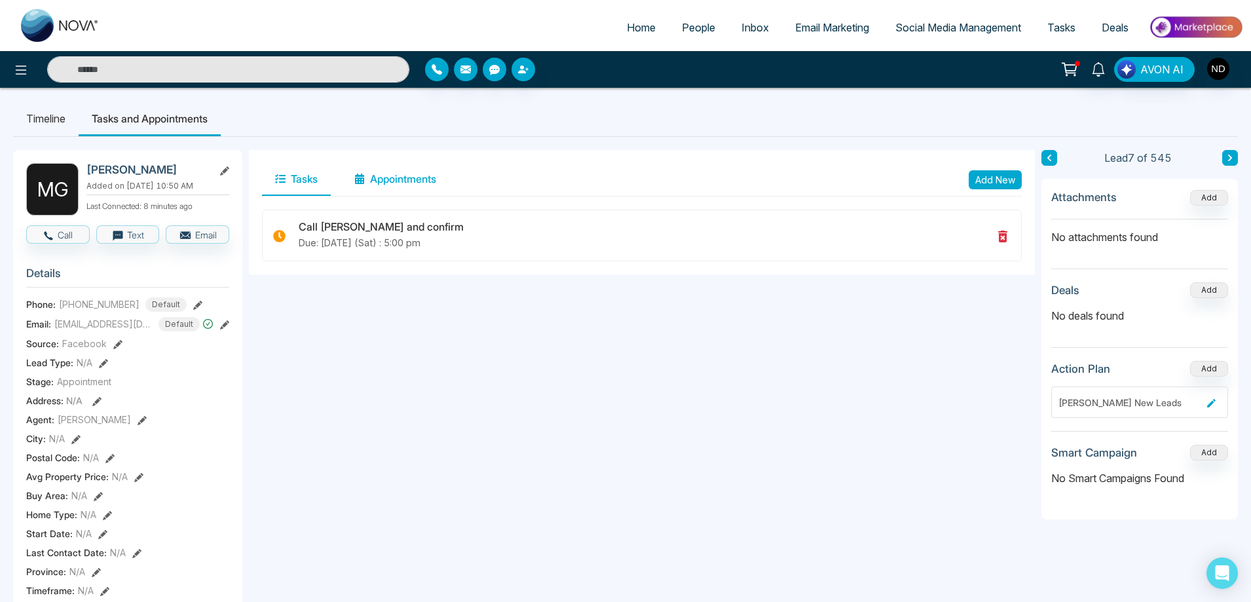
click at [419, 183] on button "Appointments" at bounding box center [395, 179] width 108 height 33
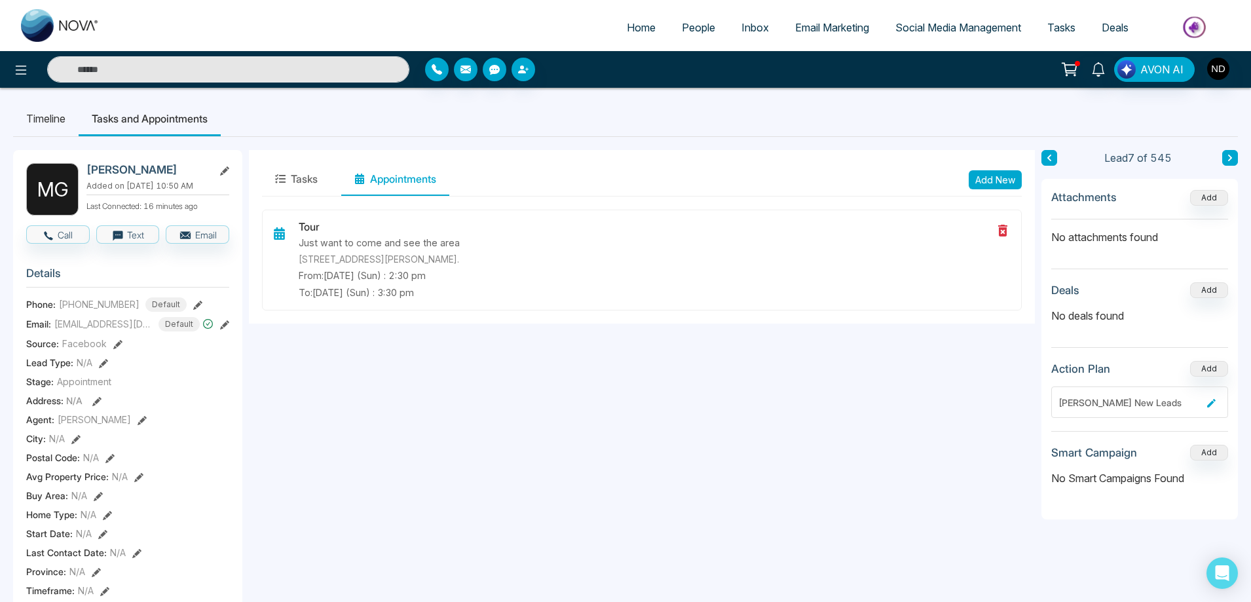
click at [162, 67] on input "text" at bounding box center [228, 69] width 362 height 26
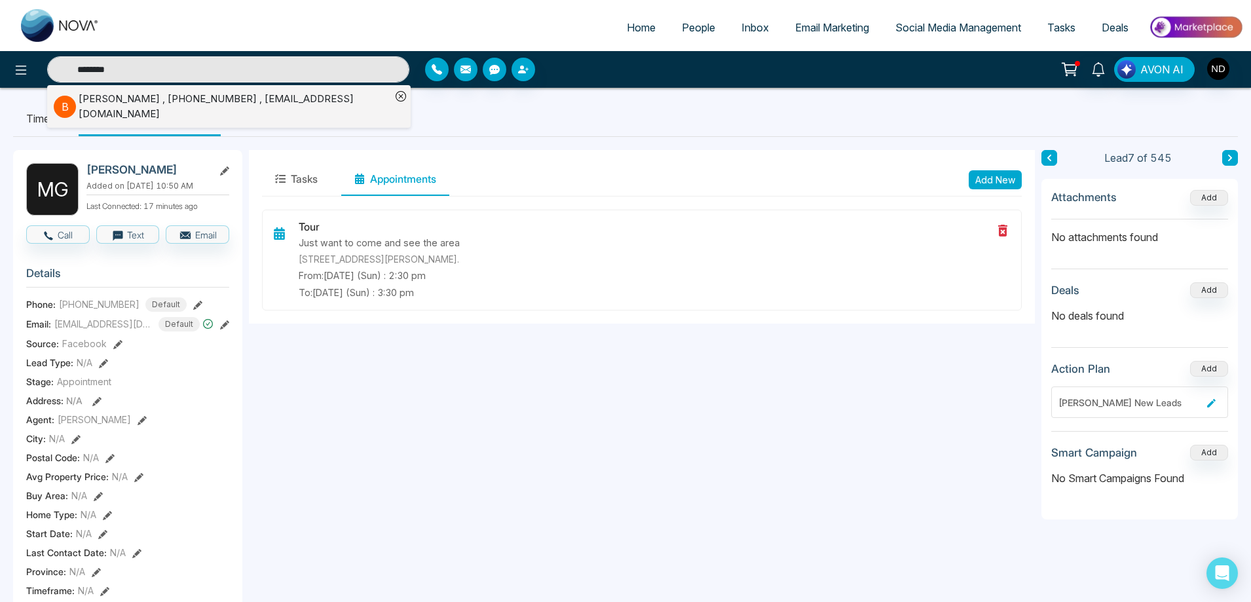
type input "********"
click at [283, 102] on div "Bautista Keroll , +16475705535 , pidlaoancarolina@gmail.com" at bounding box center [235, 106] width 312 height 29
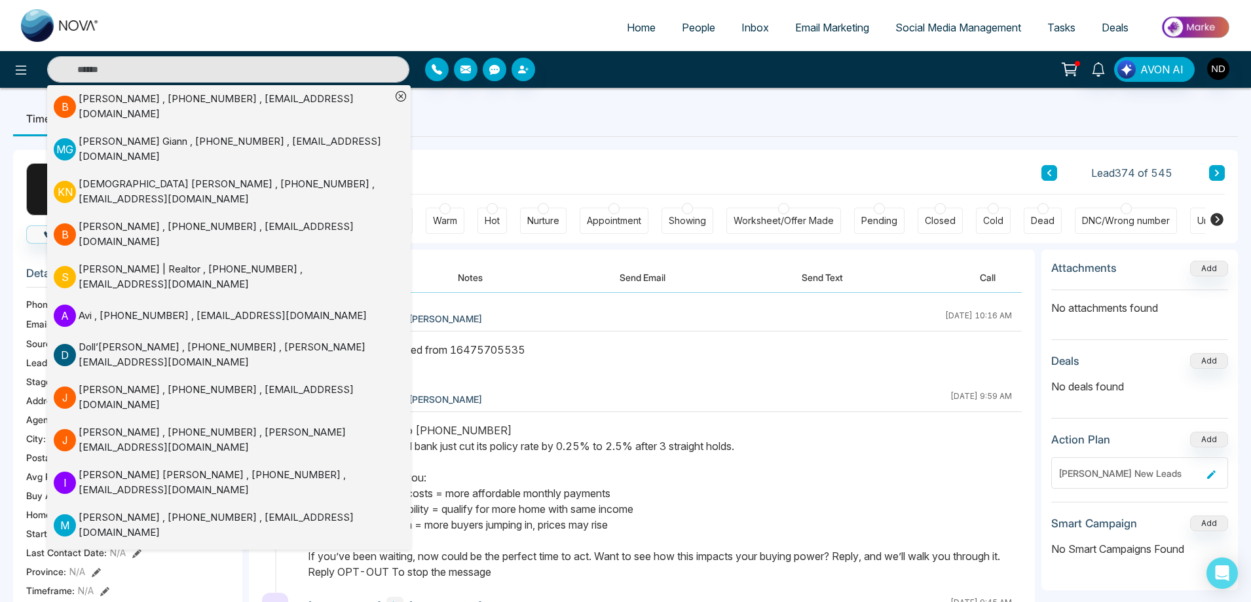
click at [400, 95] on icon at bounding box center [401, 96] width 10 height 10
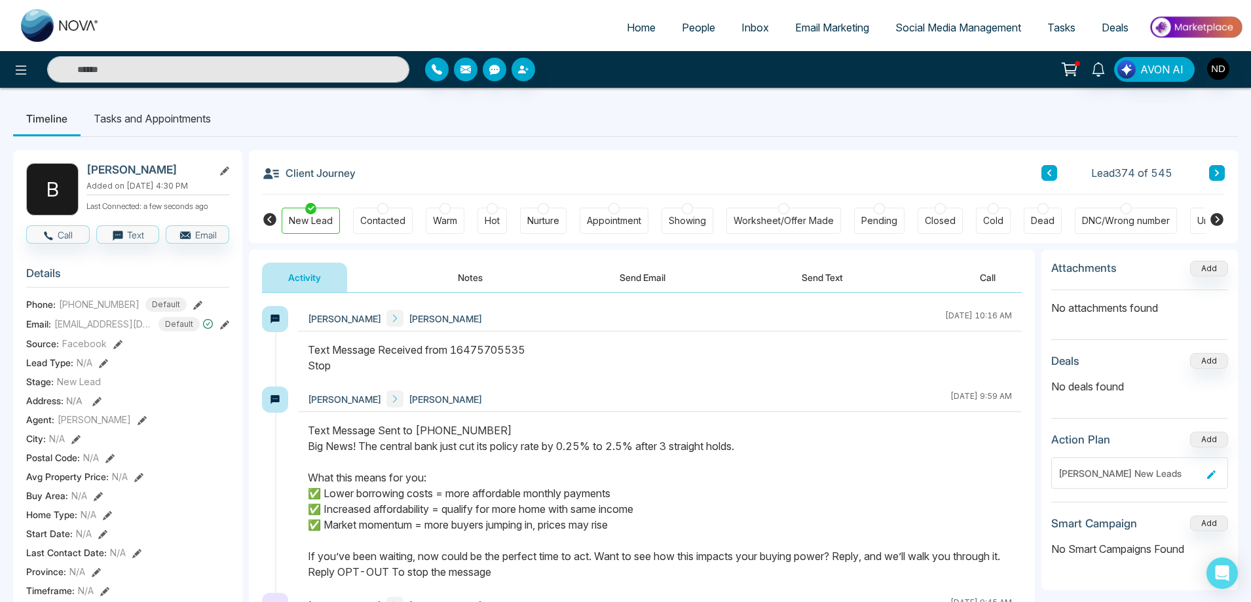
click at [630, 358] on div "Text Message Received from 16475705535 Stop" at bounding box center [660, 357] width 704 height 31
click at [685, 371] on div "Text Message Received from 16475705535 Stop" at bounding box center [660, 357] width 704 height 31
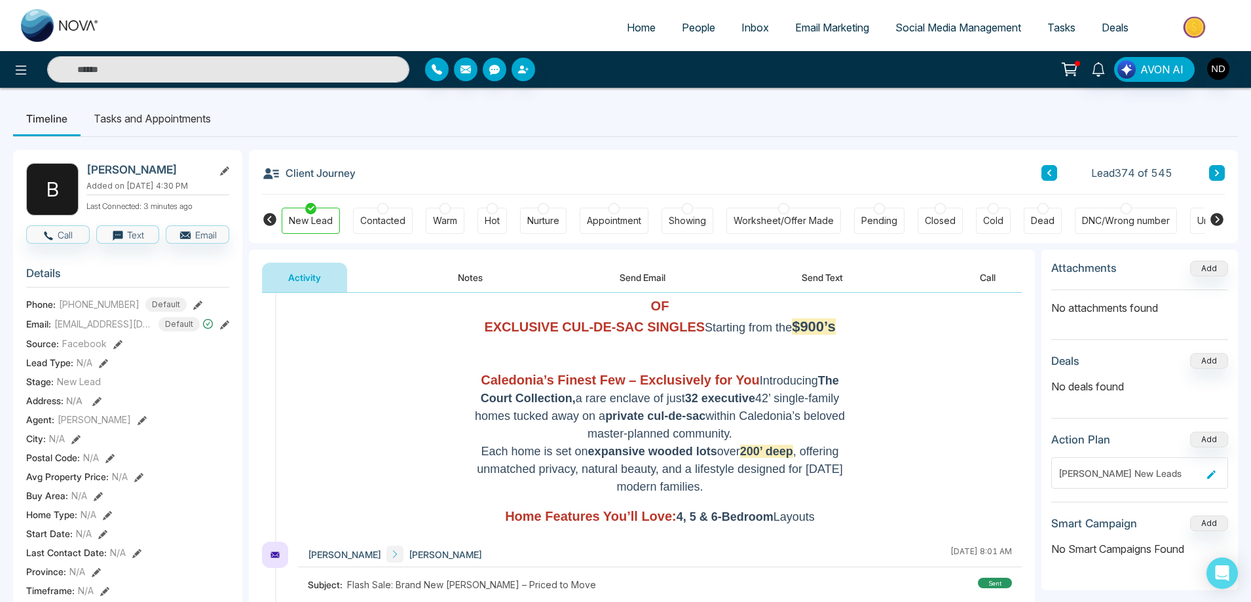
click at [473, 273] on button "Notes" at bounding box center [470, 277] width 77 height 29
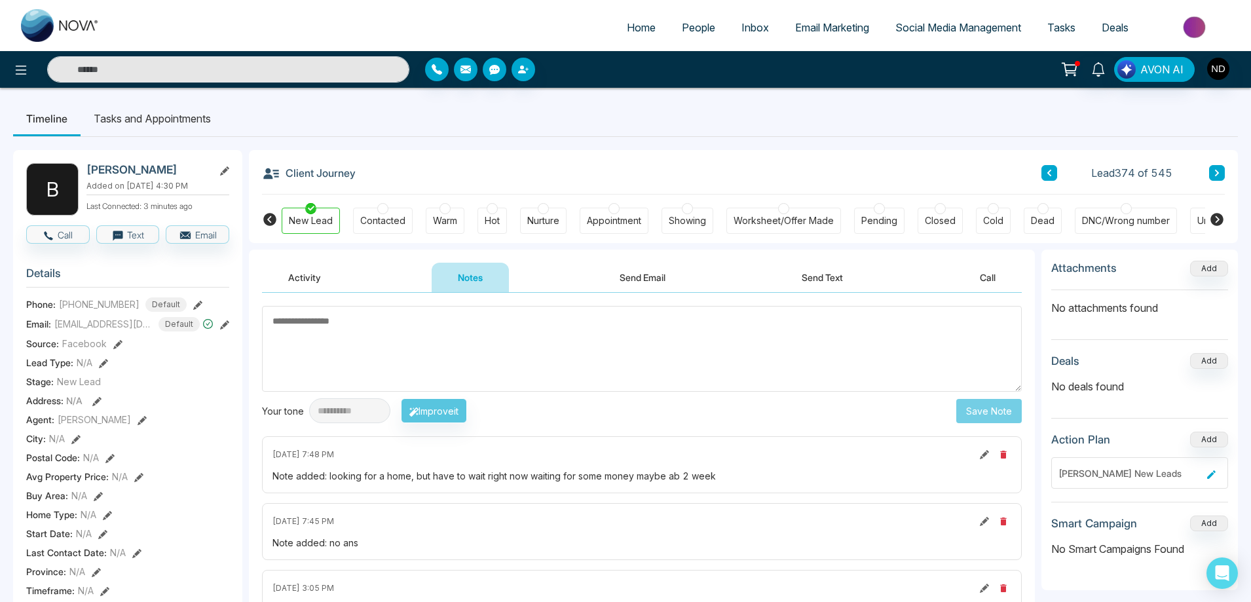
click at [823, 273] on button "Send Text" at bounding box center [823, 277] width 94 height 29
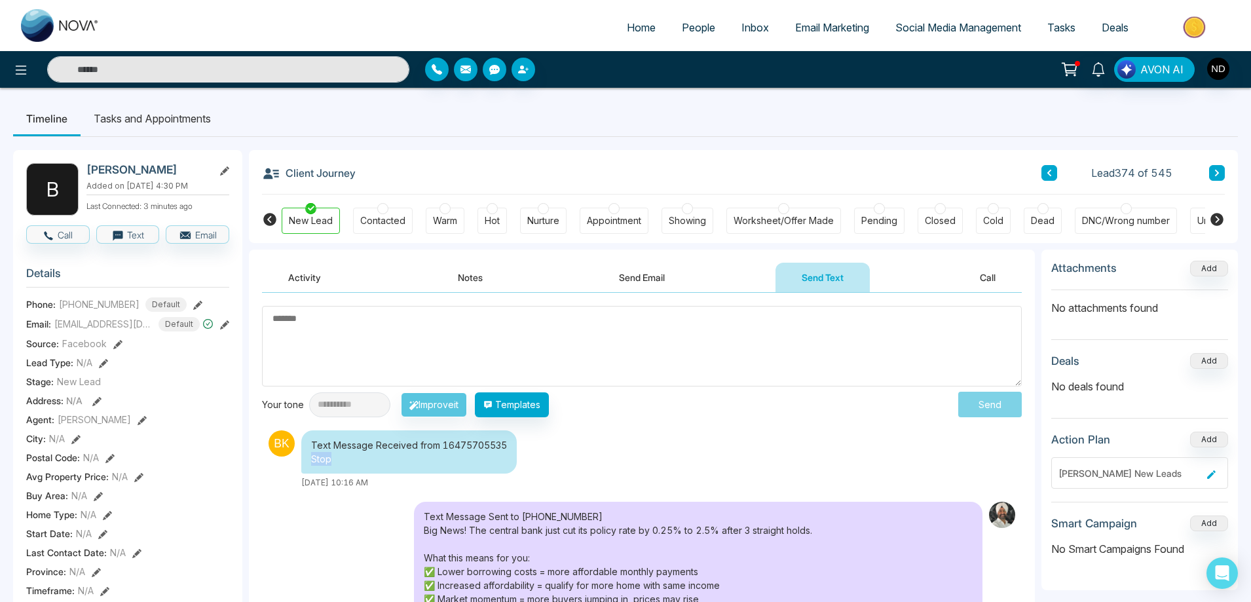
drag, startPoint x: 345, startPoint y: 461, endPoint x: 313, endPoint y: 461, distance: 32.1
click at [313, 461] on div "Text Message Received from 16475705535 Stop" at bounding box center [409, 451] width 216 height 43
click at [356, 461] on div "Text Message Received from 16475705535 Stop" at bounding box center [409, 451] width 216 height 43
click at [1129, 222] on div "DNC/Wrong number" at bounding box center [1126, 220] width 88 height 13
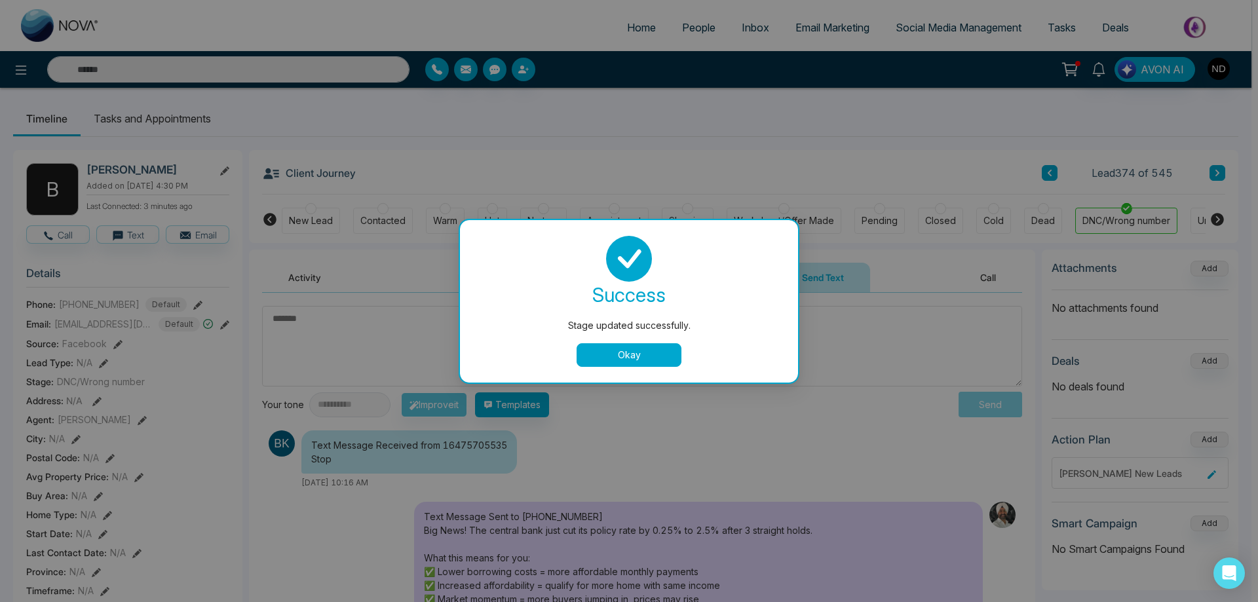
click at [626, 360] on button "Okay" at bounding box center [628, 355] width 105 height 24
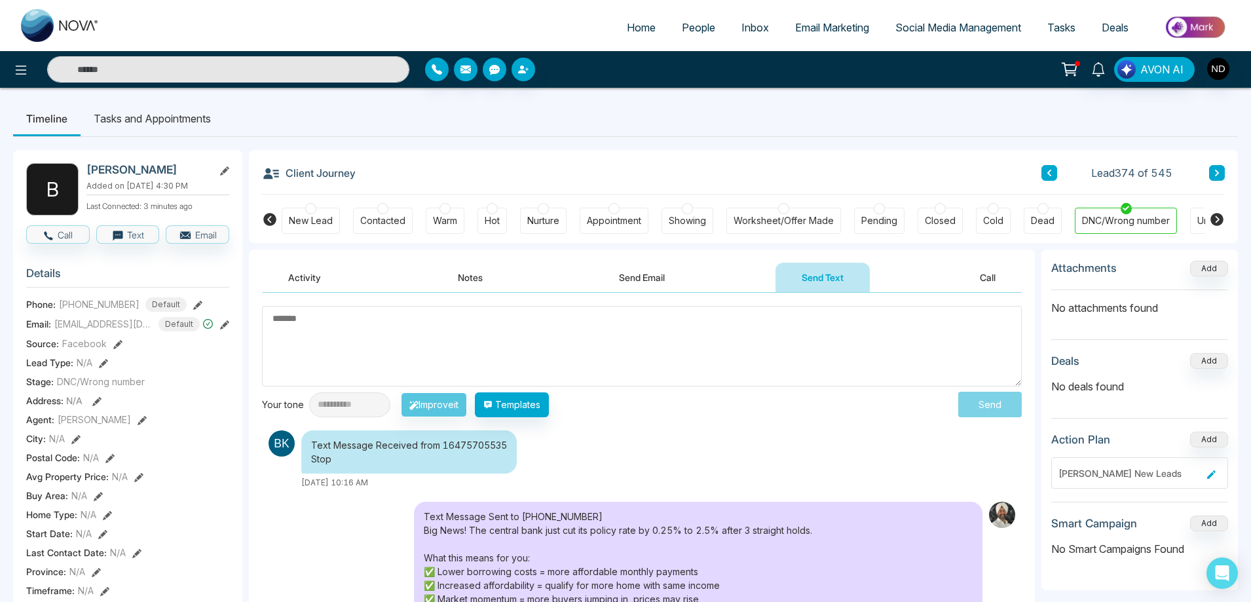
click at [312, 67] on input "text" at bounding box center [228, 69] width 362 height 26
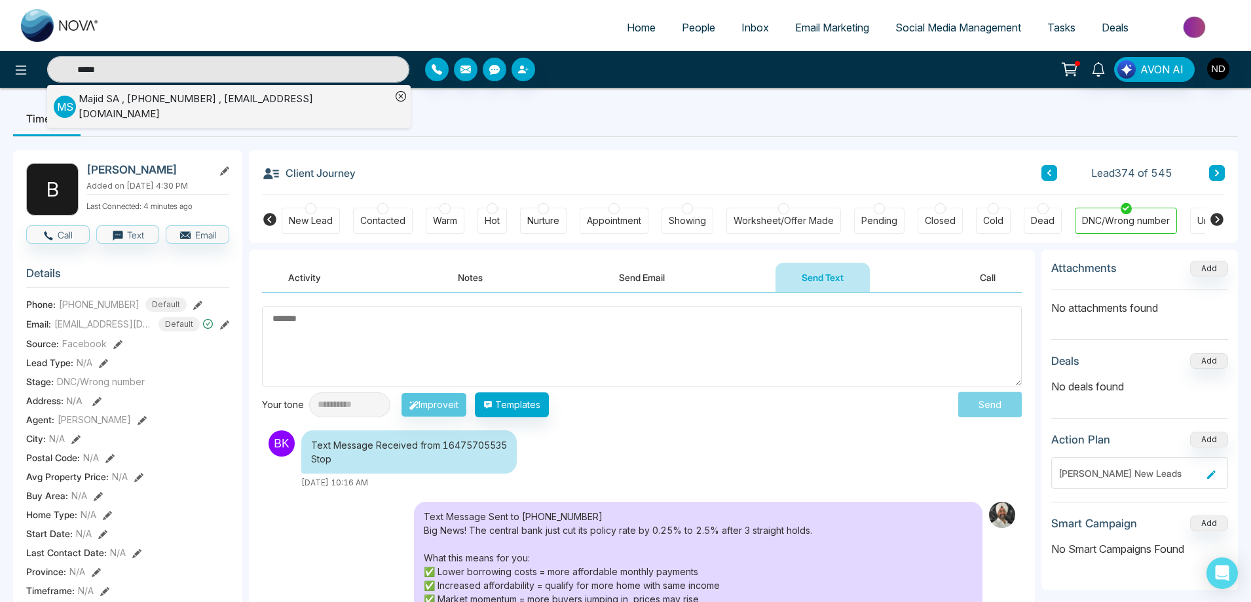
type input "*****"
click at [235, 103] on div "Majid SA , +14163990719 , majid.denim@gmail.com" at bounding box center [235, 106] width 312 height 29
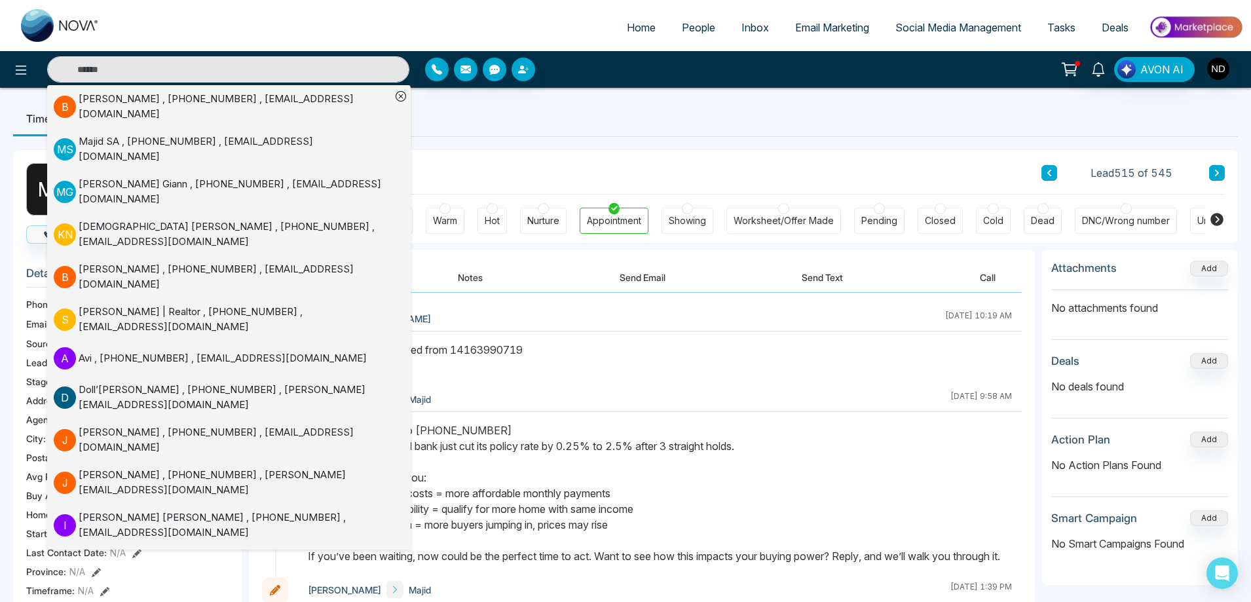
click at [708, 371] on div "Text Message Received from 14163990719 👍" at bounding box center [660, 357] width 704 height 31
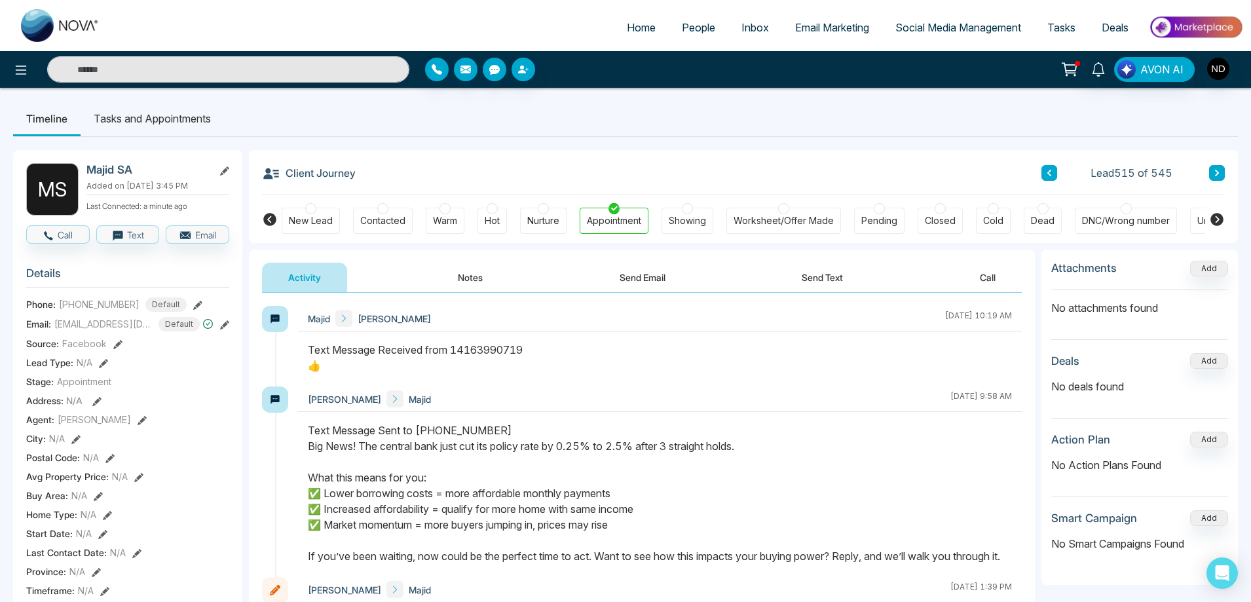
click at [696, 375] on div at bounding box center [660, 364] width 724 height 45
click at [713, 354] on div "Text Message Received from 14163990719 👍" at bounding box center [660, 357] width 704 height 31
click at [132, 65] on input "text" at bounding box center [228, 69] width 362 height 26
type input "****"
click at [1103, 66] on span "3" at bounding box center [1105, 63] width 12 height 12
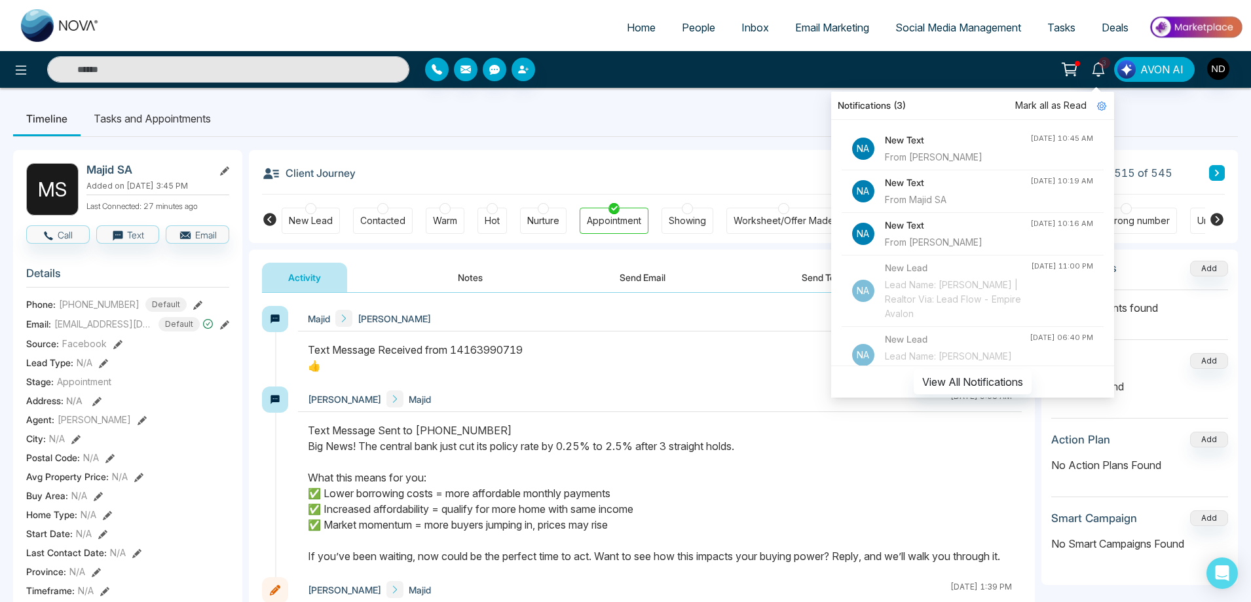
click at [949, 159] on div "From [PERSON_NAME]" at bounding box center [957, 157] width 145 height 14
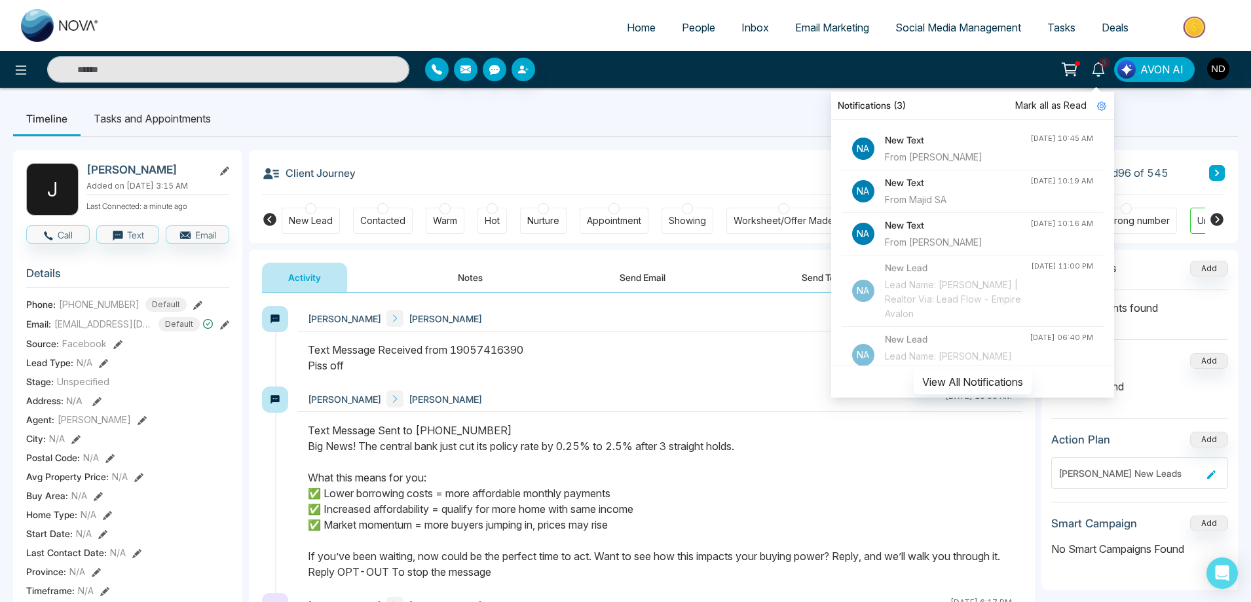
click at [586, 369] on div "Text Message Received from 19057416390 Piss off" at bounding box center [660, 357] width 704 height 31
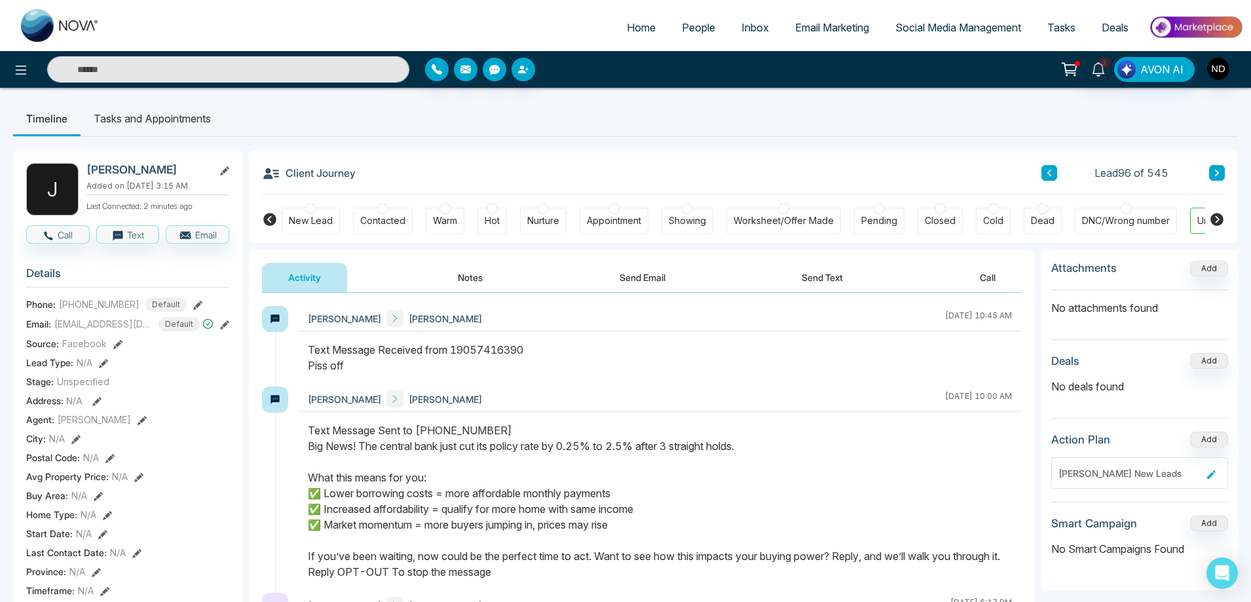
click at [1110, 219] on div "DNC/Wrong number" at bounding box center [1126, 220] width 88 height 13
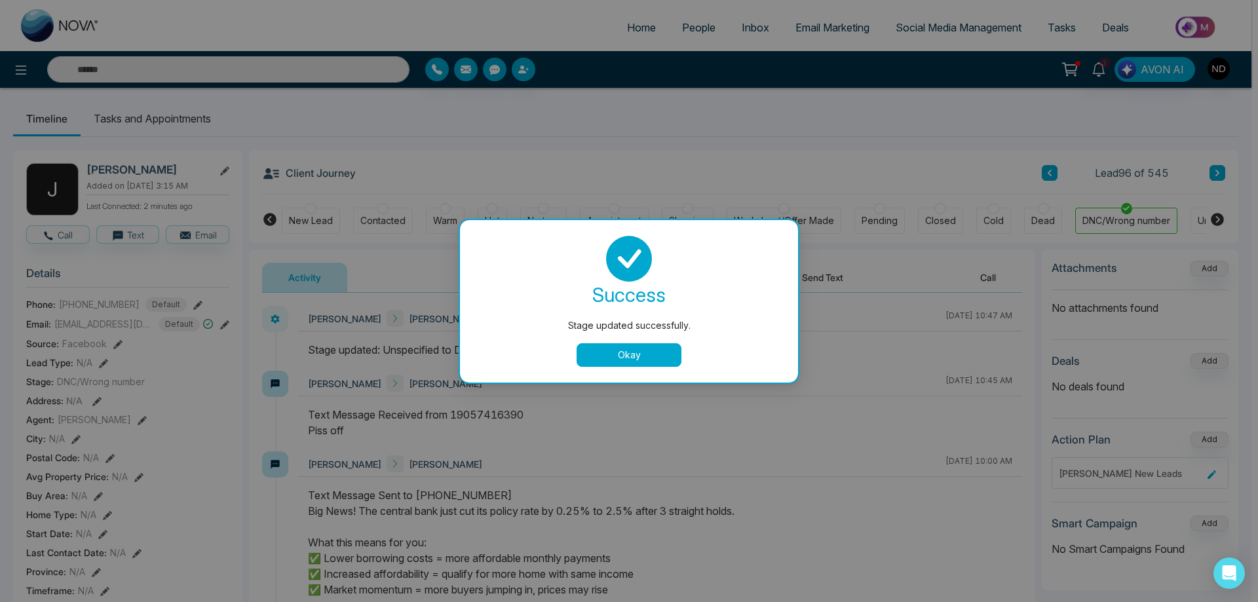
click at [659, 357] on button "Okay" at bounding box center [628, 355] width 105 height 24
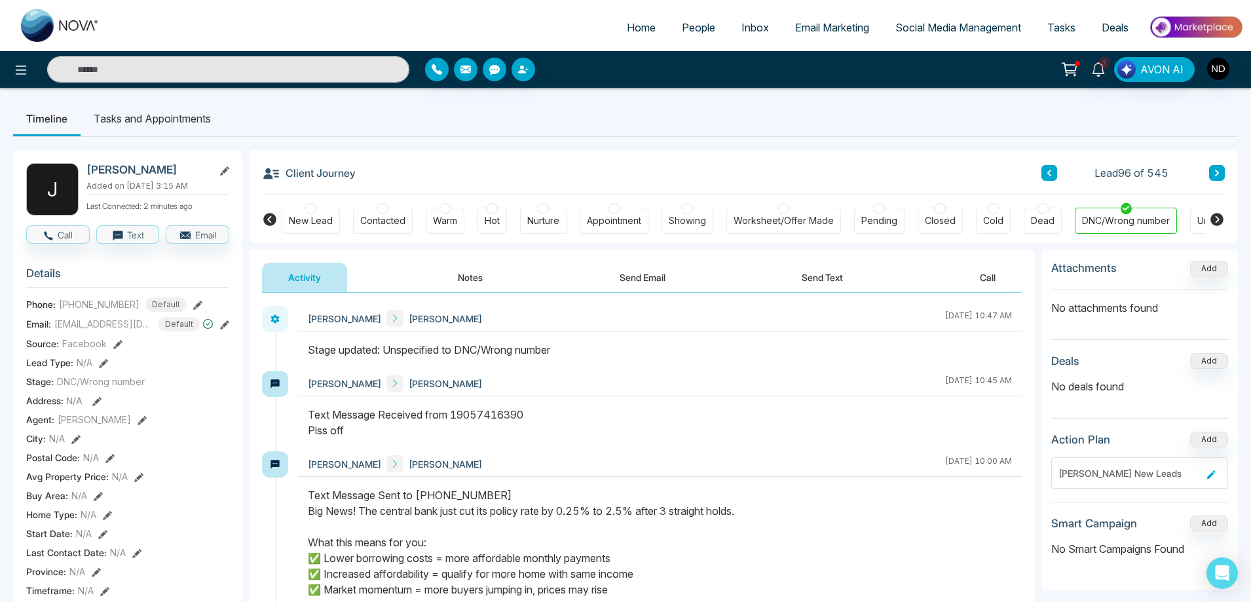
click at [839, 276] on button "Send Text" at bounding box center [823, 277] width 94 height 29
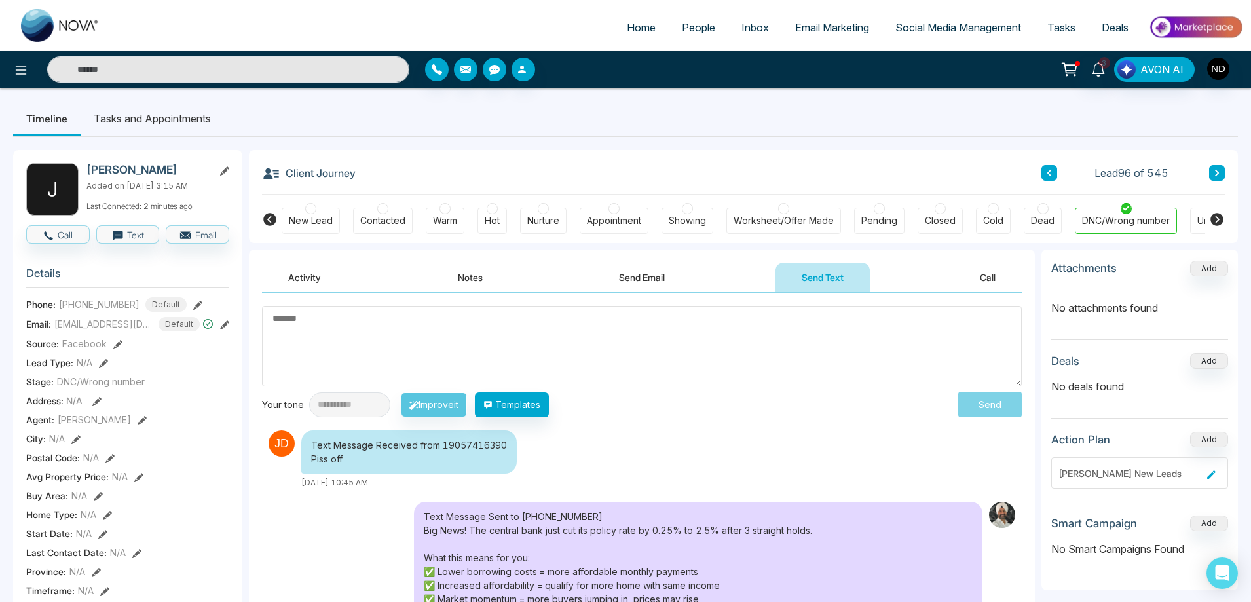
click at [643, 278] on button "Send Email" at bounding box center [642, 277] width 98 height 29
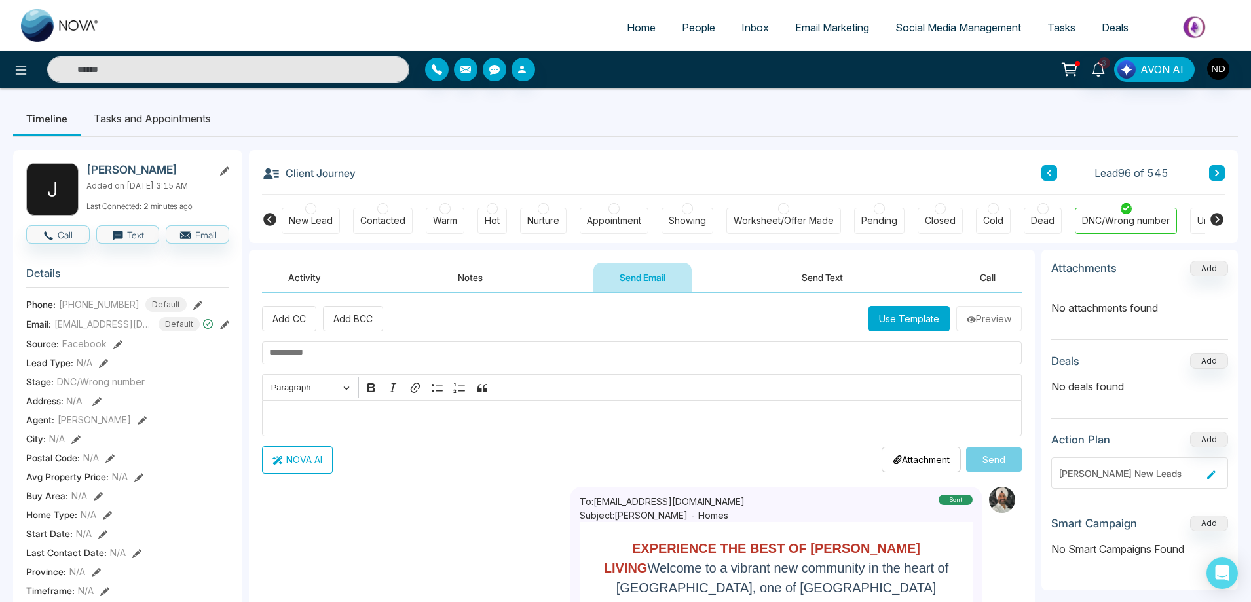
click at [478, 273] on button "Notes" at bounding box center [470, 277] width 77 height 29
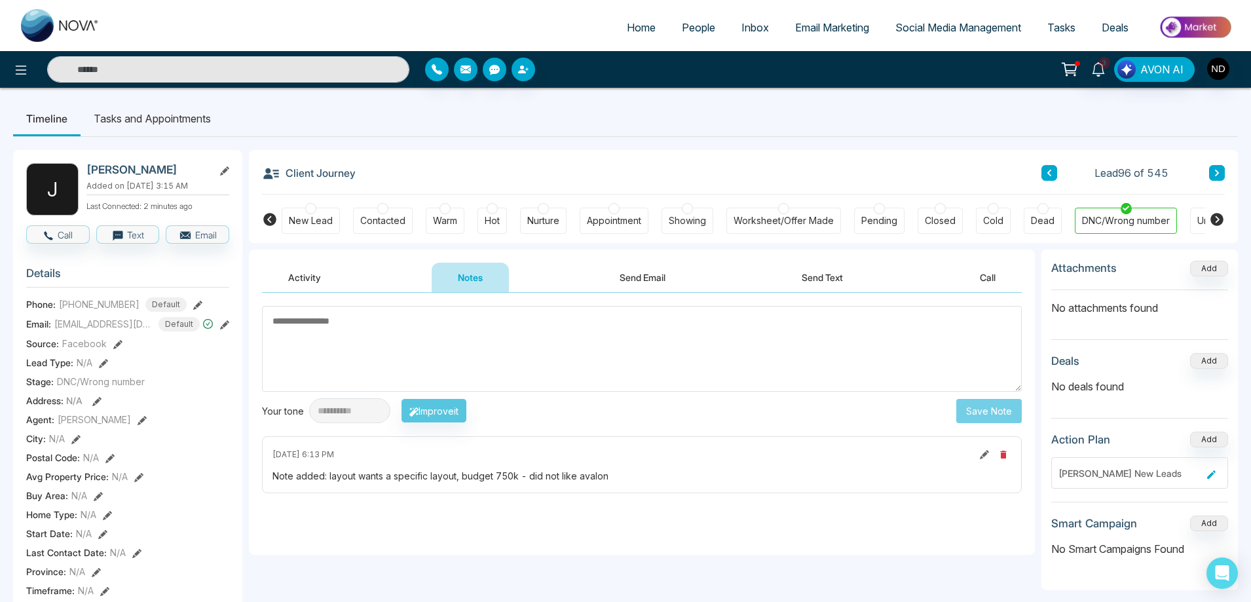
click at [312, 280] on button "Activity" at bounding box center [304, 277] width 85 height 29
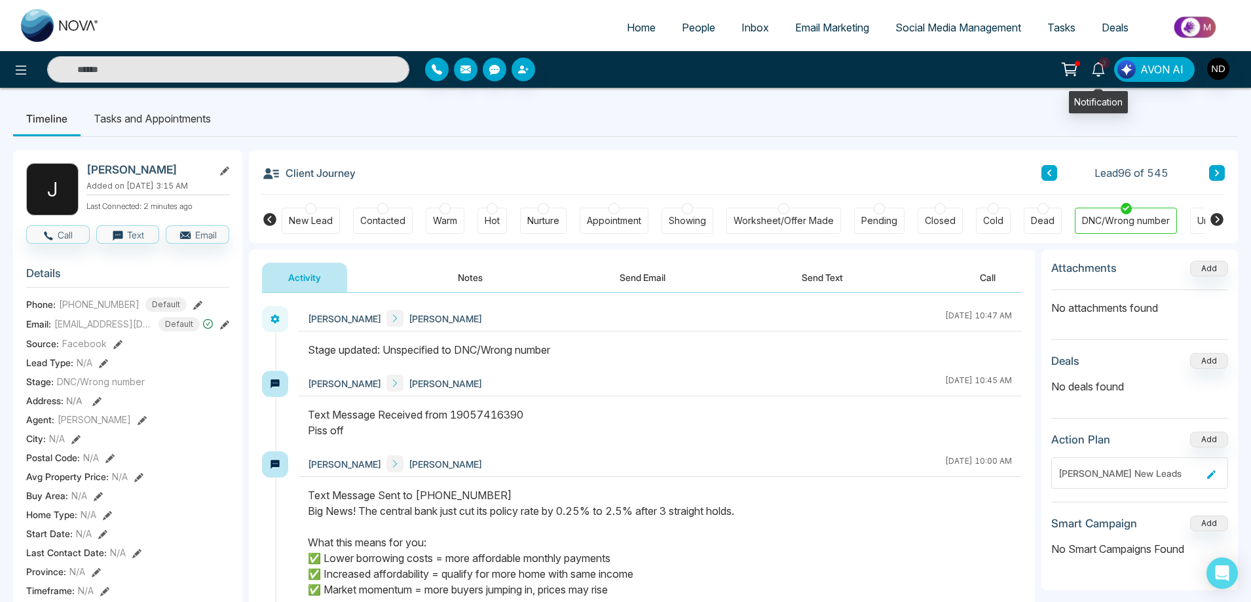
click at [1099, 72] on icon at bounding box center [1098, 69] width 14 height 14
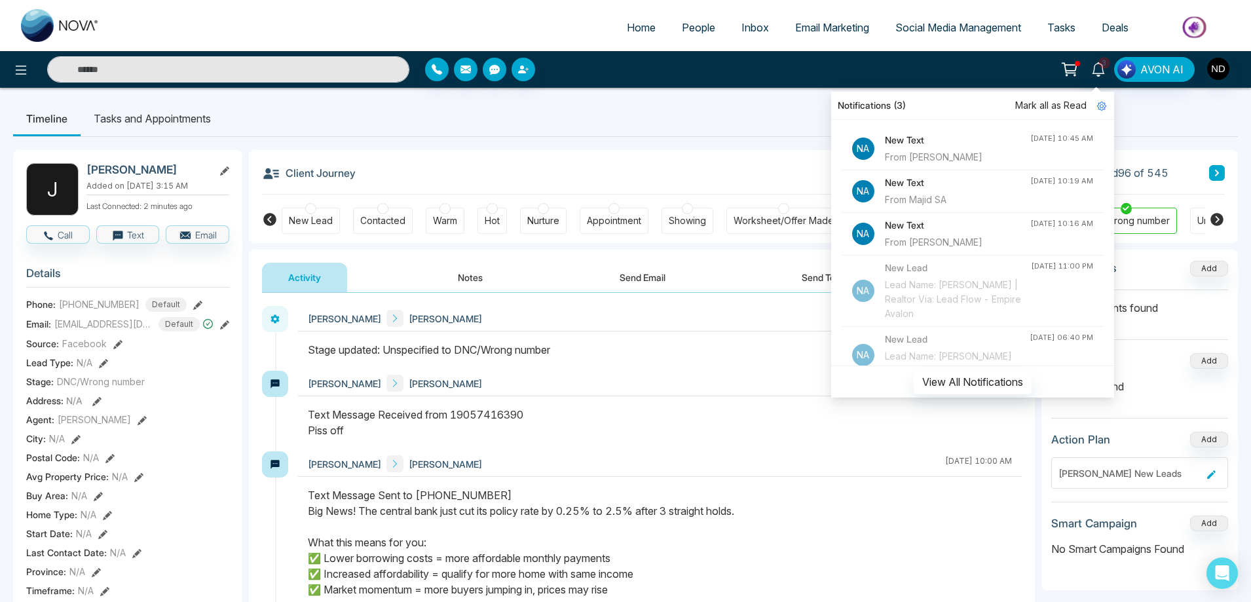
click at [1051, 105] on span "Mark all as Read" at bounding box center [1050, 105] width 71 height 14
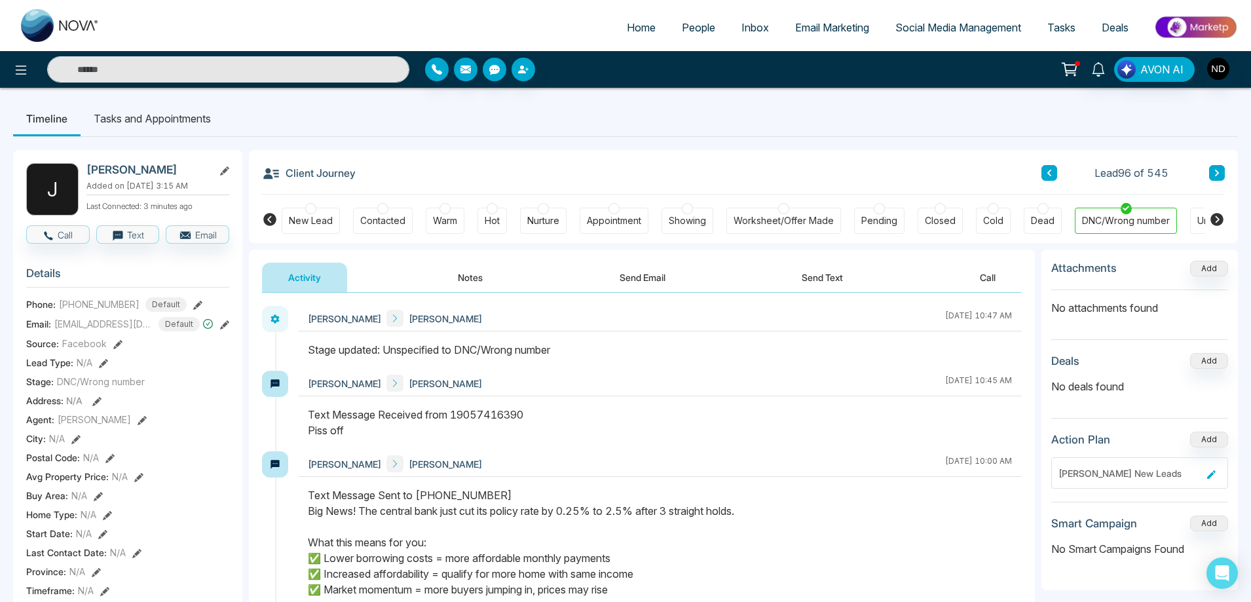
click at [685, 30] on span "People" at bounding box center [698, 27] width 33 height 13
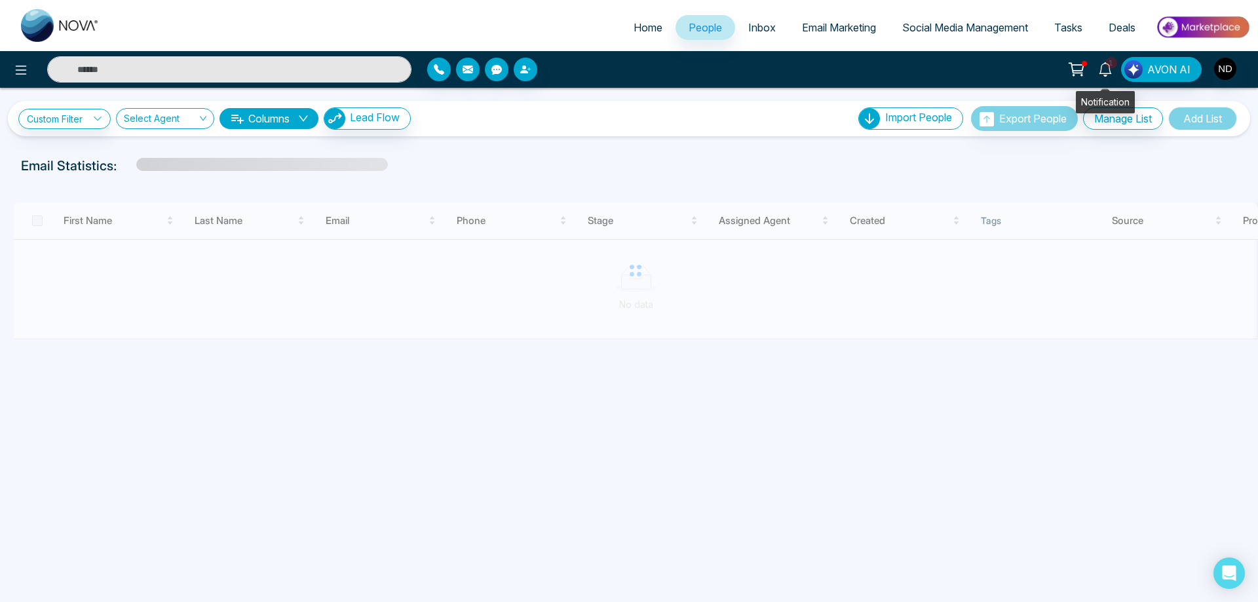
click at [1109, 71] on icon at bounding box center [1105, 69] width 14 height 14
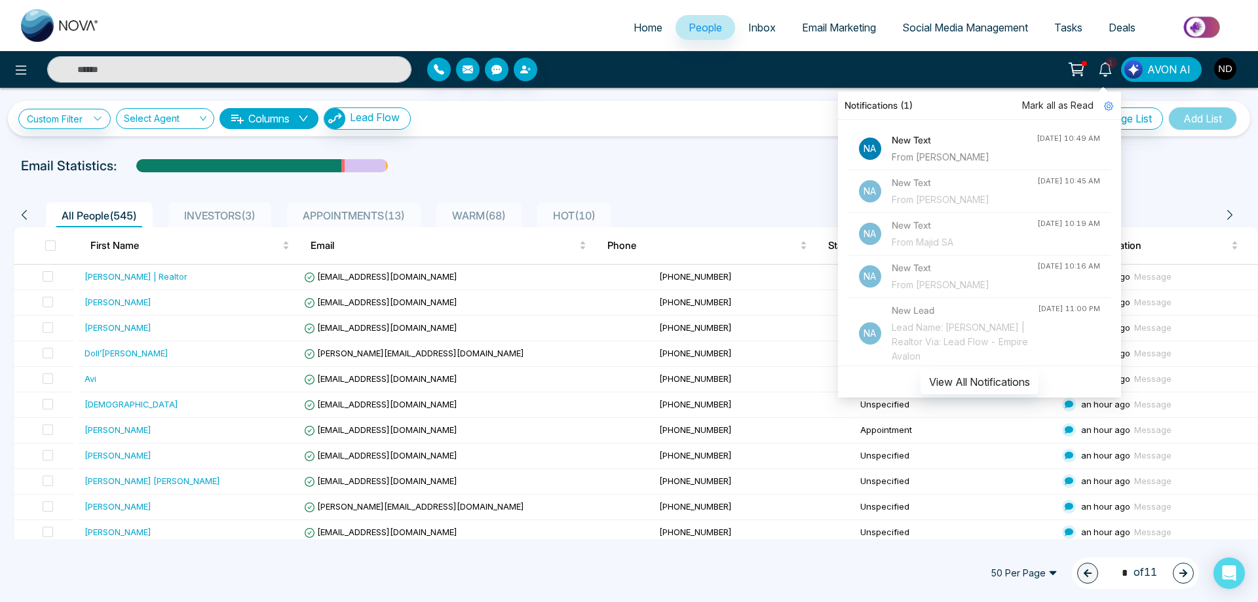
click at [988, 151] on div "From [PERSON_NAME]" at bounding box center [964, 157] width 145 height 14
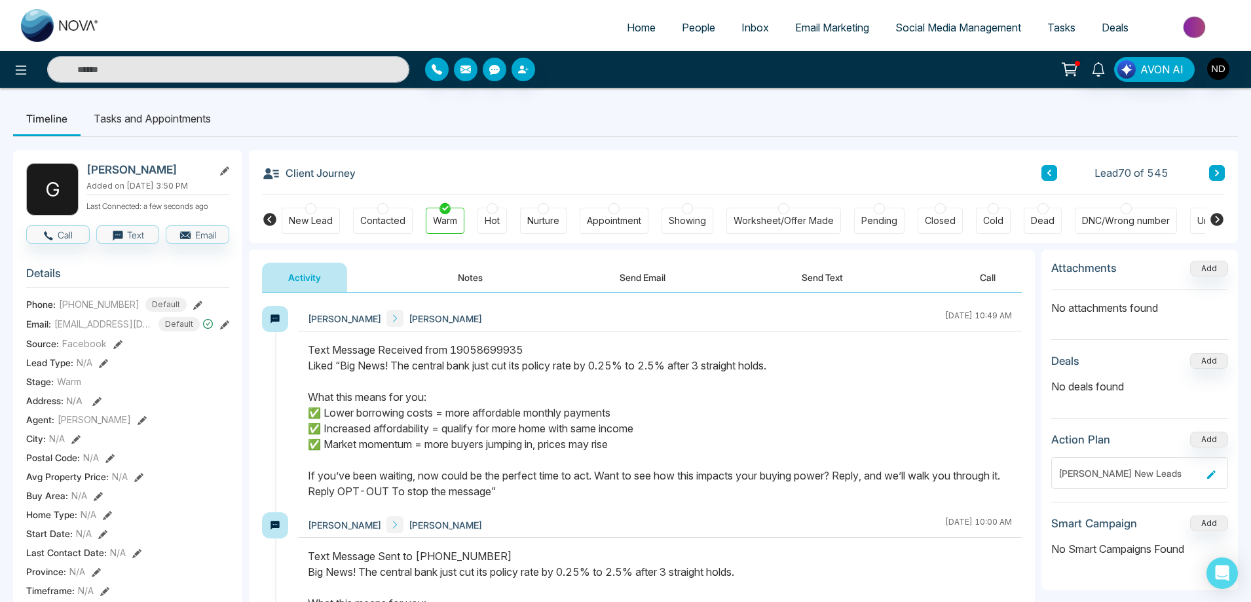
click at [837, 280] on button "Send Text" at bounding box center [823, 277] width 94 height 29
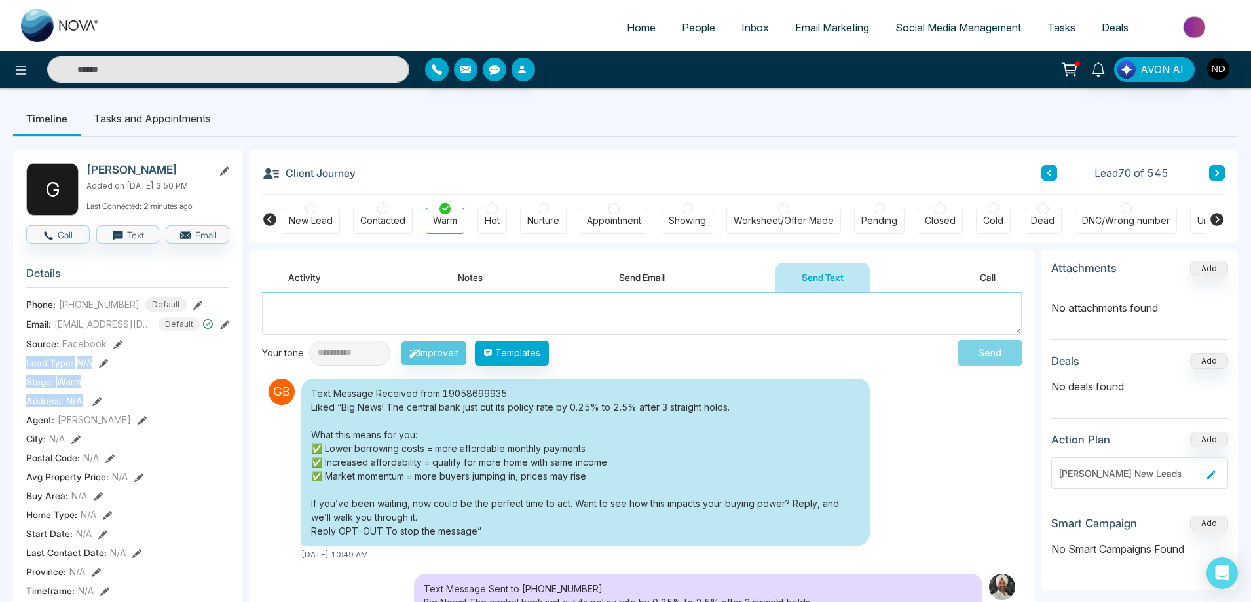
drag, startPoint x: 178, startPoint y: 383, endPoint x: 163, endPoint y: 424, distance: 43.7
click at [172, 411] on section "Details Phone: [PHONE_NUMBER] Default Email: [EMAIL_ADDRESS][DOMAIN_NAME] Defau…" at bounding box center [127, 439] width 203 height 364
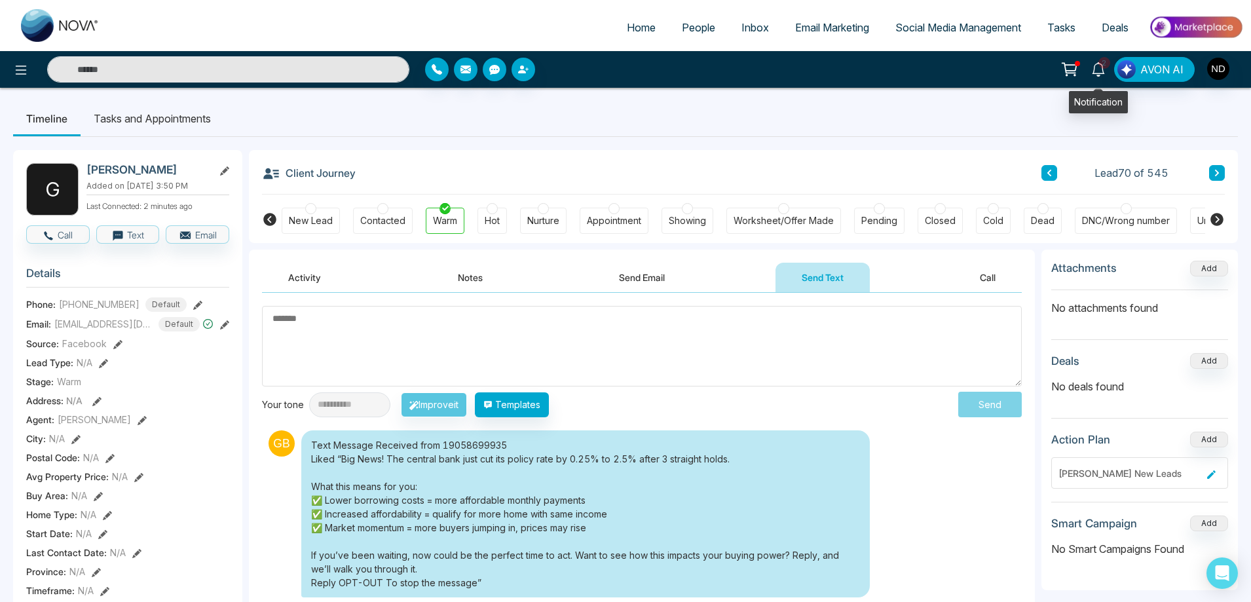
click at [1101, 71] on icon at bounding box center [1098, 69] width 14 height 14
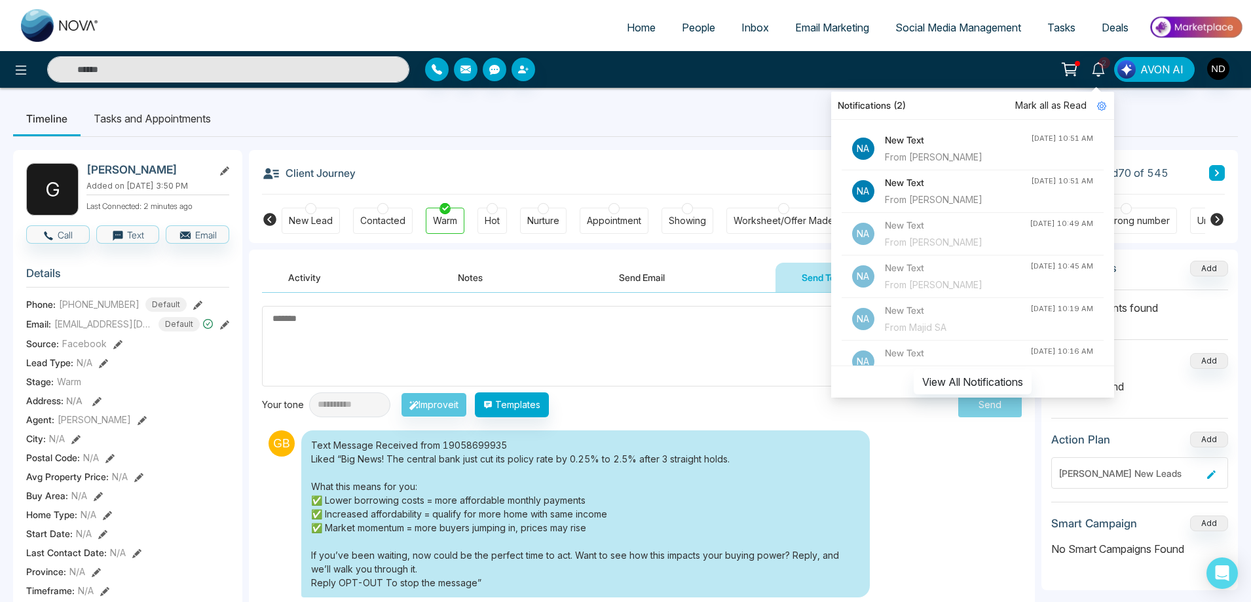
click at [988, 190] on h4 "New Text" at bounding box center [958, 183] width 146 height 14
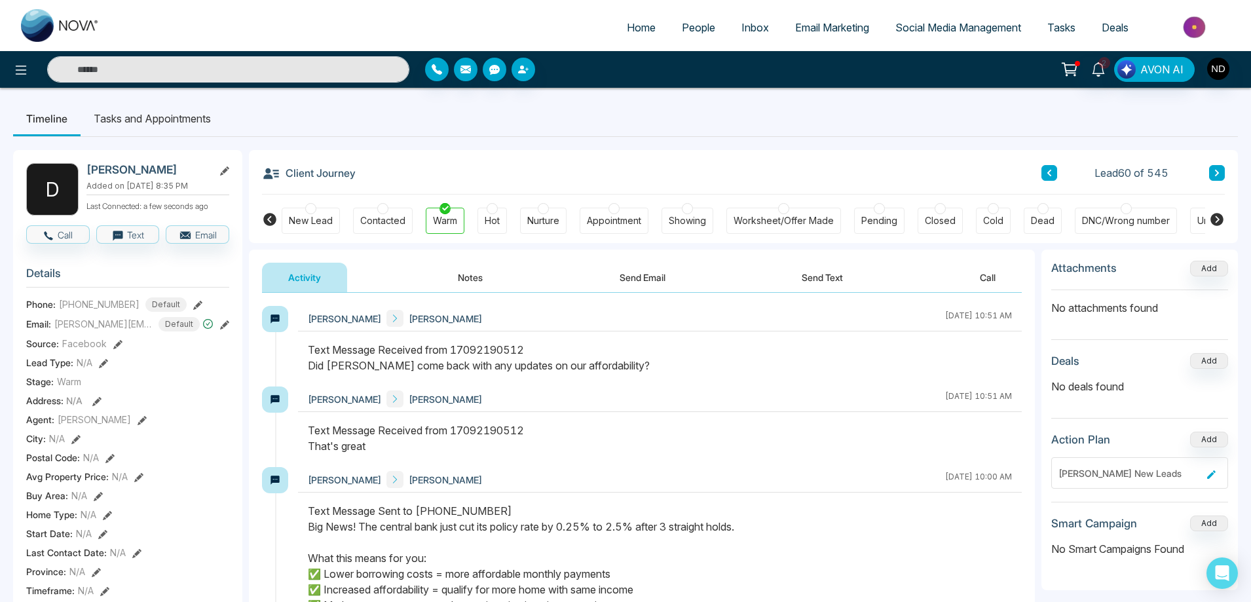
click at [685, 377] on div at bounding box center [660, 364] width 724 height 45
click at [827, 274] on button "Send Text" at bounding box center [823, 277] width 94 height 29
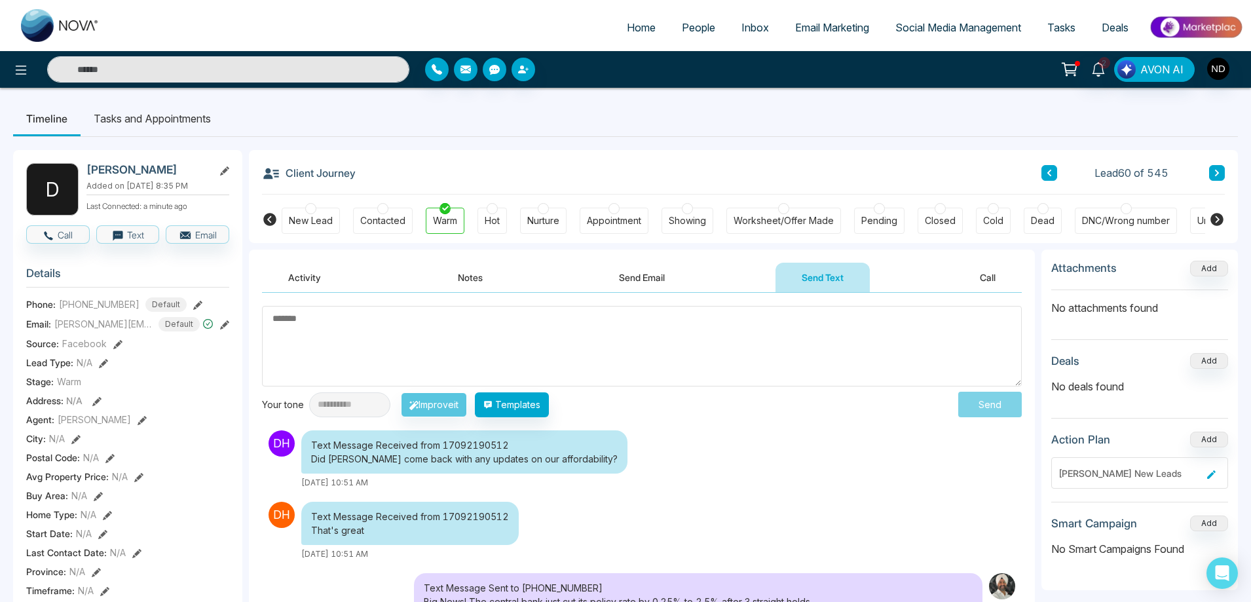
click at [564, 331] on textarea at bounding box center [642, 346] width 760 height 81
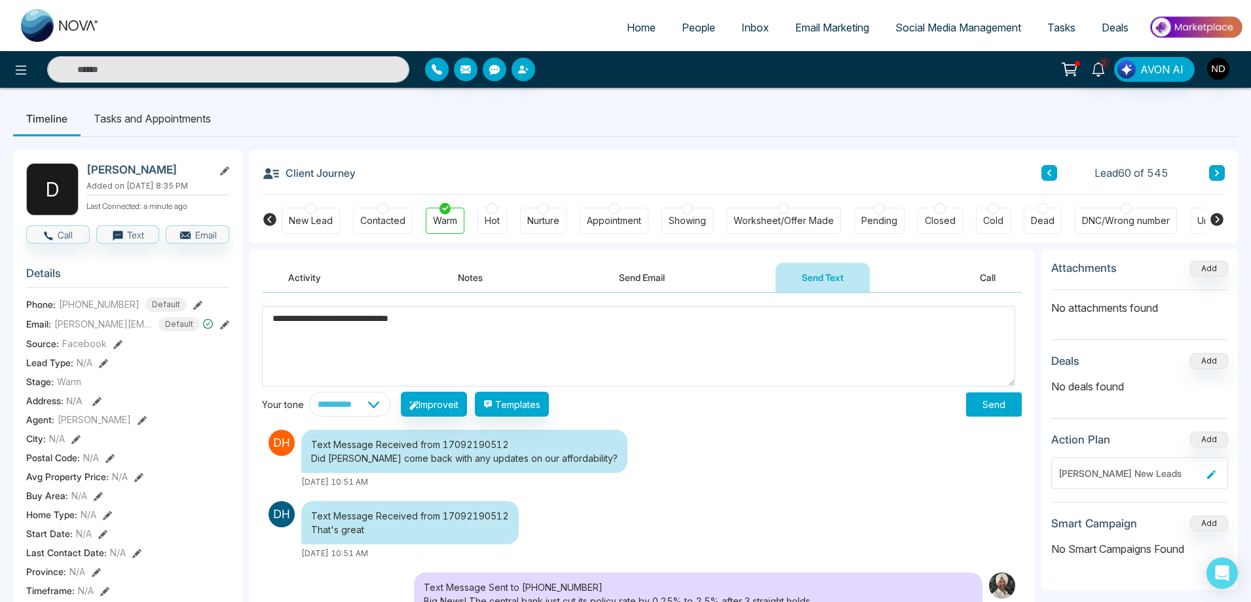
drag, startPoint x: 358, startPoint y: 320, endPoint x: 457, endPoint y: 320, distance: 98.3
click at [457, 320] on textarea "**********" at bounding box center [638, 346] width 753 height 81
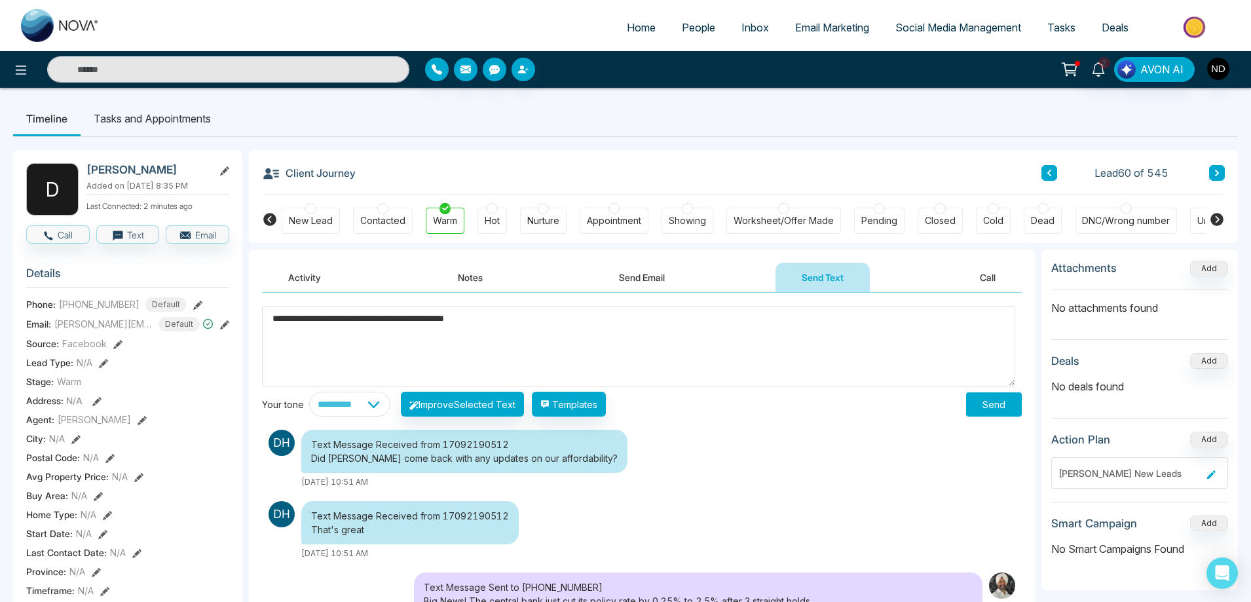
click at [0, 0] on qb-div "**********" at bounding box center [0, 0] width 0 height 0
click at [518, 313] on textarea "**********" at bounding box center [638, 346] width 753 height 81
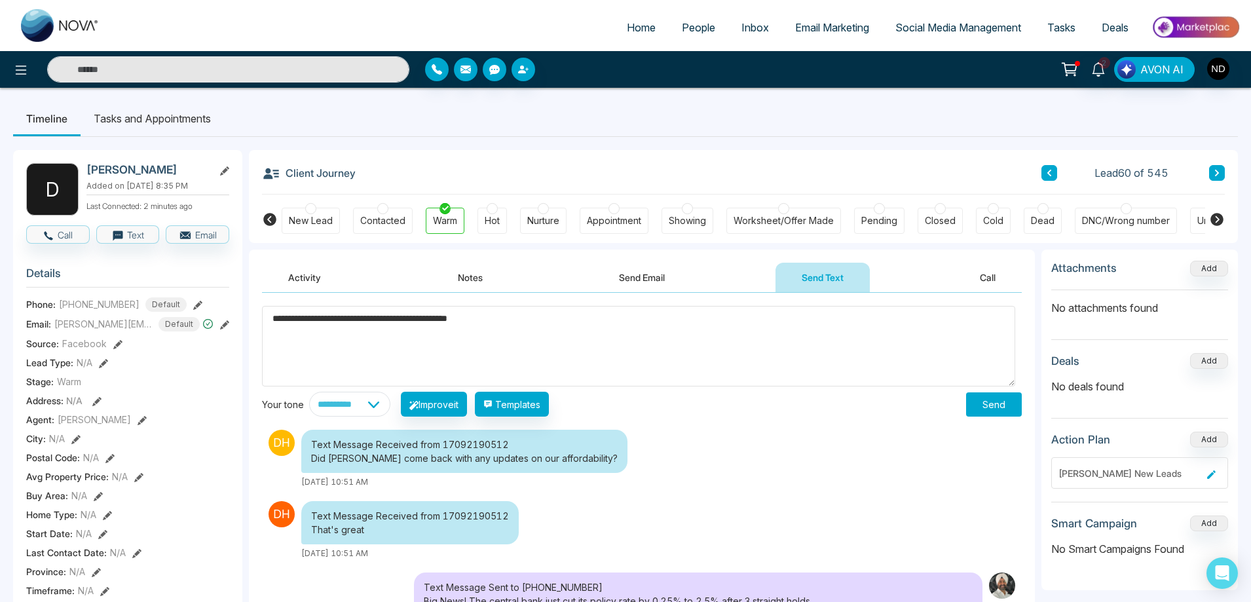
type textarea "**********"
click at [987, 404] on button "Send" at bounding box center [994, 404] width 56 height 24
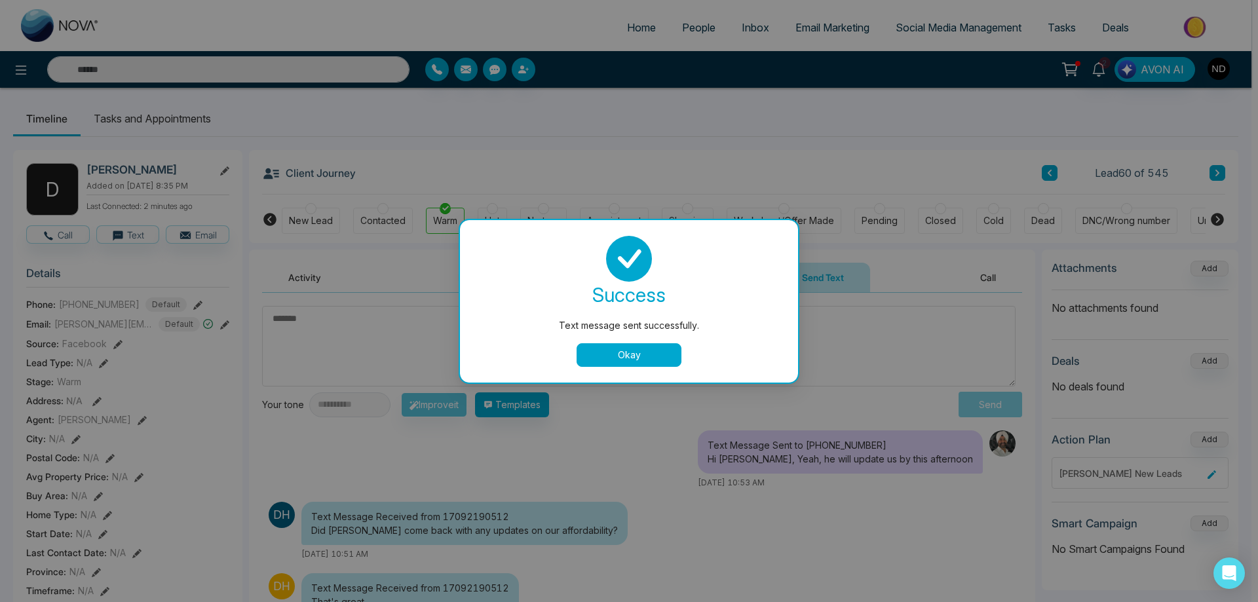
click at [649, 354] on button "Okay" at bounding box center [628, 355] width 105 height 24
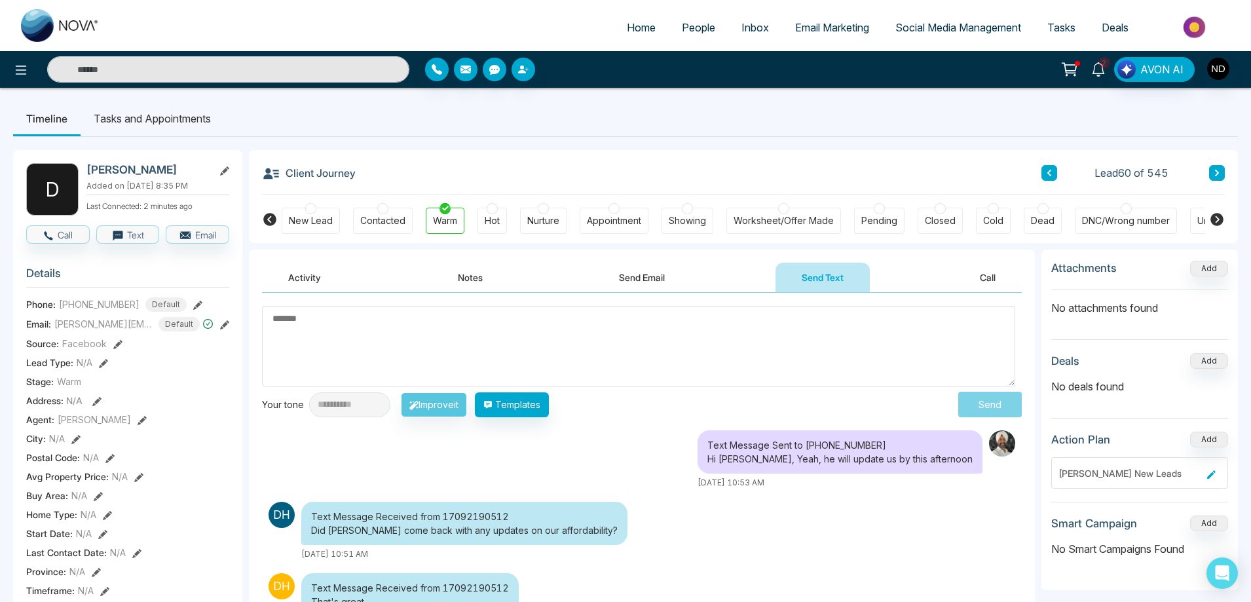
click at [1101, 71] on icon at bounding box center [1098, 69] width 14 height 14
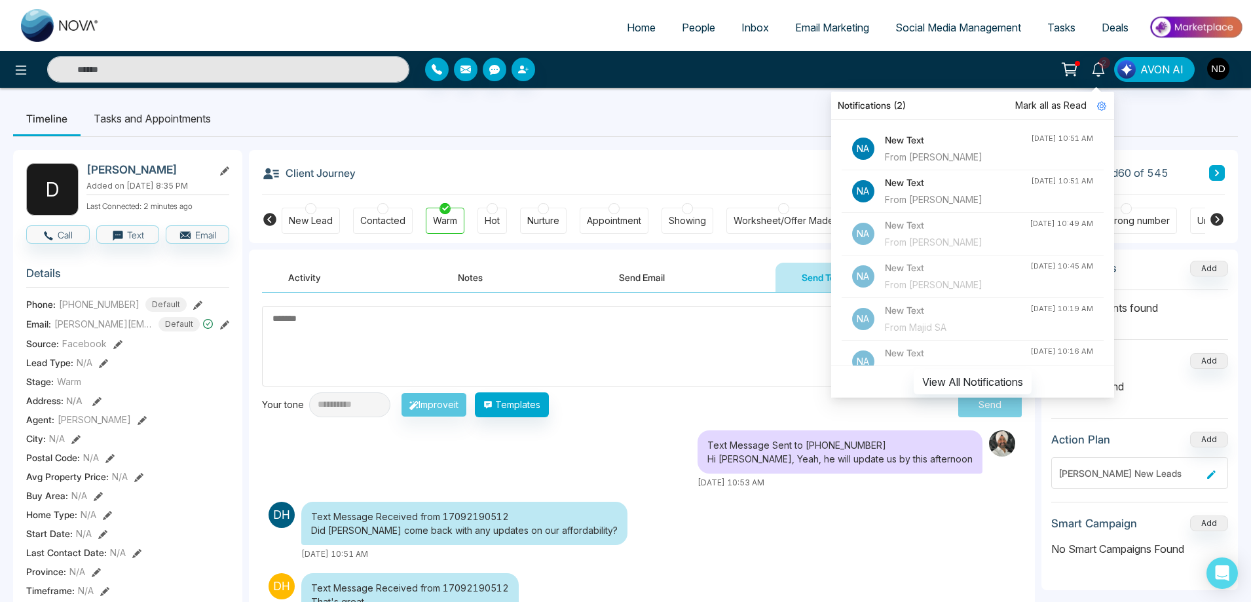
click at [1057, 108] on span "Mark all as Read" at bounding box center [1050, 105] width 71 height 14
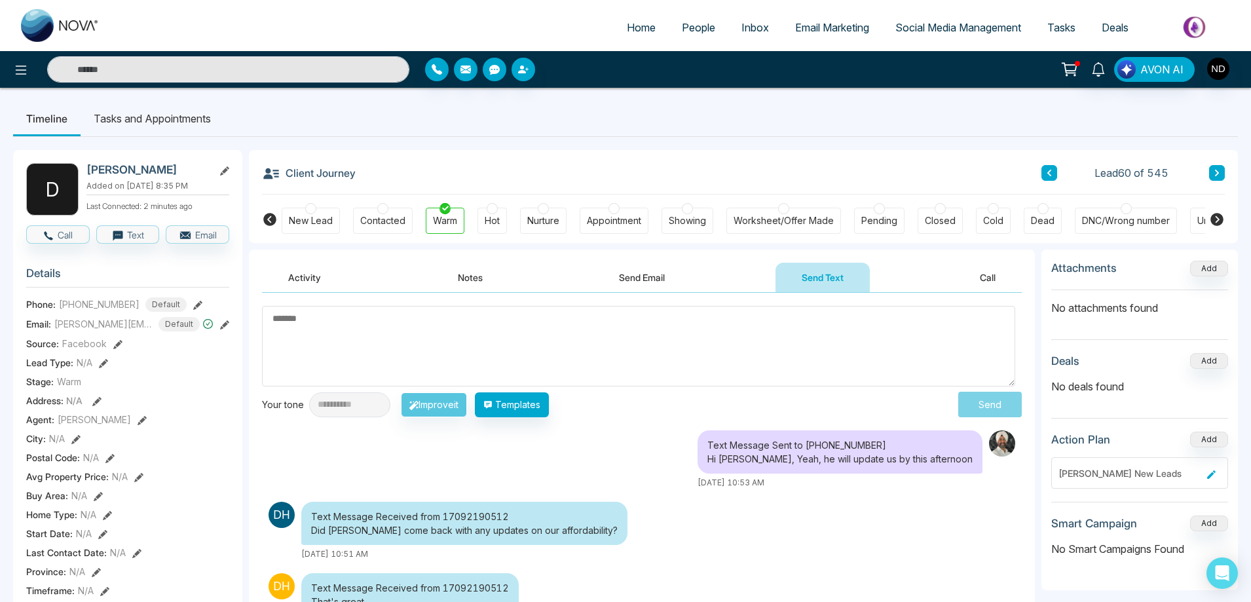
click at [609, 119] on ul "Timeline Tasks and Appointments" at bounding box center [625, 118] width 1225 height 35
click at [186, 71] on input "text" at bounding box center [228, 69] width 362 height 26
click at [1101, 71] on icon at bounding box center [1098, 69] width 14 height 14
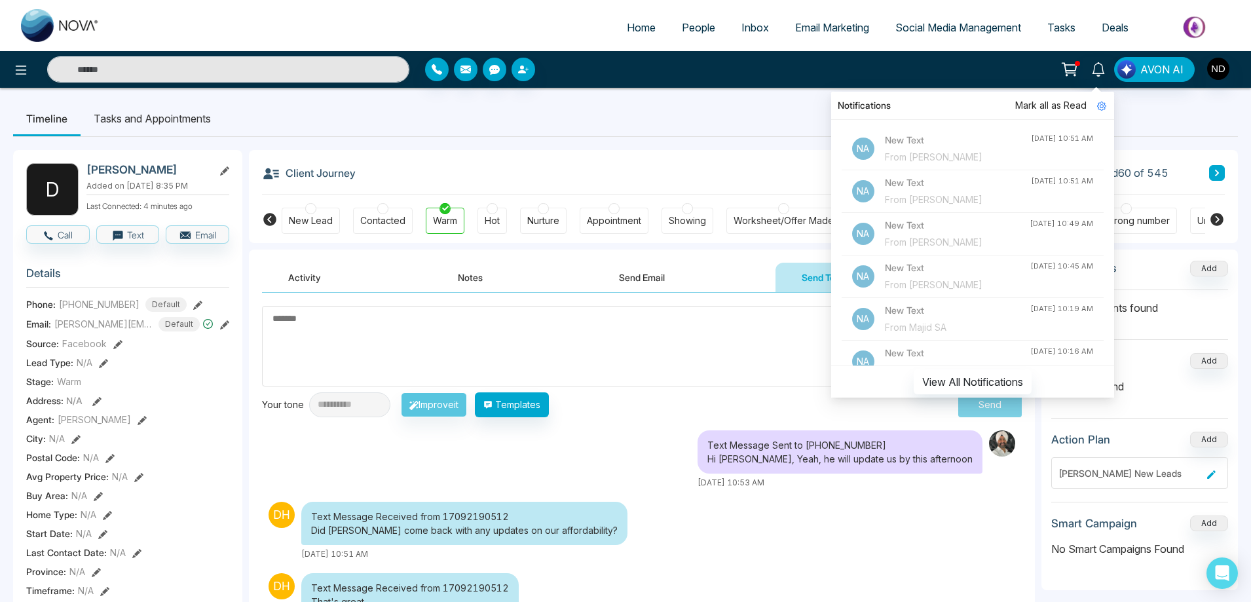
click at [667, 106] on ul "Timeline Tasks and Appointments" at bounding box center [625, 118] width 1225 height 35
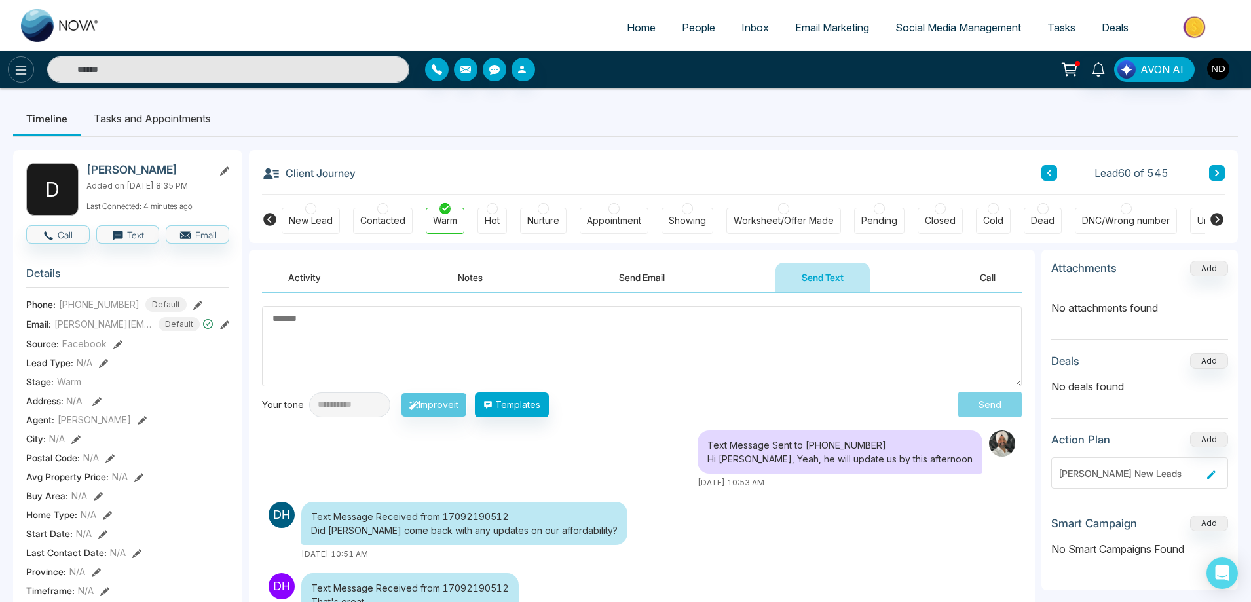
click at [16, 73] on icon at bounding box center [21, 70] width 16 height 16
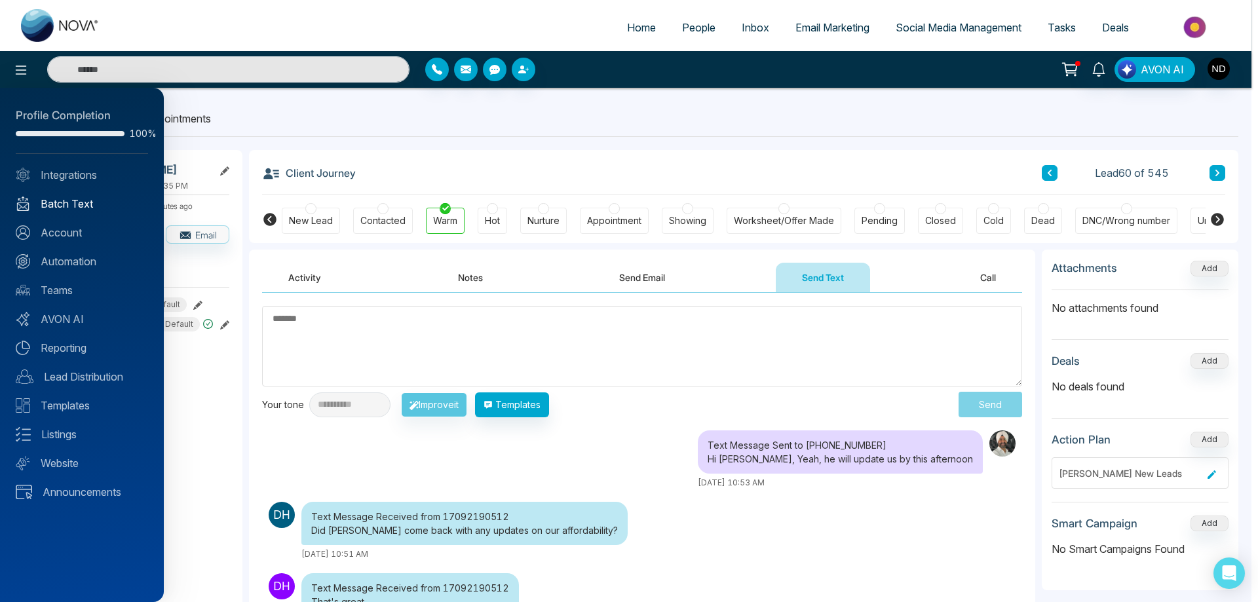
click at [69, 206] on link "Batch Text" at bounding box center [82, 204] width 132 height 16
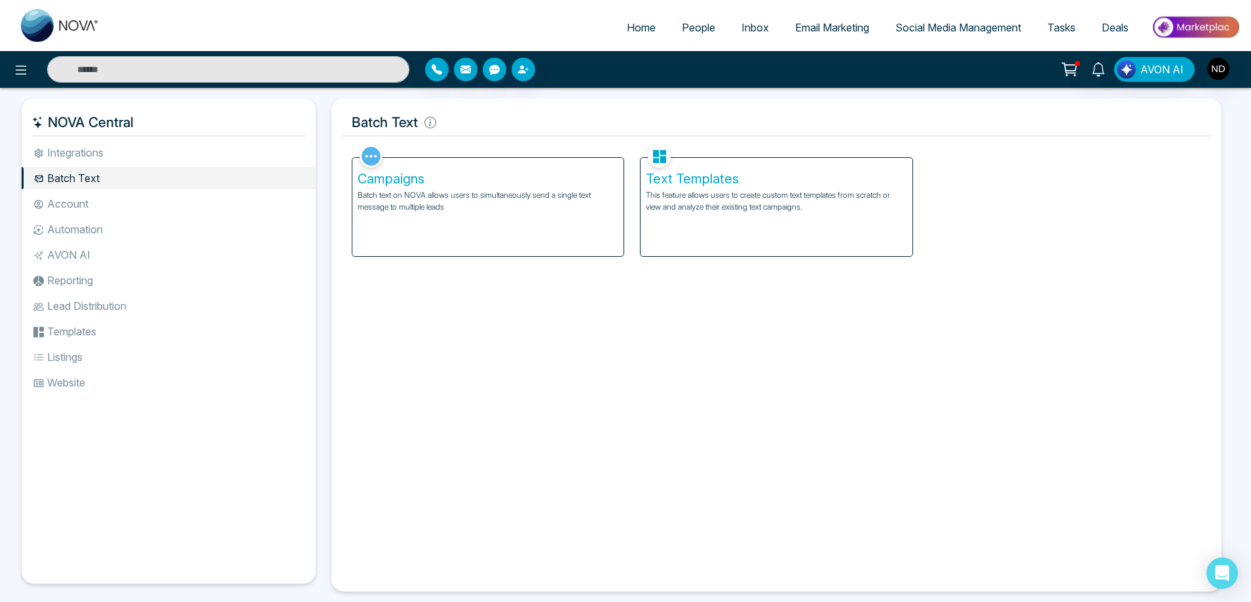
click at [459, 204] on p "Batch text on NOVA allows users to simultaneously send a single text message to…" at bounding box center [488, 201] width 261 height 24
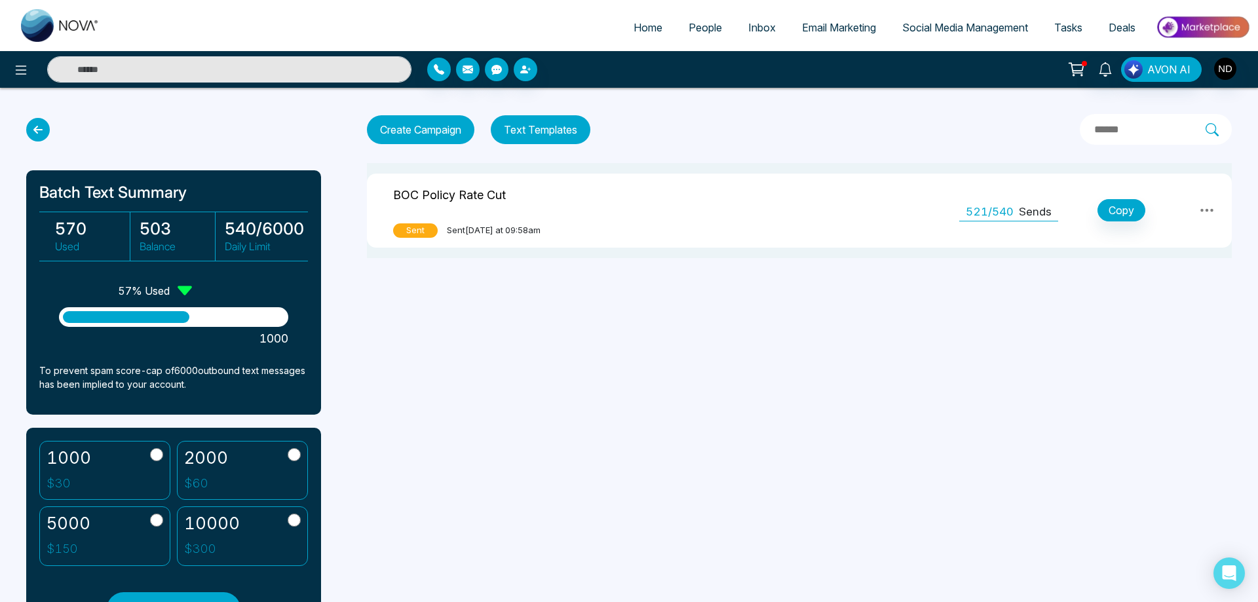
click at [1212, 211] on icon at bounding box center [1206, 210] width 13 height 3
click at [1177, 277] on link "View Analytics" at bounding box center [1179, 274] width 66 height 39
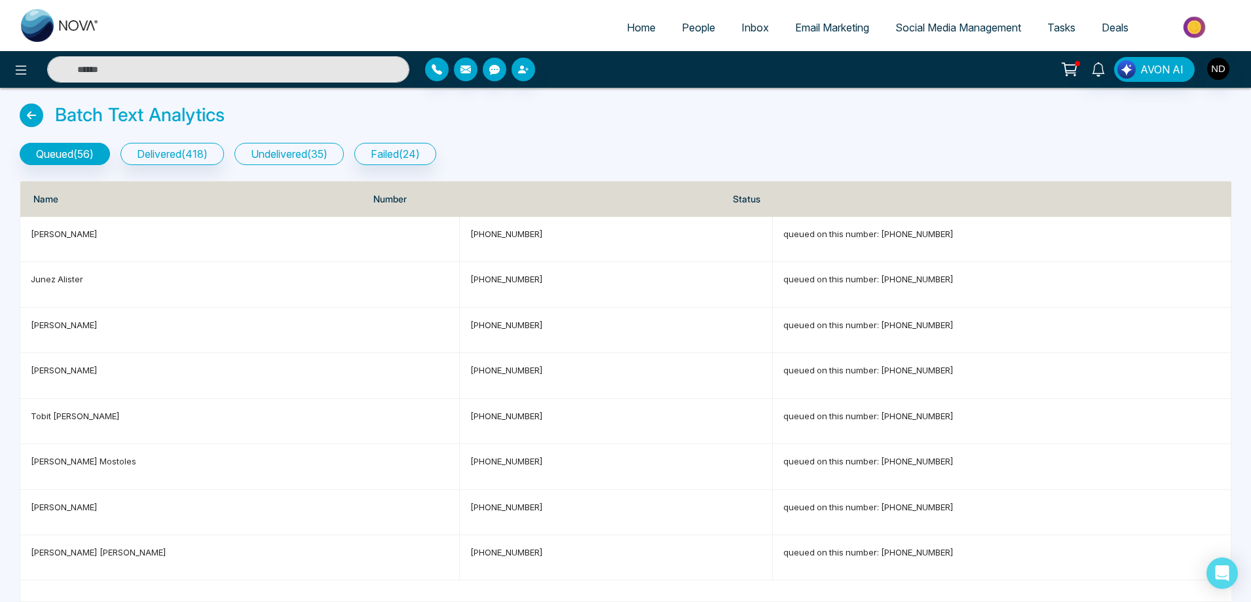
click at [297, 152] on button "undelivered ( 35 )" at bounding box center [289, 154] width 109 height 22
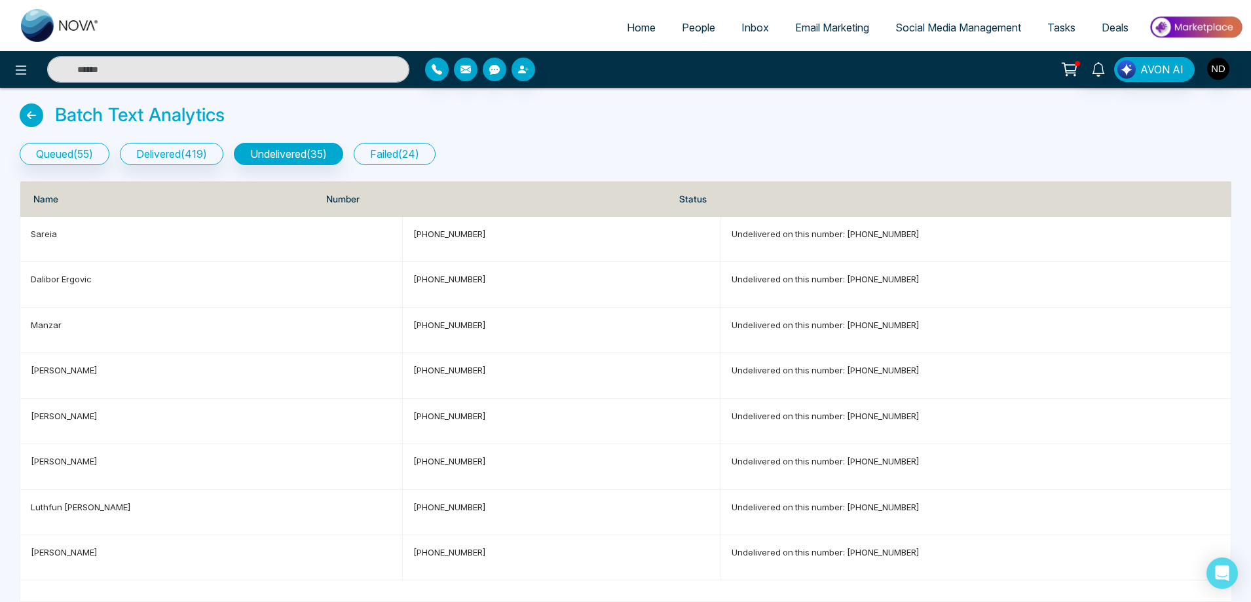
click at [412, 149] on button "failed ( 24 )" at bounding box center [395, 154] width 82 height 22
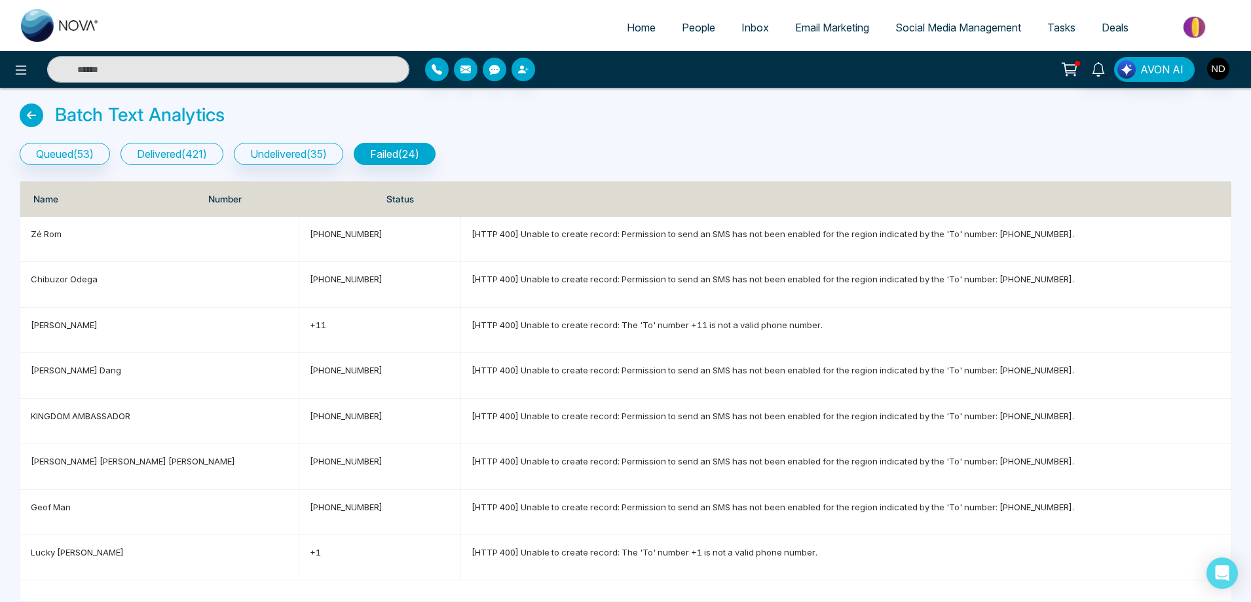
click at [173, 157] on button "delivered ( 421 )" at bounding box center [172, 154] width 103 height 22
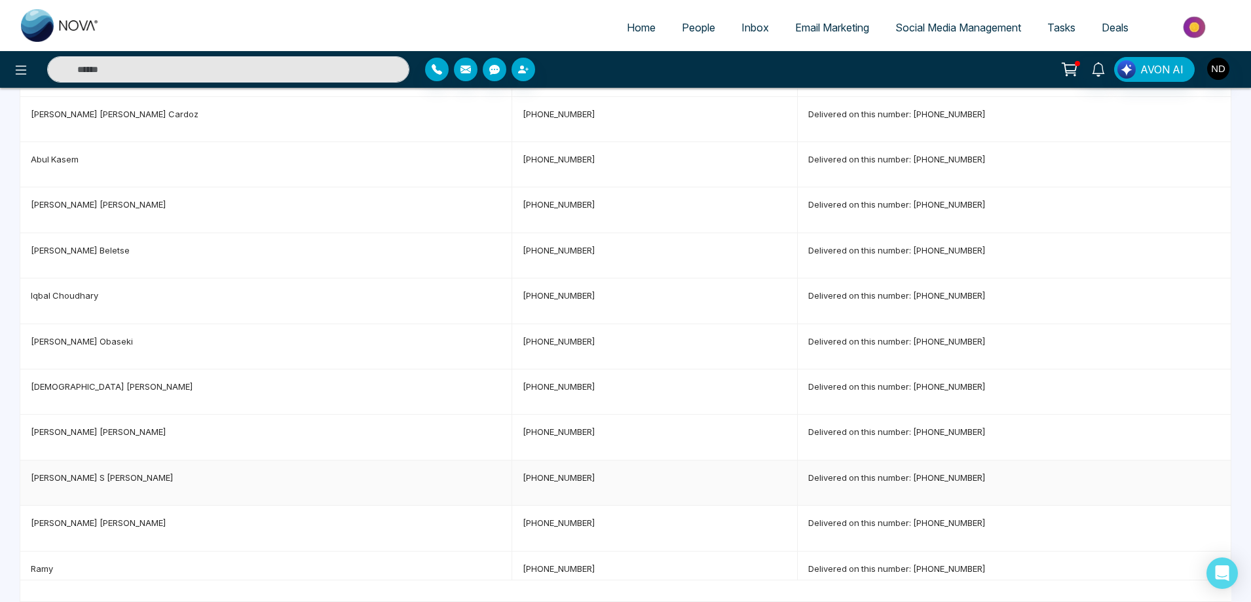
scroll to position [459, 0]
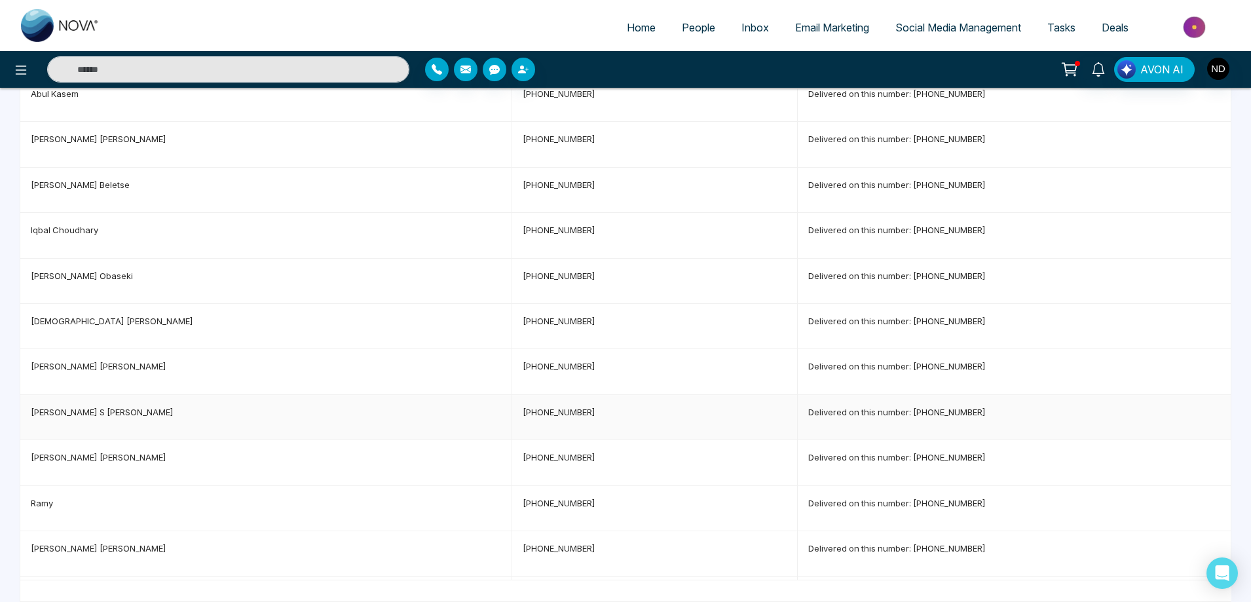
click at [83, 406] on p "[PERSON_NAME]" at bounding box center [266, 412] width 470 height 13
click at [79, 433] on td "Inderjeet S Dhalla" at bounding box center [266, 417] width 492 height 45
click at [71, 460] on span "Jasvir Singh Dhaliwal" at bounding box center [99, 457] width 136 height 10
click at [32, 503] on span "Ramy" at bounding box center [42, 503] width 22 height 10
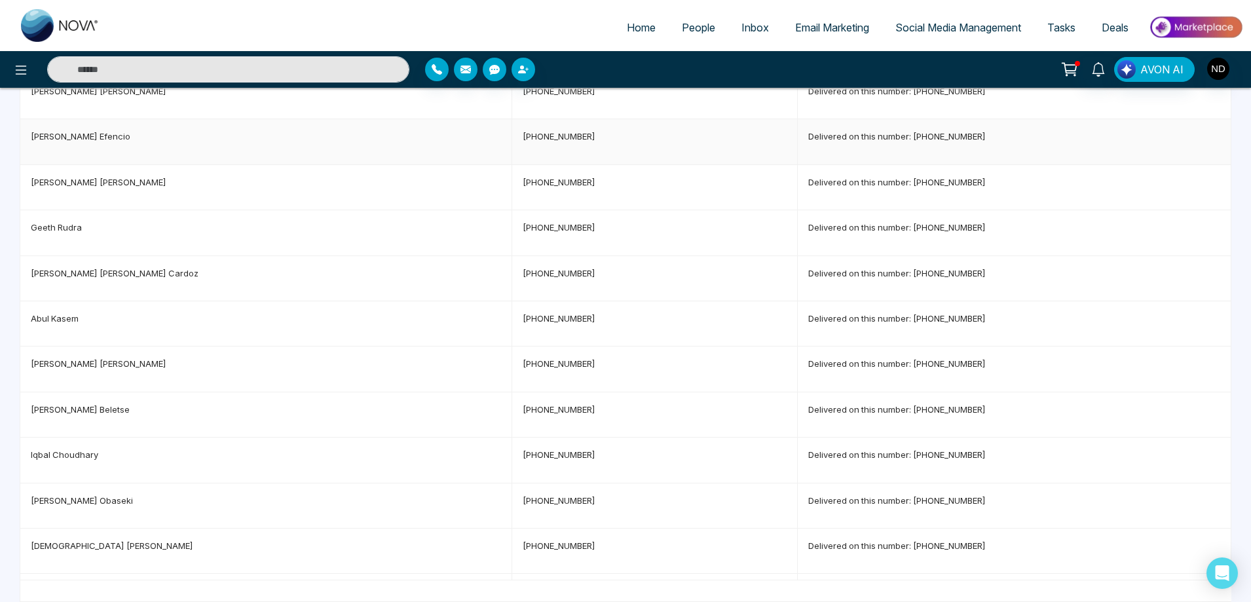
scroll to position [197, 0]
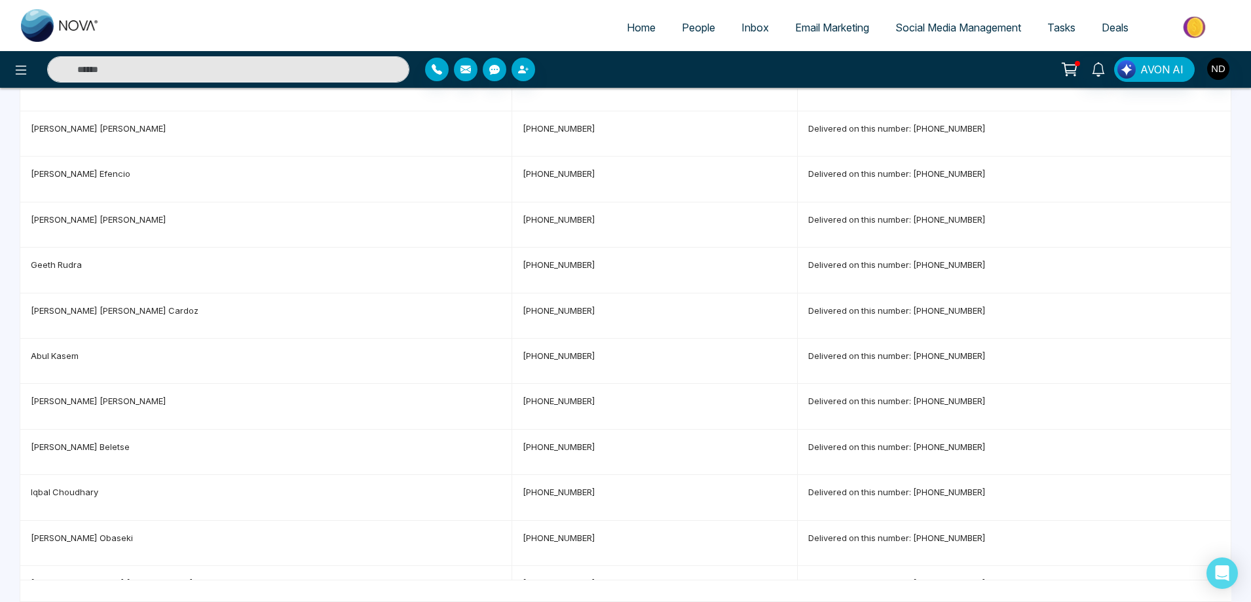
click at [189, 67] on input "text" at bounding box center [228, 69] width 362 height 26
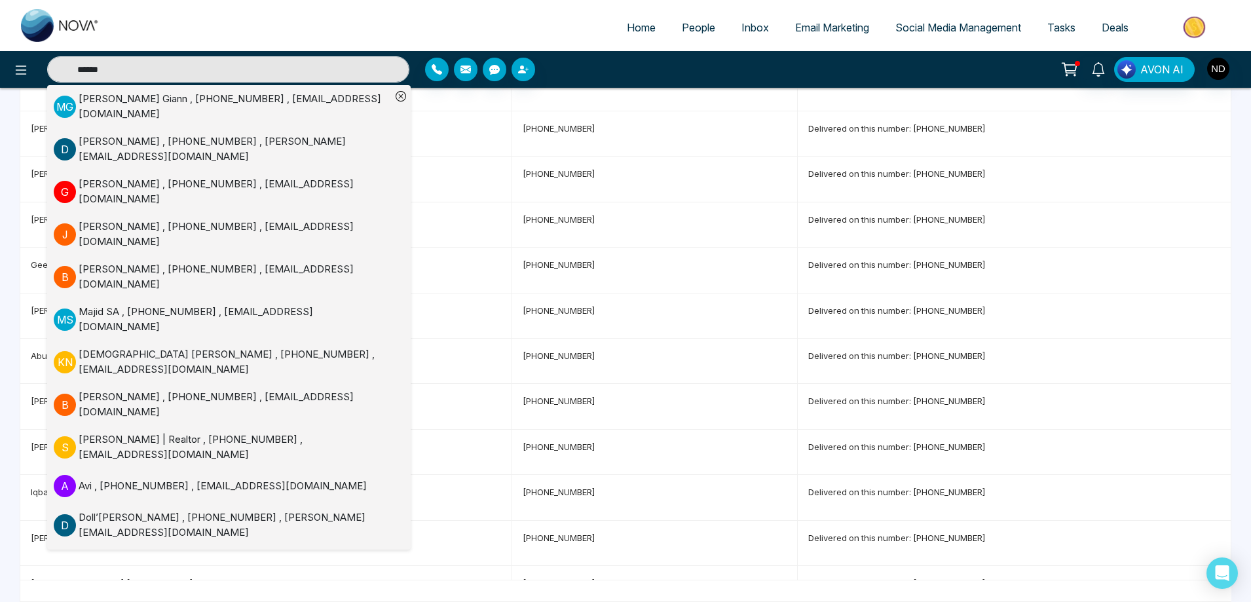
type input "******"
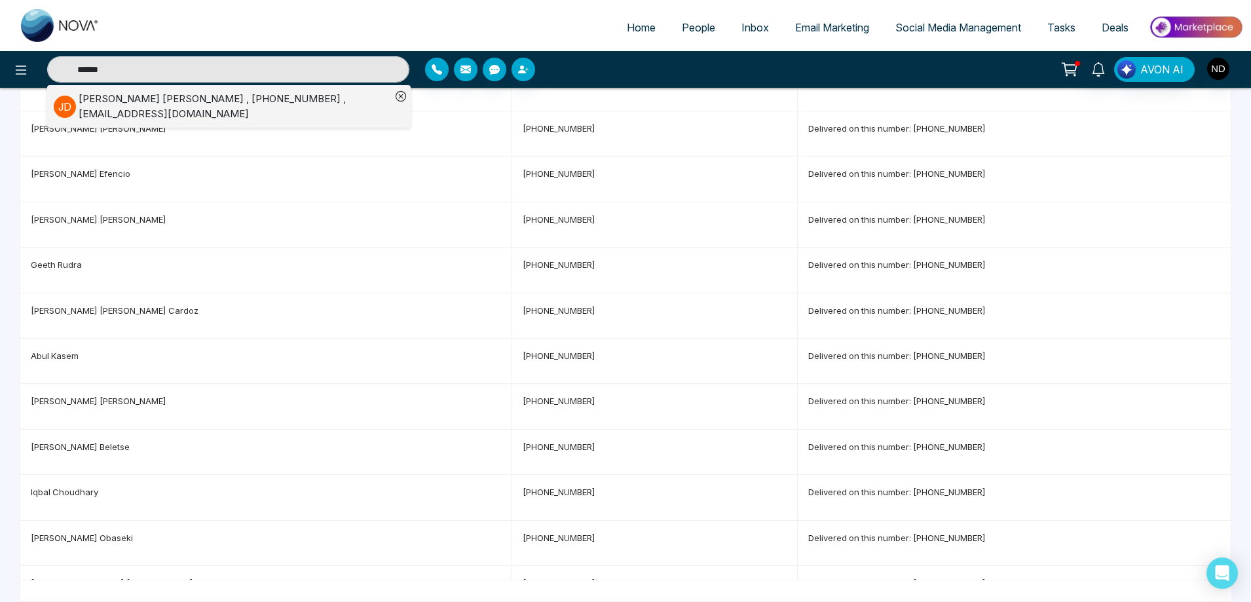
click at [240, 116] on div "Jasvir Singh Dhaliwal , +14377346001 , jasvirdhaliwal104@gmail.com" at bounding box center [235, 106] width 312 height 29
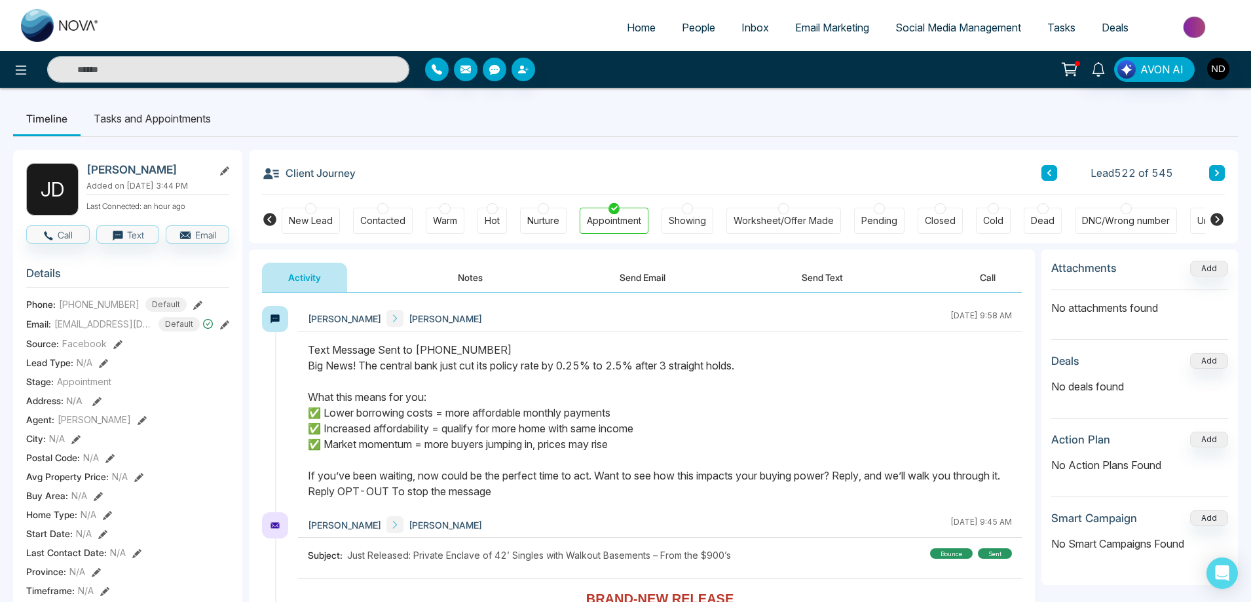
click at [854, 420] on div "Text Message Sent to +14377346001 Big News! The central bank just cut its polic…" at bounding box center [660, 420] width 704 height 157
click at [706, 29] on span "People" at bounding box center [698, 27] width 33 height 13
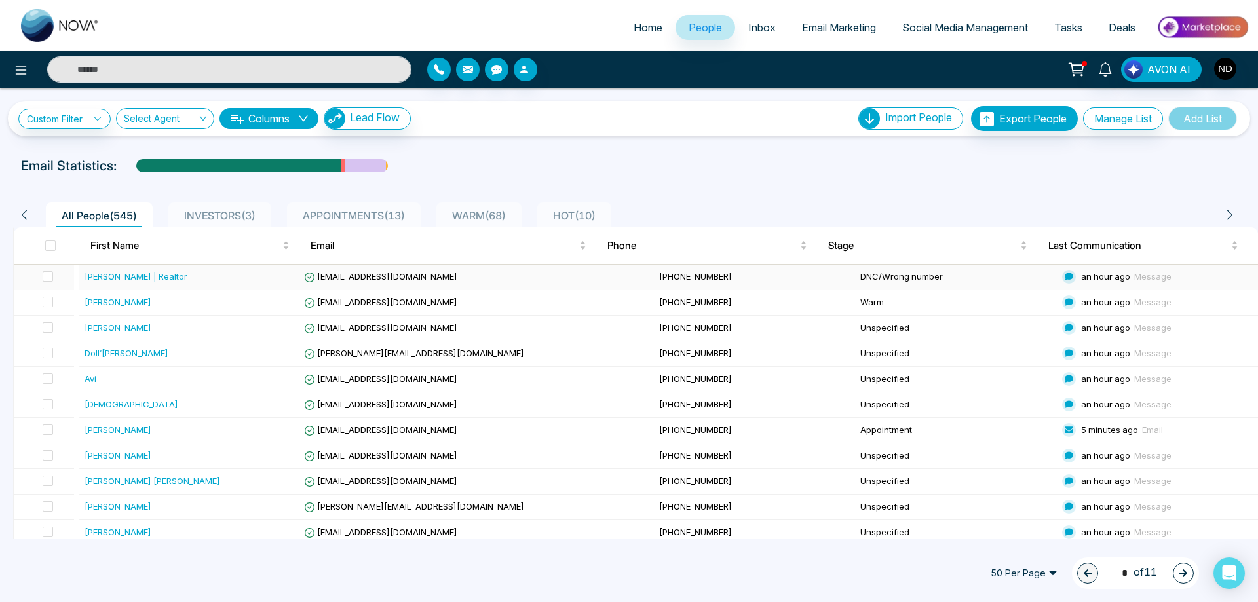
click at [105, 272] on div "Sherman | Realtor" at bounding box center [136, 276] width 103 height 13
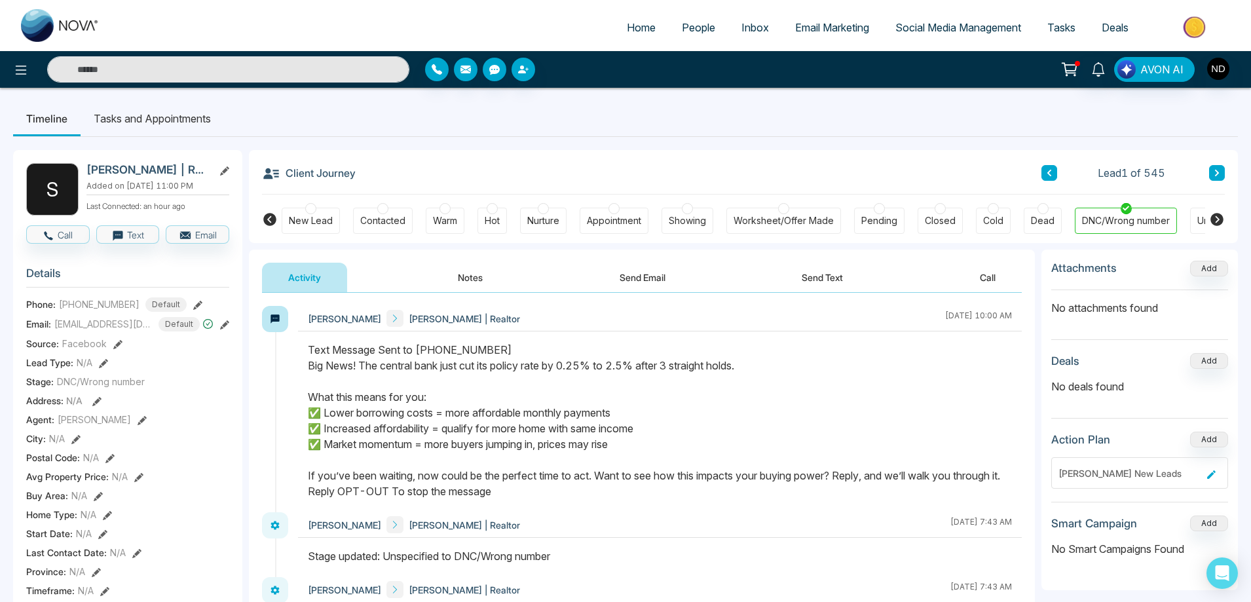
click at [838, 278] on button "Send Text" at bounding box center [823, 277] width 94 height 29
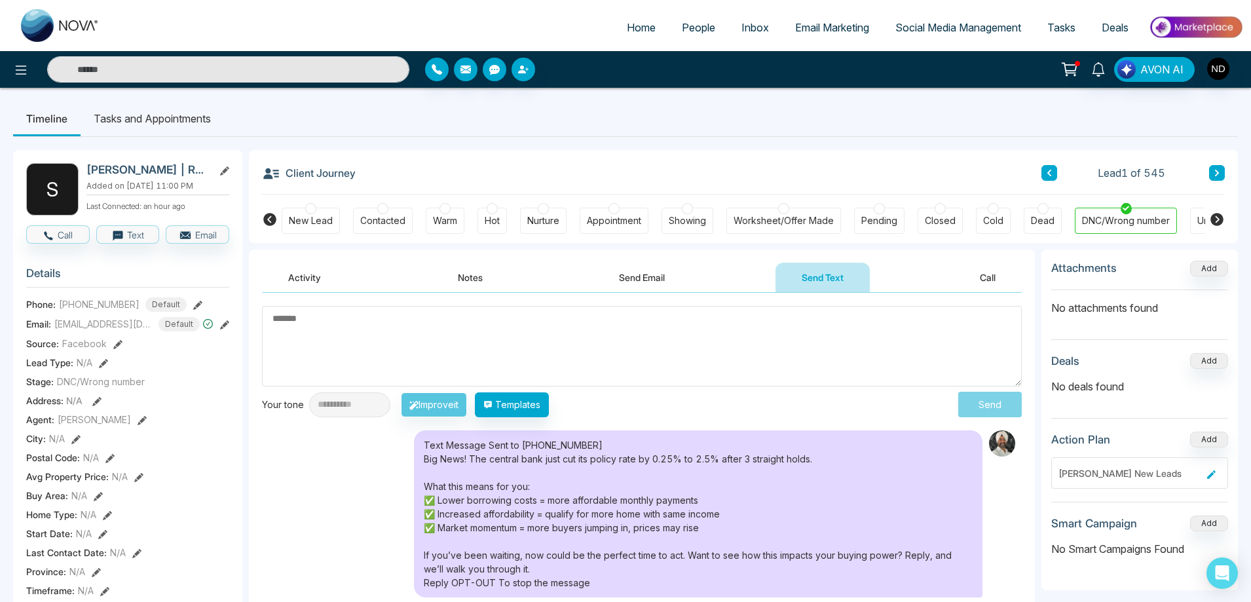
click at [1219, 172] on icon at bounding box center [1217, 173] width 7 height 8
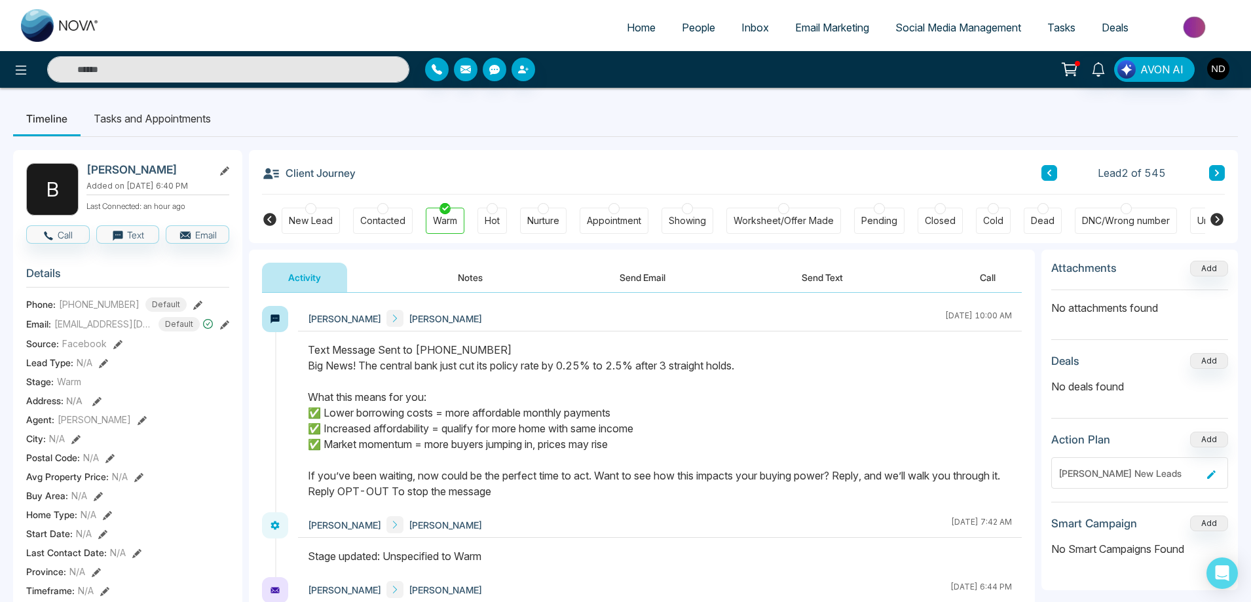
click at [842, 276] on button "Send Text" at bounding box center [823, 277] width 94 height 29
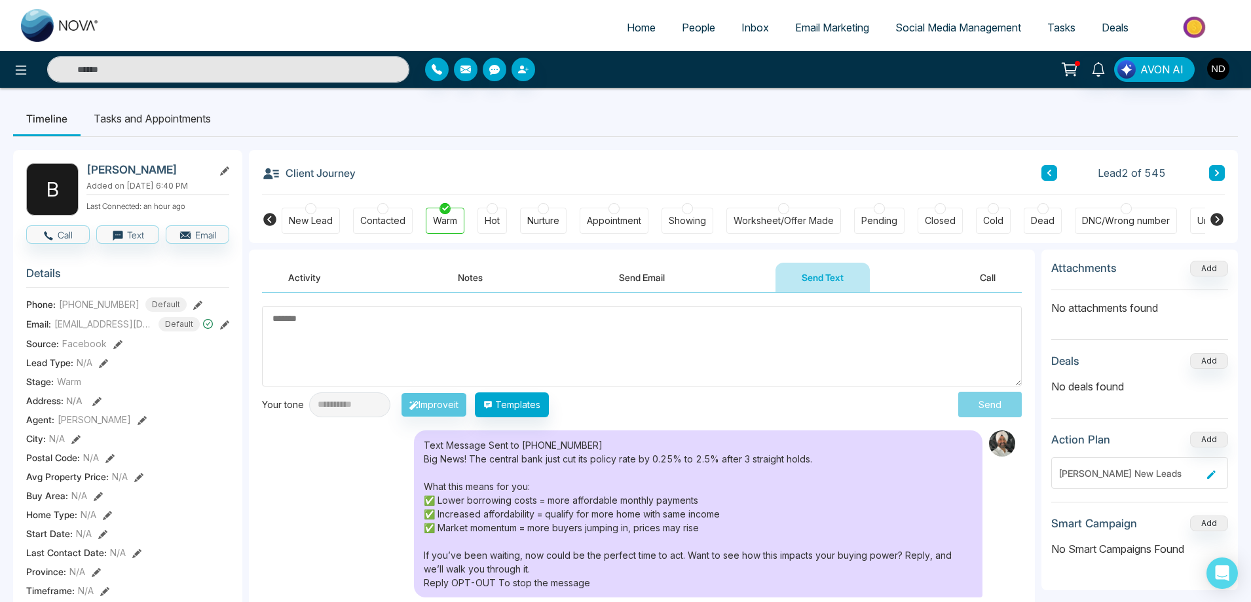
click at [1217, 170] on icon at bounding box center [1217, 173] width 7 height 8
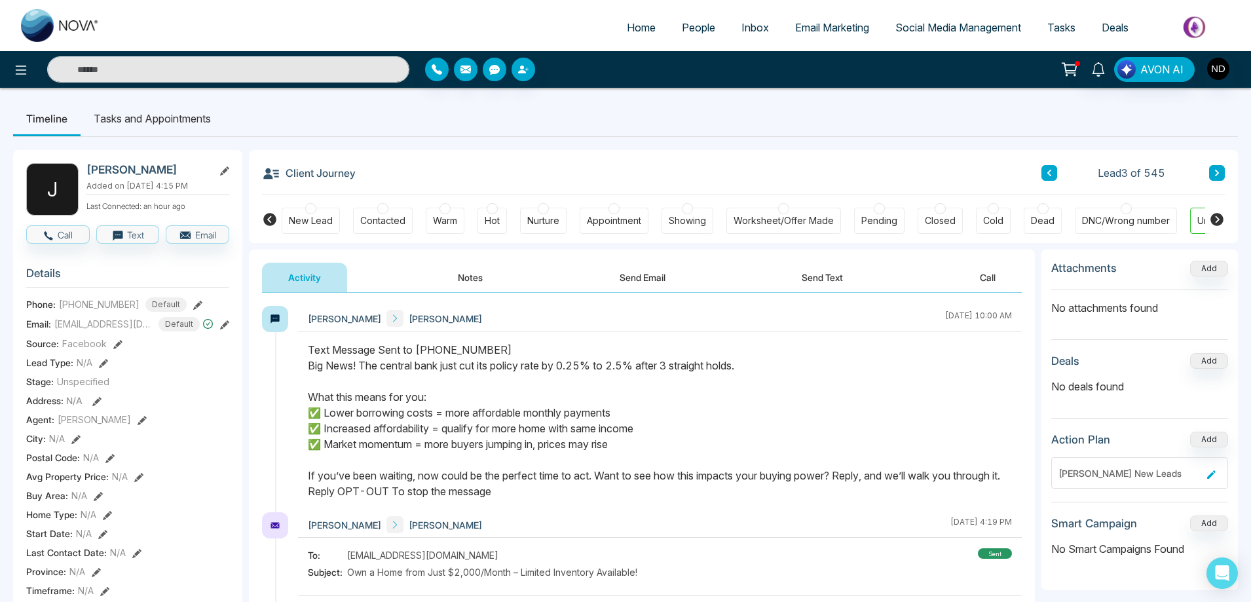
click at [1219, 175] on icon at bounding box center [1217, 173] width 7 height 8
click at [869, 392] on div "Text Message Sent to +19057831393 Big News! The central bank just cut its polic…" at bounding box center [660, 420] width 704 height 157
click at [1223, 174] on button at bounding box center [1217, 173] width 16 height 16
click at [1215, 174] on icon at bounding box center [1217, 173] width 7 height 8
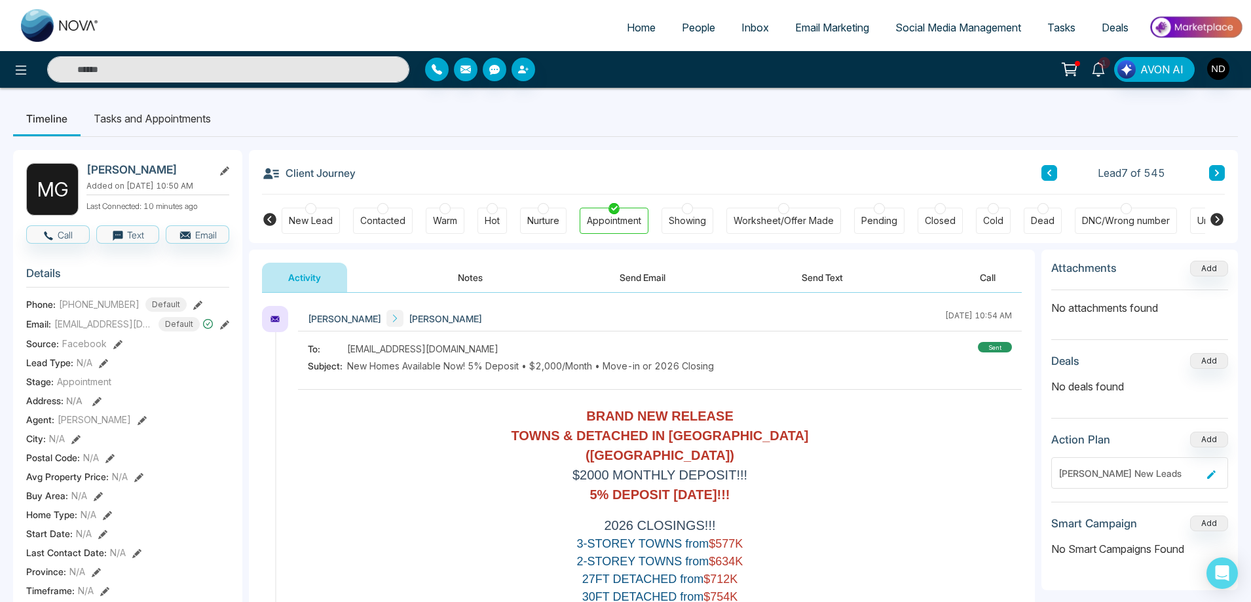
click at [1095, 71] on icon at bounding box center [1098, 69] width 14 height 14
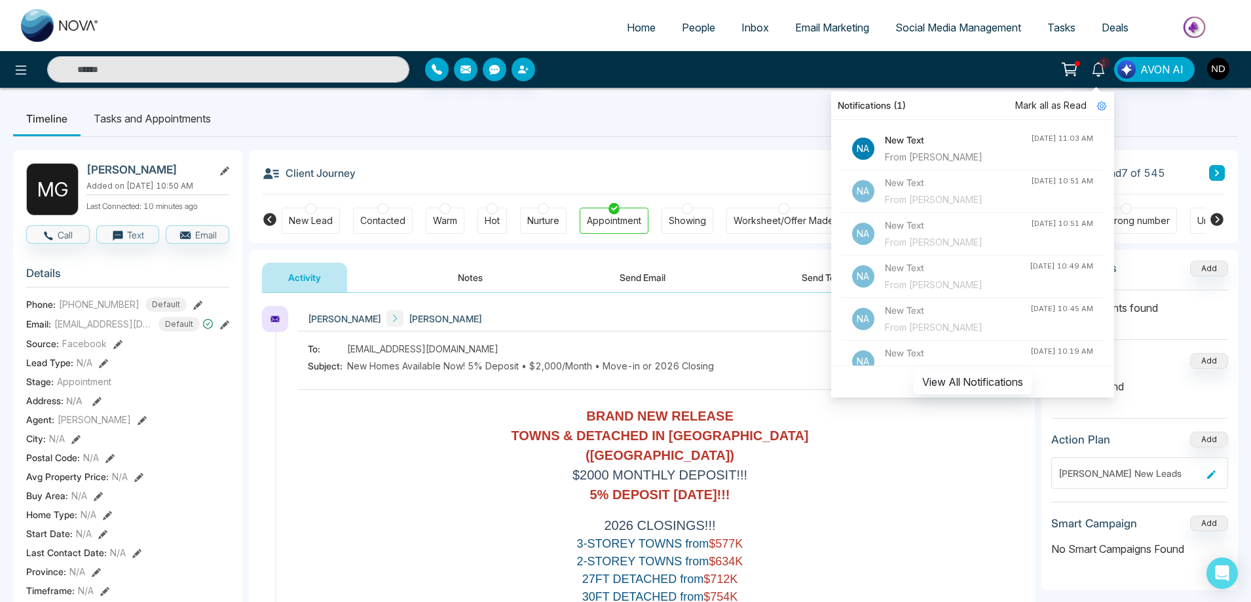
click at [969, 154] on div "From [PERSON_NAME]" at bounding box center [958, 157] width 146 height 14
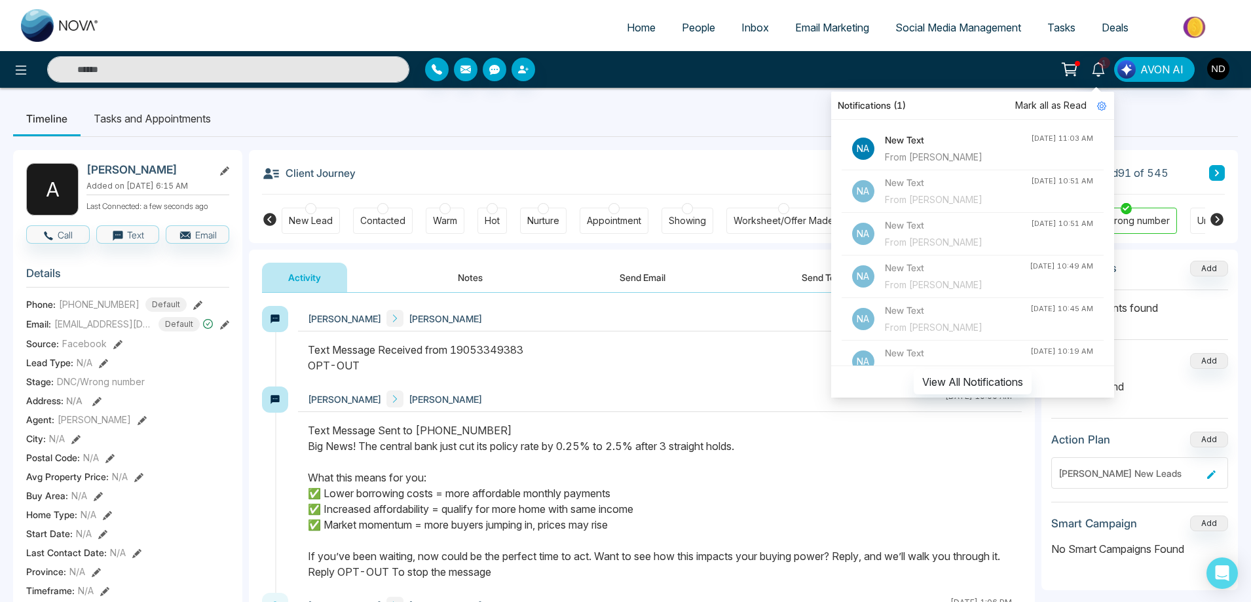
click at [621, 369] on div "Text Message Received from 19053349383 OPT-OUT" at bounding box center [660, 357] width 704 height 31
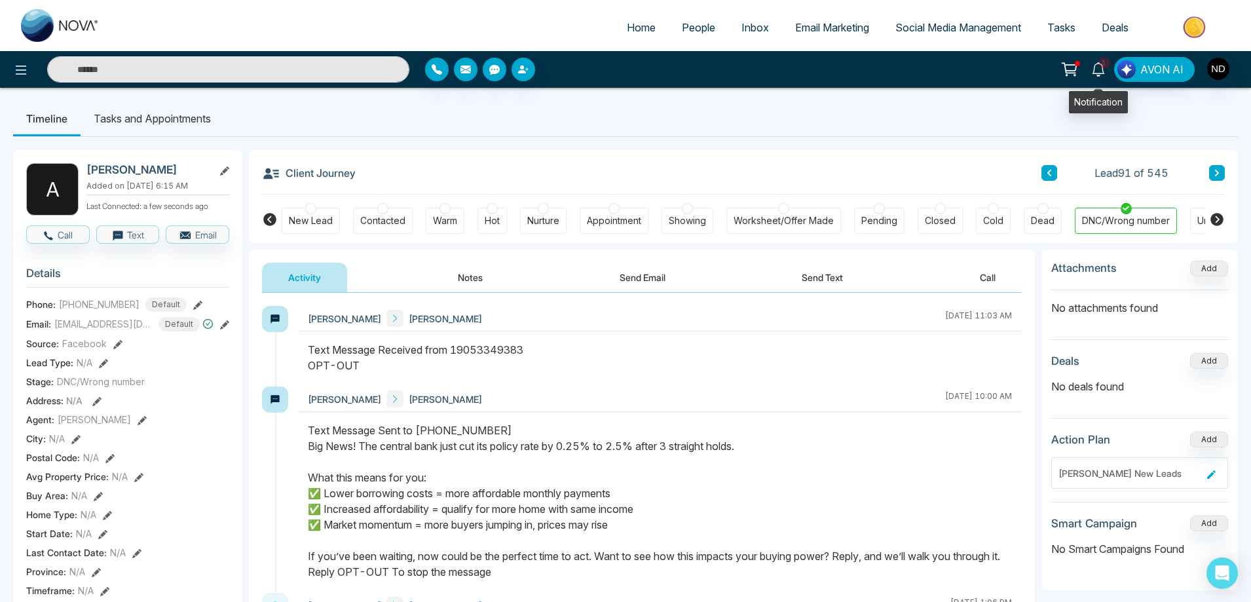
click at [1101, 75] on icon at bounding box center [1098, 69] width 12 height 14
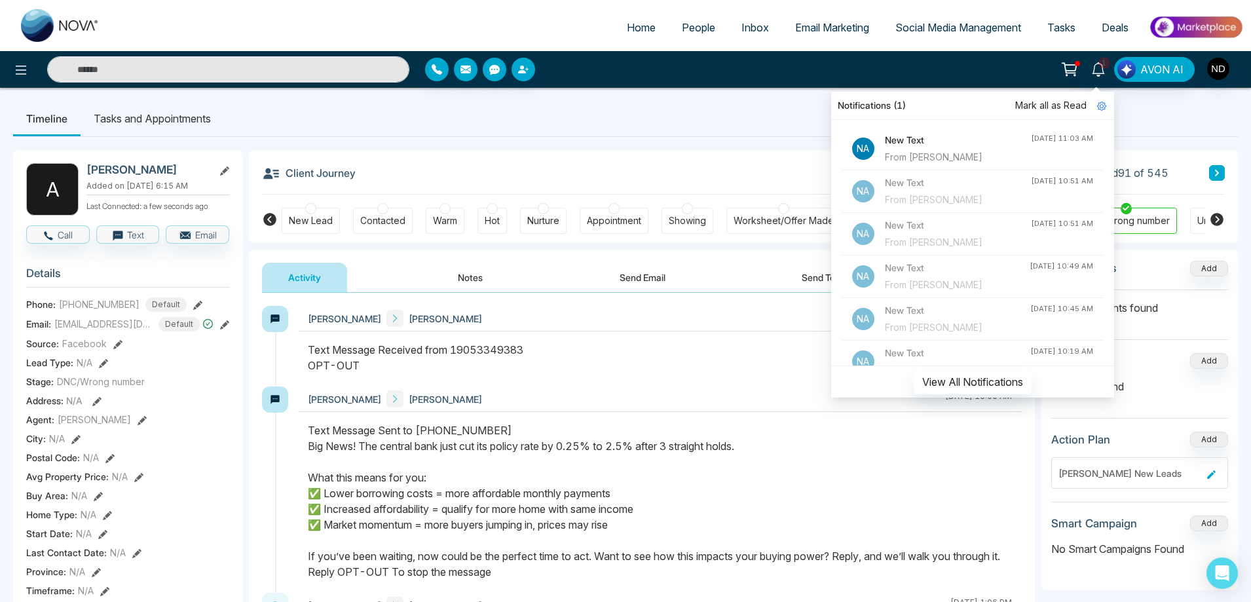
click at [1057, 102] on span "Mark all as Read" at bounding box center [1050, 105] width 71 height 14
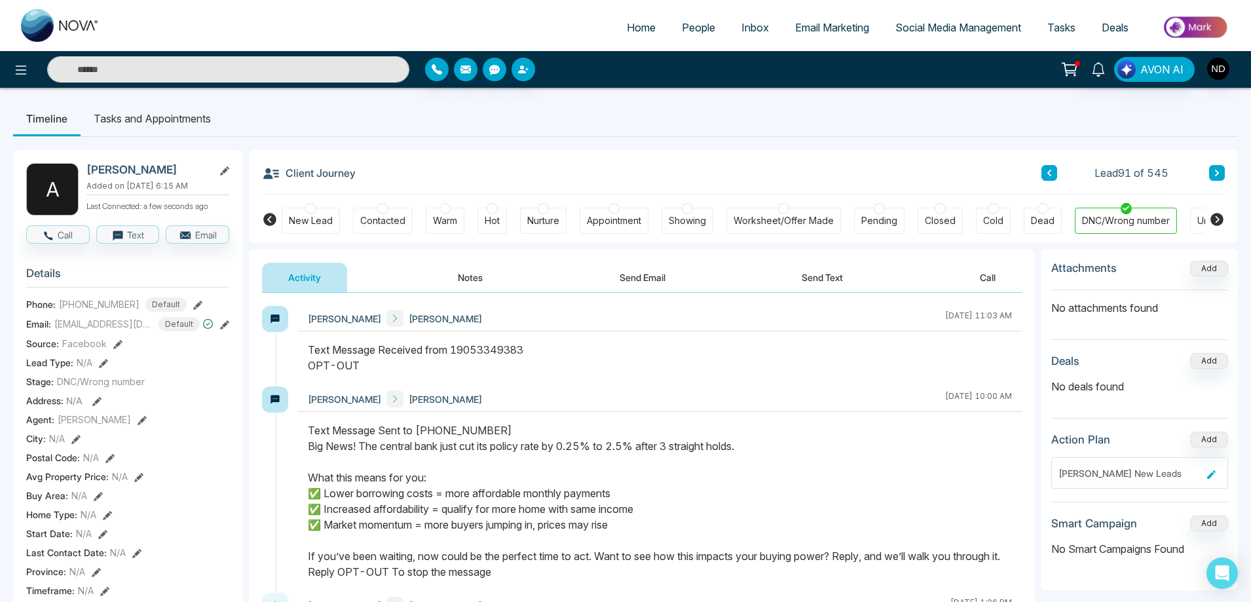
click at [738, 107] on ul "Timeline Tasks and Appointments" at bounding box center [625, 118] width 1225 height 35
click at [1101, 71] on icon at bounding box center [1098, 69] width 14 height 14
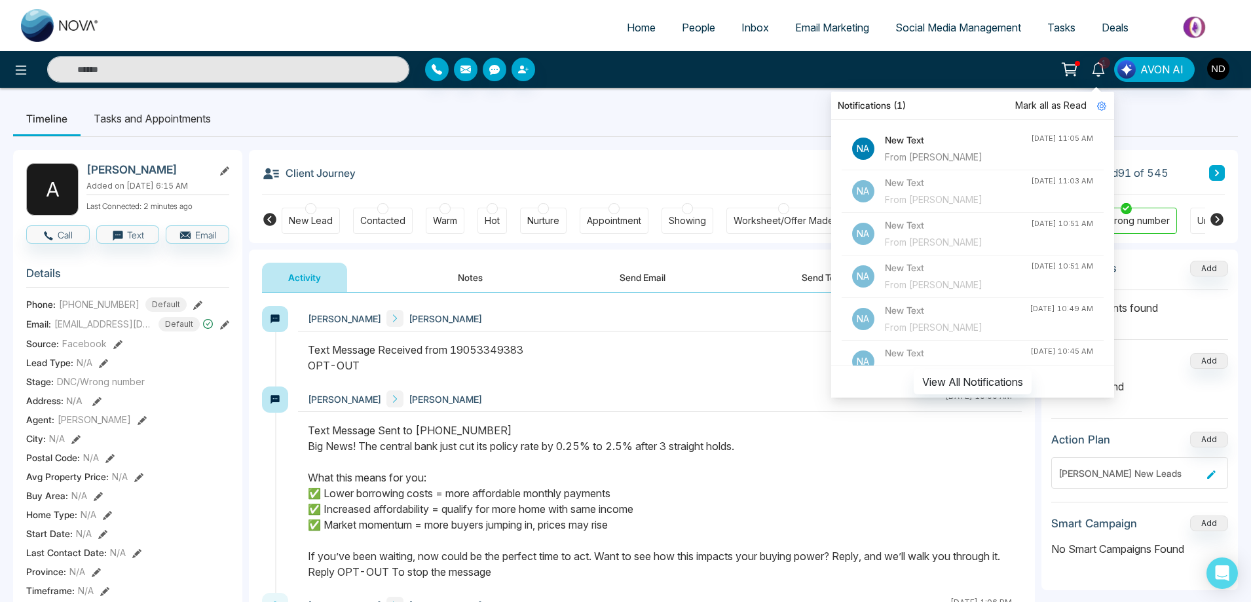
click at [944, 151] on div "From [PERSON_NAME]" at bounding box center [958, 157] width 146 height 14
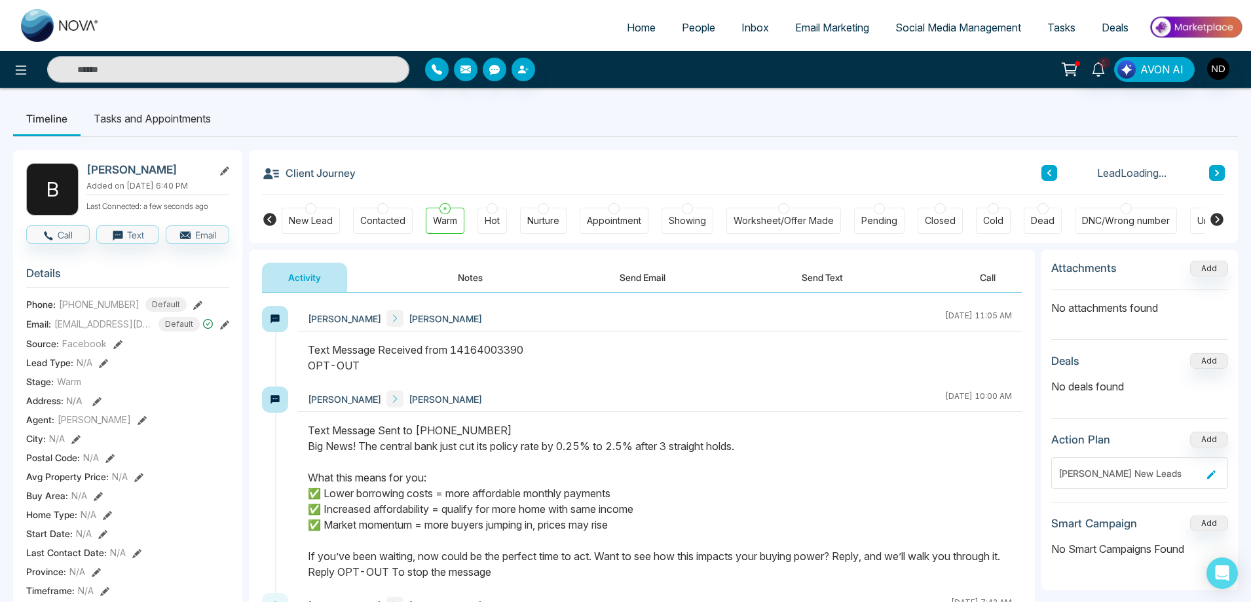
click at [683, 122] on ul "Timeline Tasks and Appointments" at bounding box center [625, 118] width 1225 height 35
click at [628, 359] on div "Text Message Received from 14164003390 OPT-OUT" at bounding box center [660, 357] width 704 height 31
click at [1106, 74] on icon at bounding box center [1098, 69] width 14 height 14
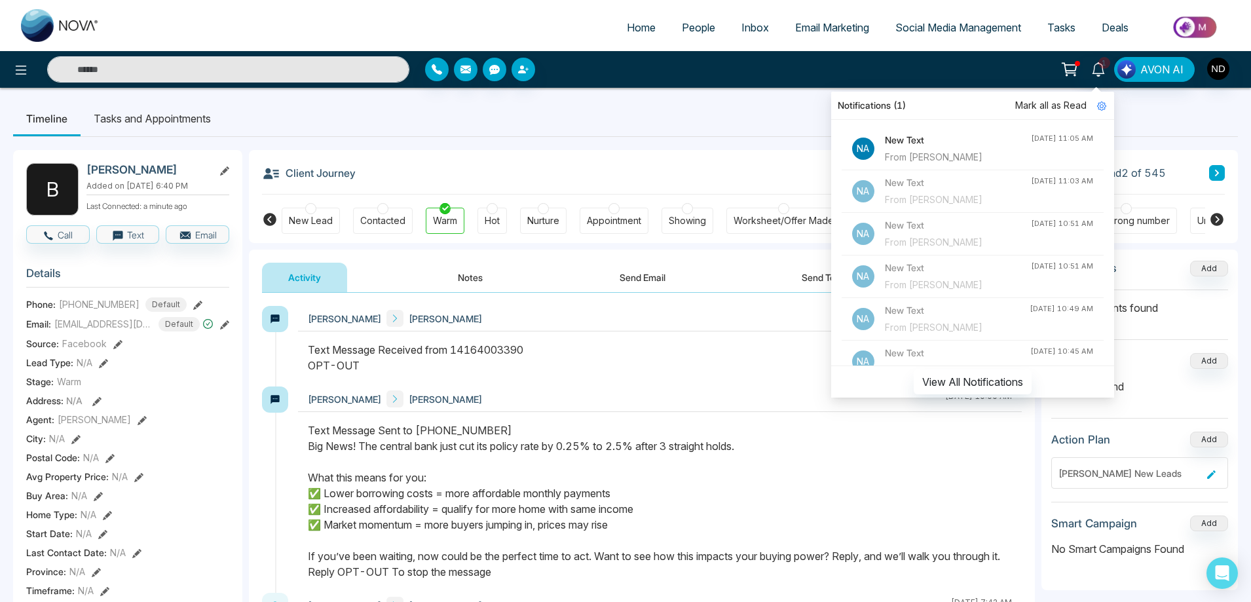
click at [1043, 100] on span "Mark all as Read" at bounding box center [1050, 105] width 71 height 14
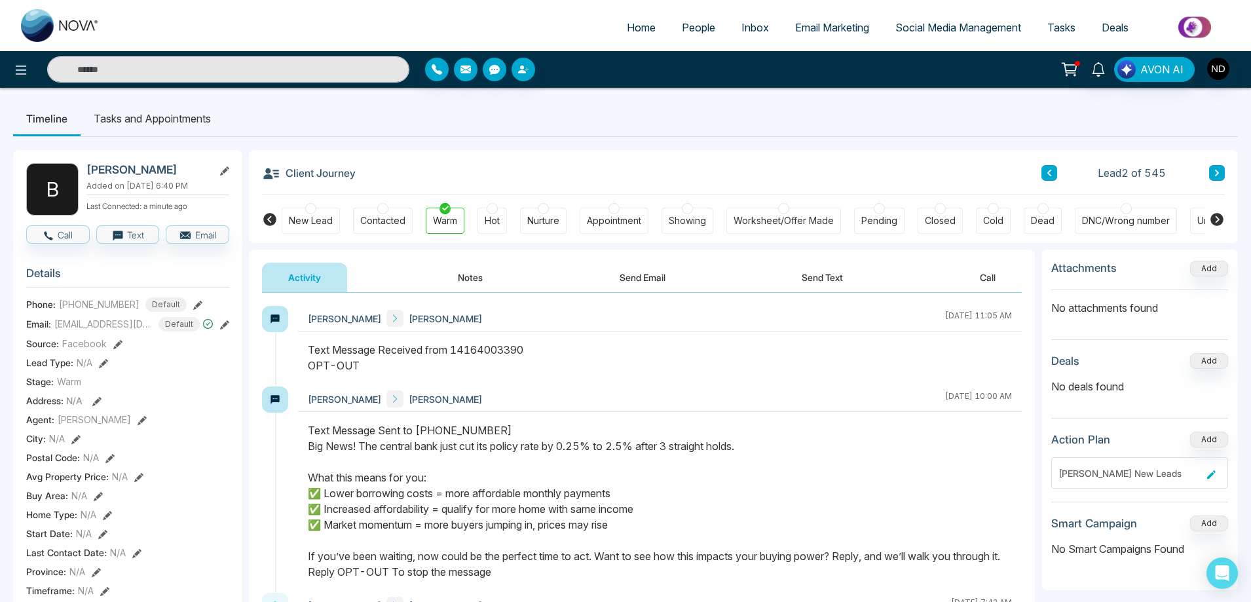
click at [710, 125] on ul "Timeline Tasks and Appointments" at bounding box center [625, 118] width 1225 height 35
click at [694, 327] on div "Brandon Lakraj Navdeep Dhillon September 17 2025 | 11:05 AM" at bounding box center [660, 319] width 724 height 26
click at [646, 133] on ul "Timeline Tasks and Appointments" at bounding box center [625, 118] width 1225 height 35
click at [1102, 74] on icon at bounding box center [1098, 69] width 14 height 14
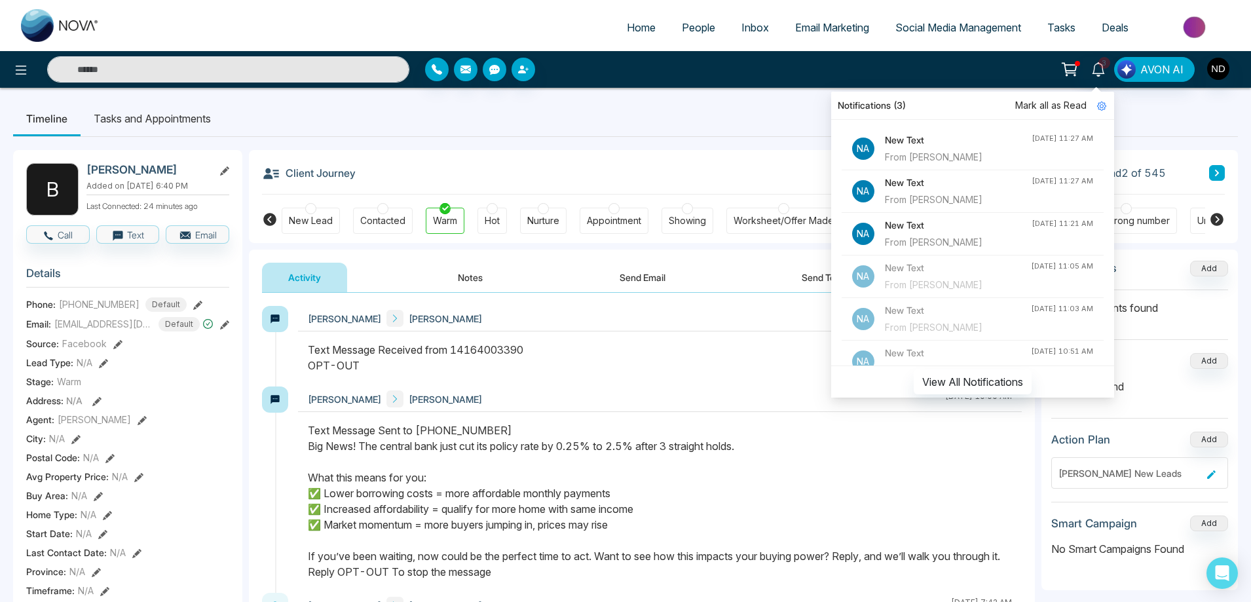
click at [956, 236] on div "From [PERSON_NAME]" at bounding box center [958, 242] width 147 height 14
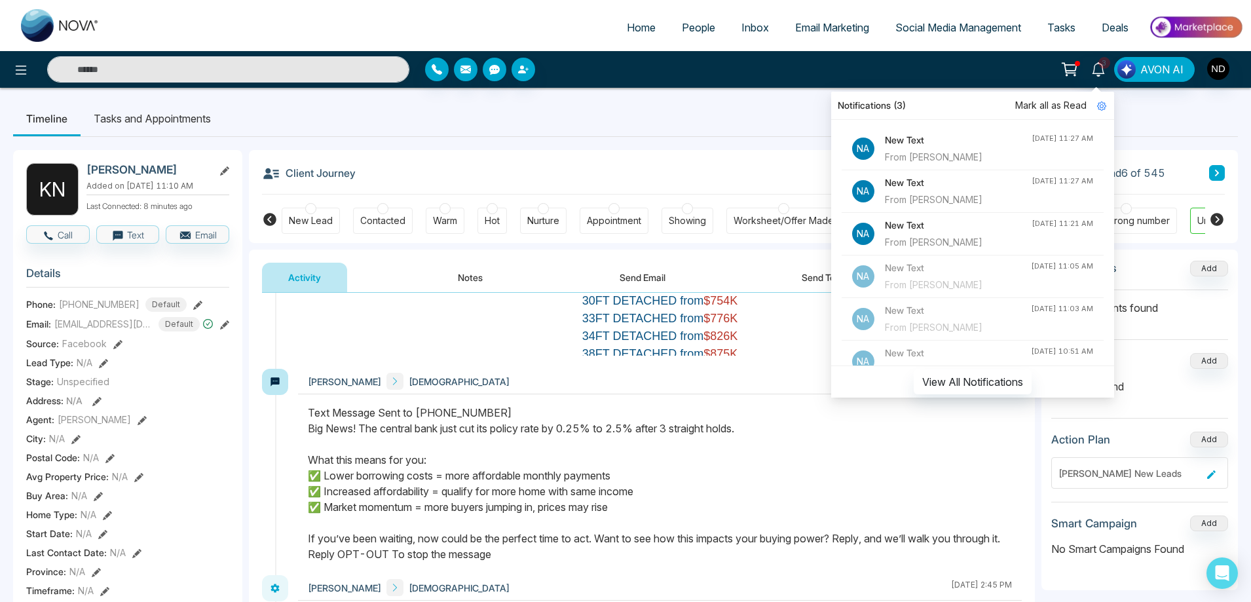
scroll to position [354, 0]
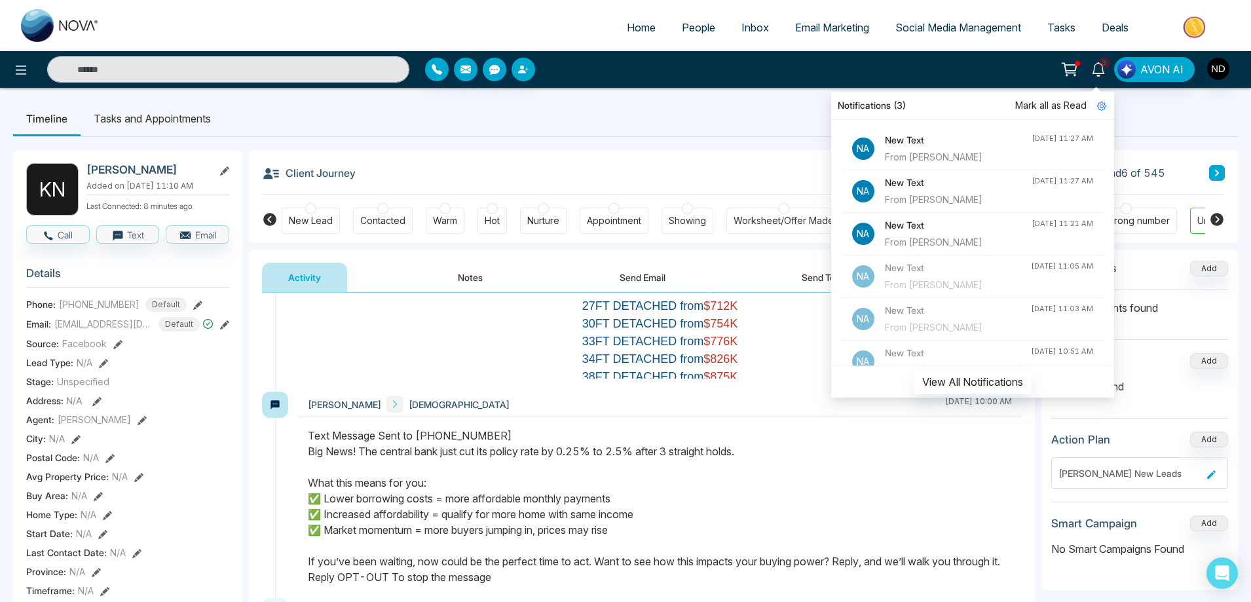
click at [909, 151] on div "From [PERSON_NAME]" at bounding box center [958, 157] width 147 height 14
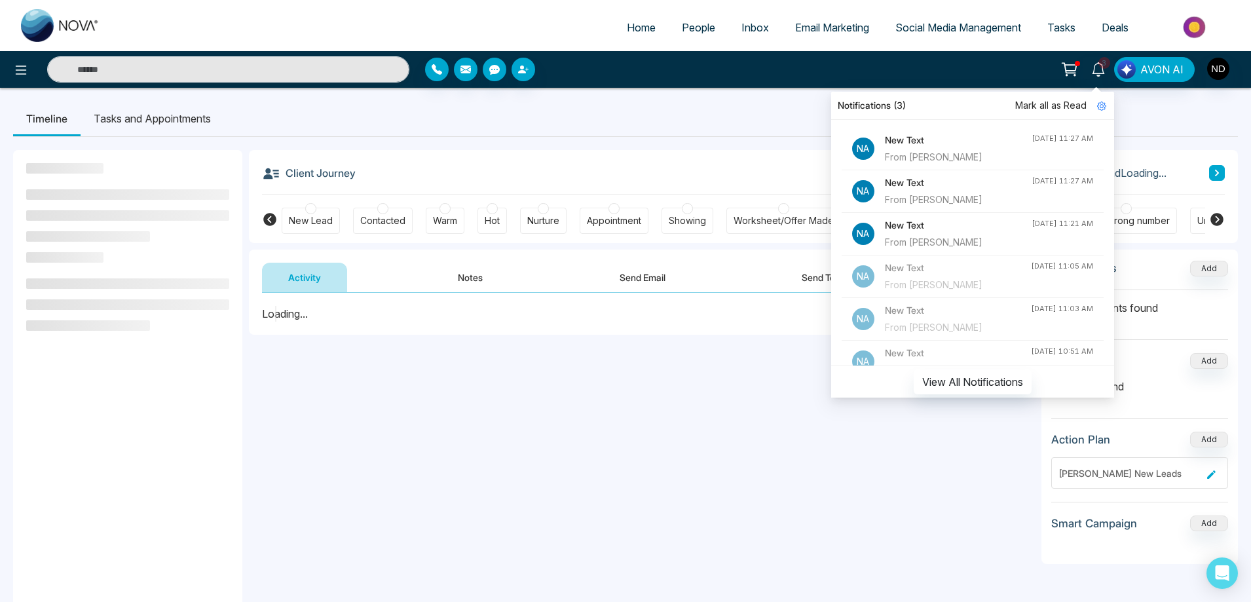
click at [797, 122] on ul "Timeline Tasks and Appointments" at bounding box center [625, 118] width 1225 height 35
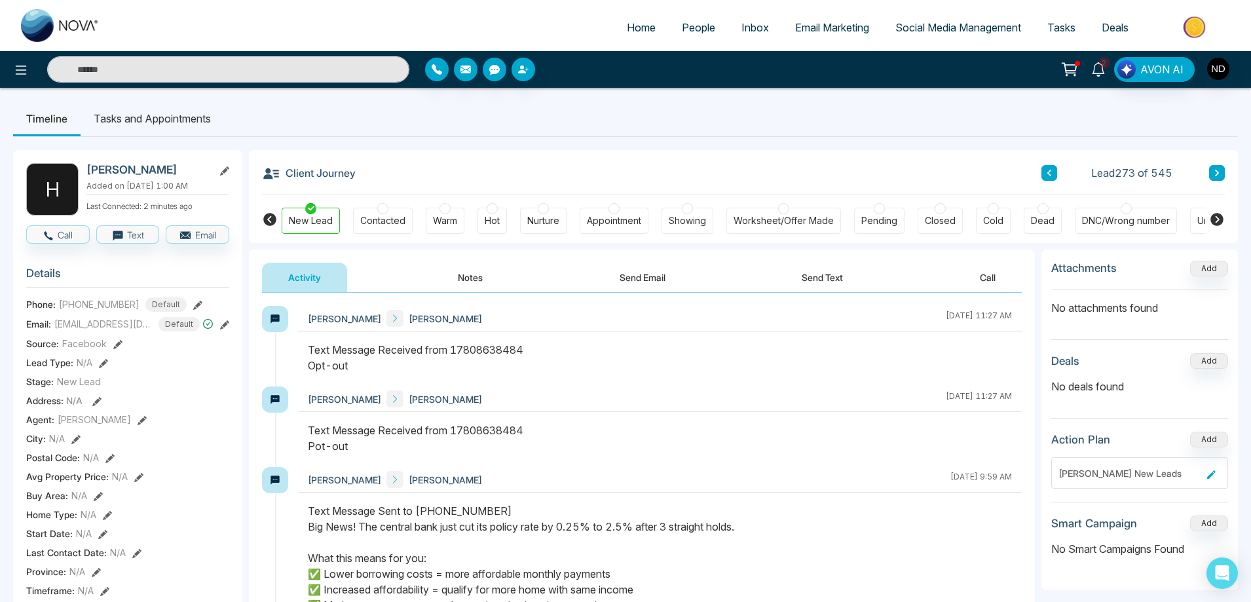
click at [1105, 69] on icon at bounding box center [1098, 69] width 14 height 14
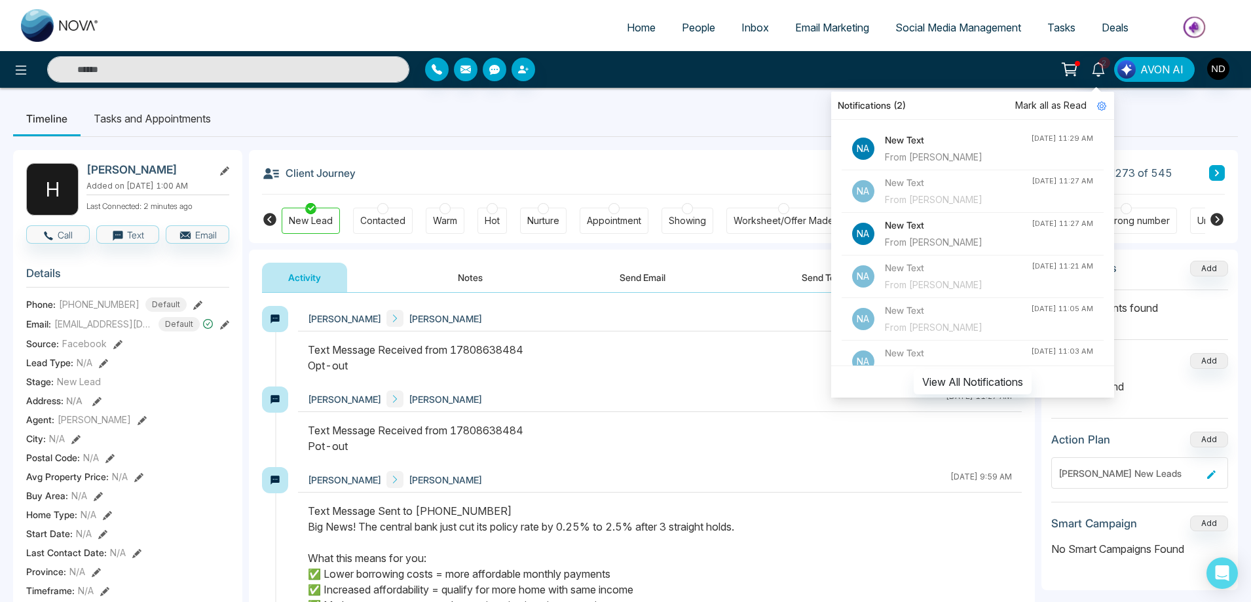
click at [961, 139] on h4 "New Text" at bounding box center [958, 140] width 146 height 14
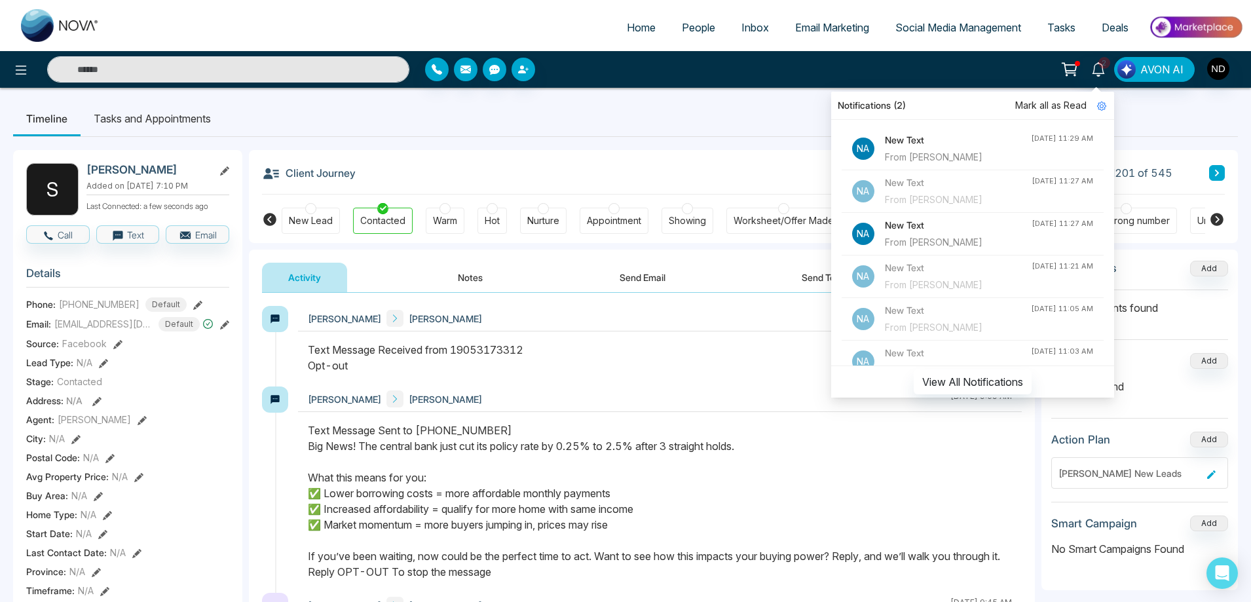
click at [678, 90] on div "Timeline Tasks and Appointments S Shuja Qureshi Added on August 12 2025 | 7:10 …" at bounding box center [625, 604] width 1251 height 1032
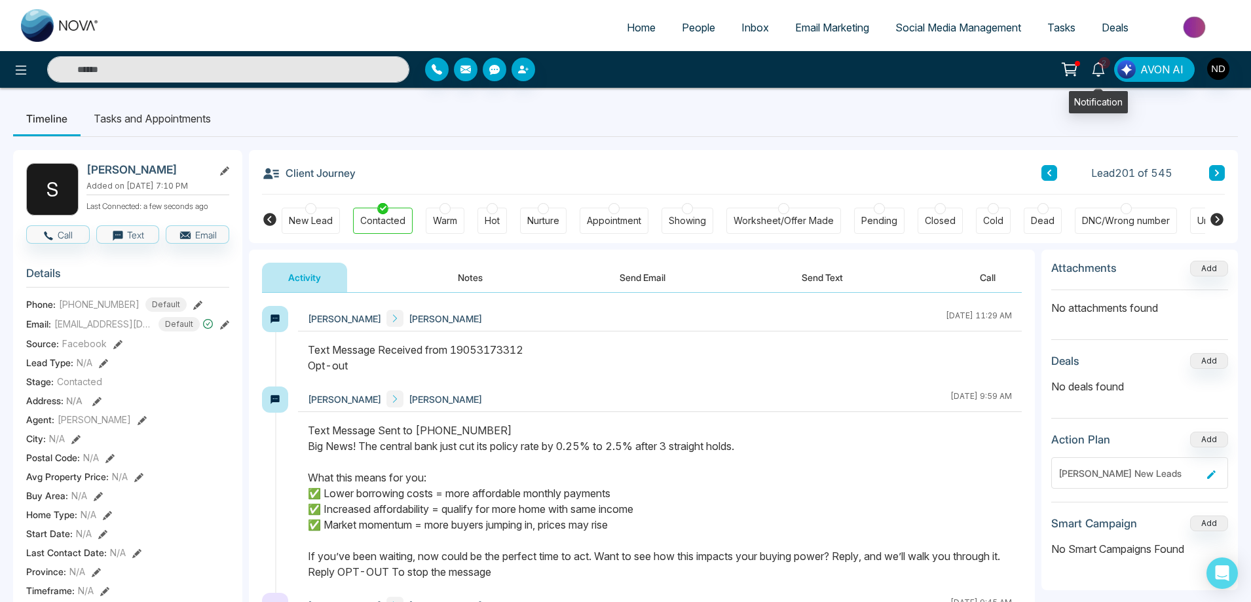
click at [1094, 74] on icon at bounding box center [1098, 69] width 14 height 14
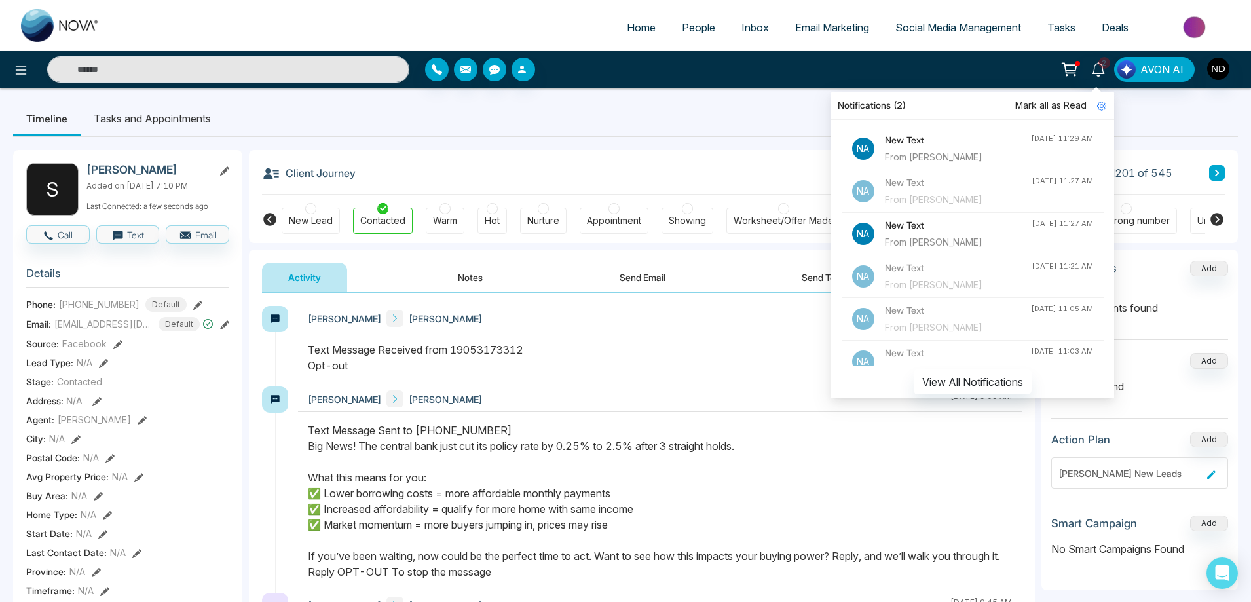
click at [1055, 107] on span "Mark all as Read" at bounding box center [1050, 105] width 71 height 14
click at [734, 102] on ul "Timeline Tasks and Appointments" at bounding box center [625, 118] width 1225 height 35
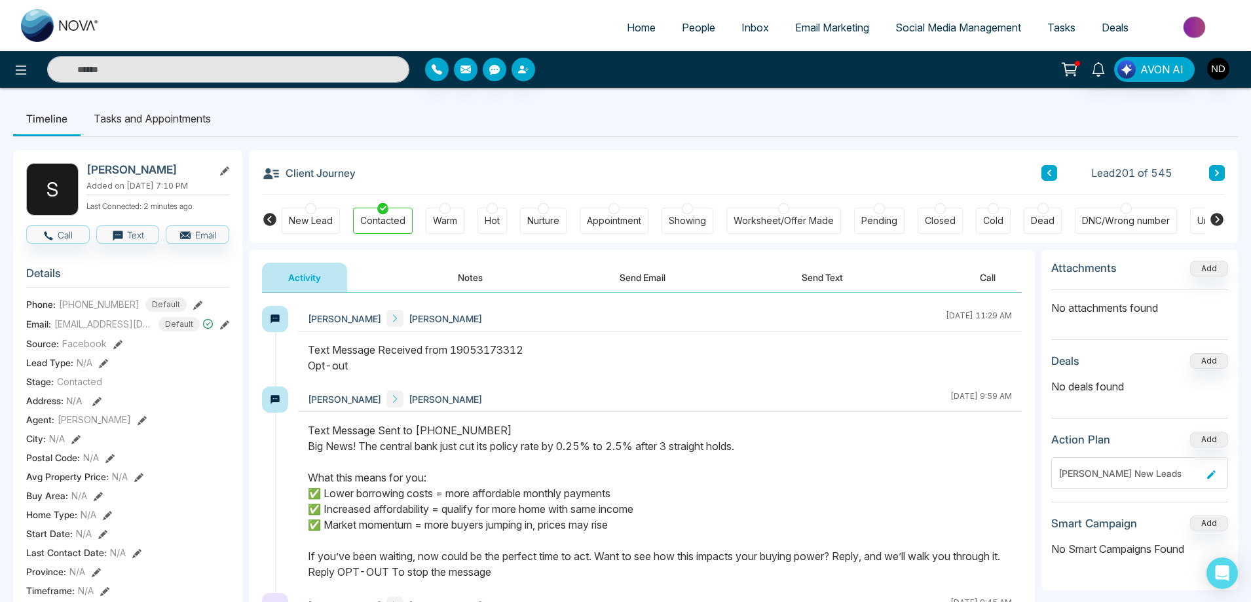
click at [580, 167] on div "Client Journey Lead 201 of 545" at bounding box center [743, 172] width 963 height 45
click at [1105, 69] on icon at bounding box center [1098, 69] width 14 height 14
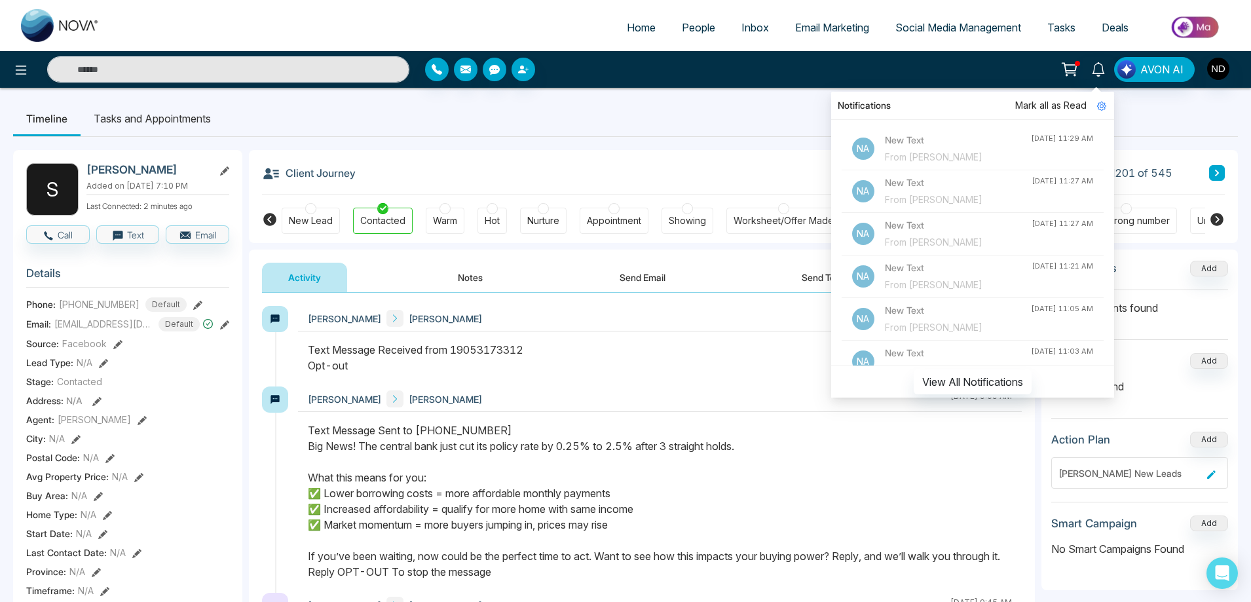
click at [973, 193] on div "From [PERSON_NAME]" at bounding box center [958, 200] width 147 height 14
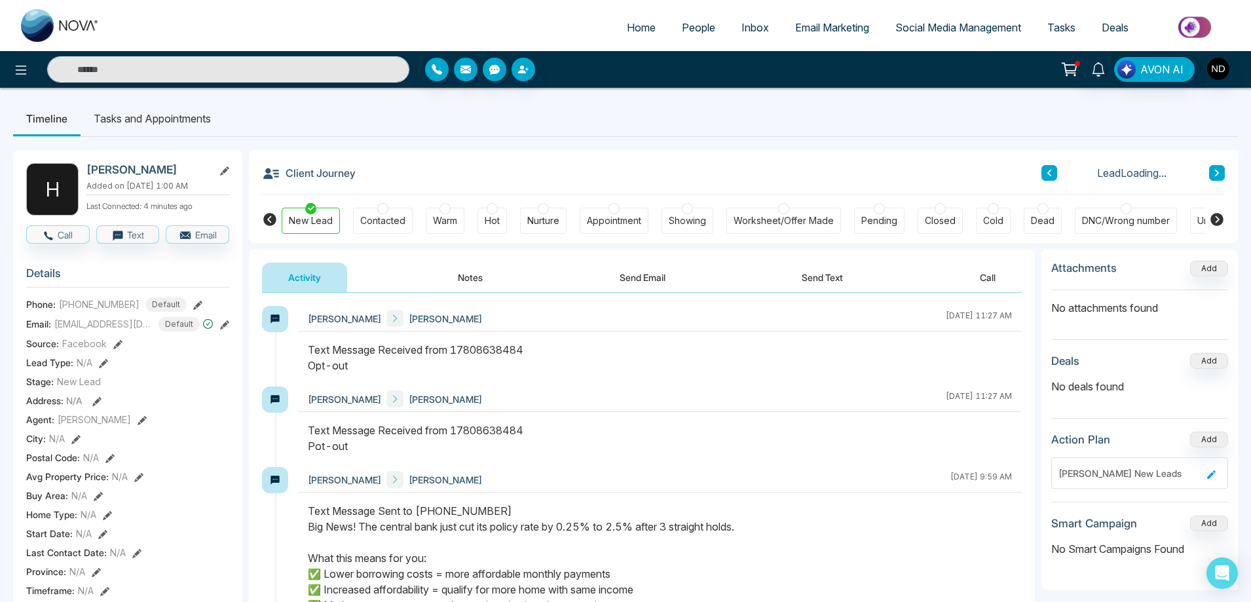
click at [639, 333] on div "Hazel Ha Navdeep Dhillon September 17 2025 | 11:27 AM" at bounding box center [660, 346] width 724 height 81
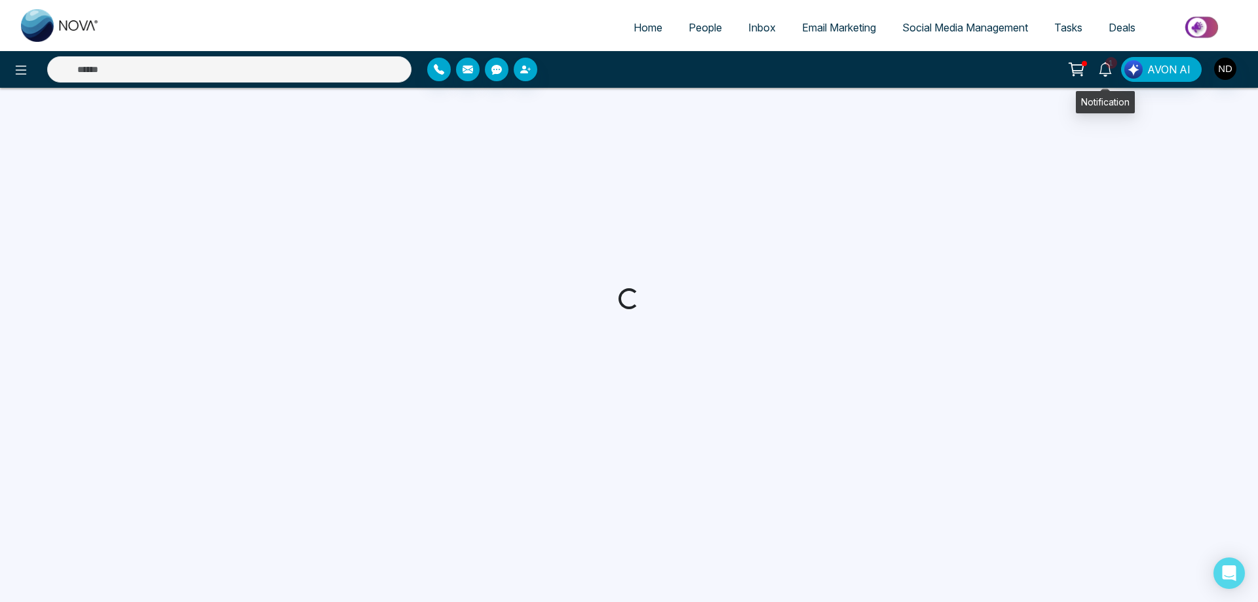
click at [1108, 72] on icon at bounding box center [1105, 69] width 14 height 14
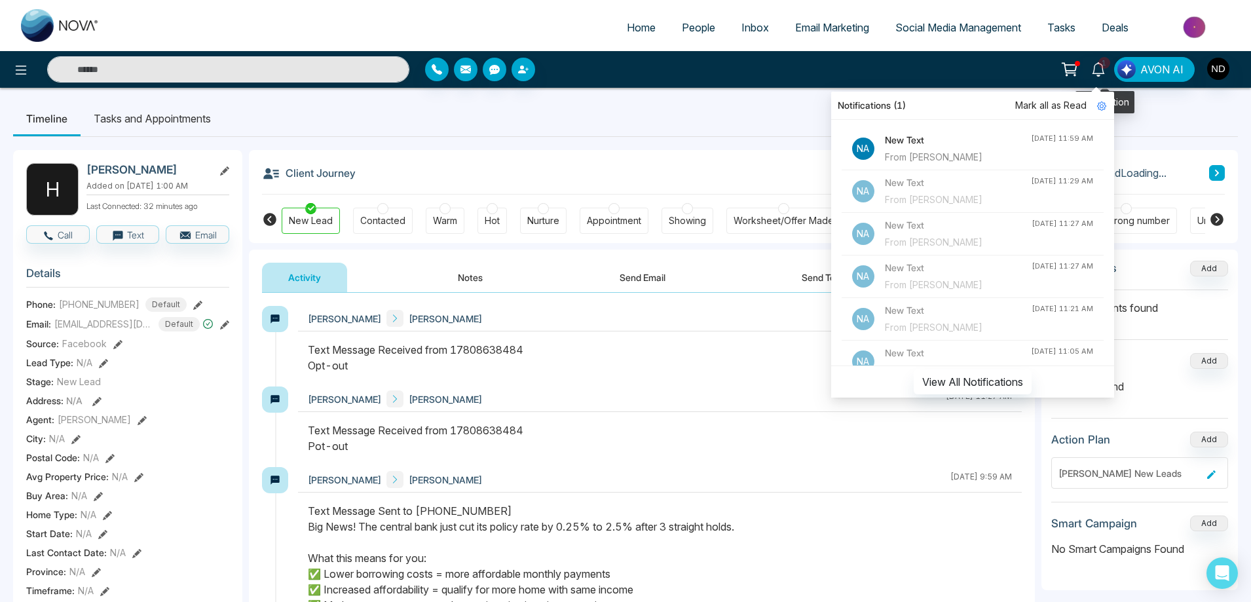
click at [960, 153] on div "From [PERSON_NAME]" at bounding box center [958, 157] width 146 height 14
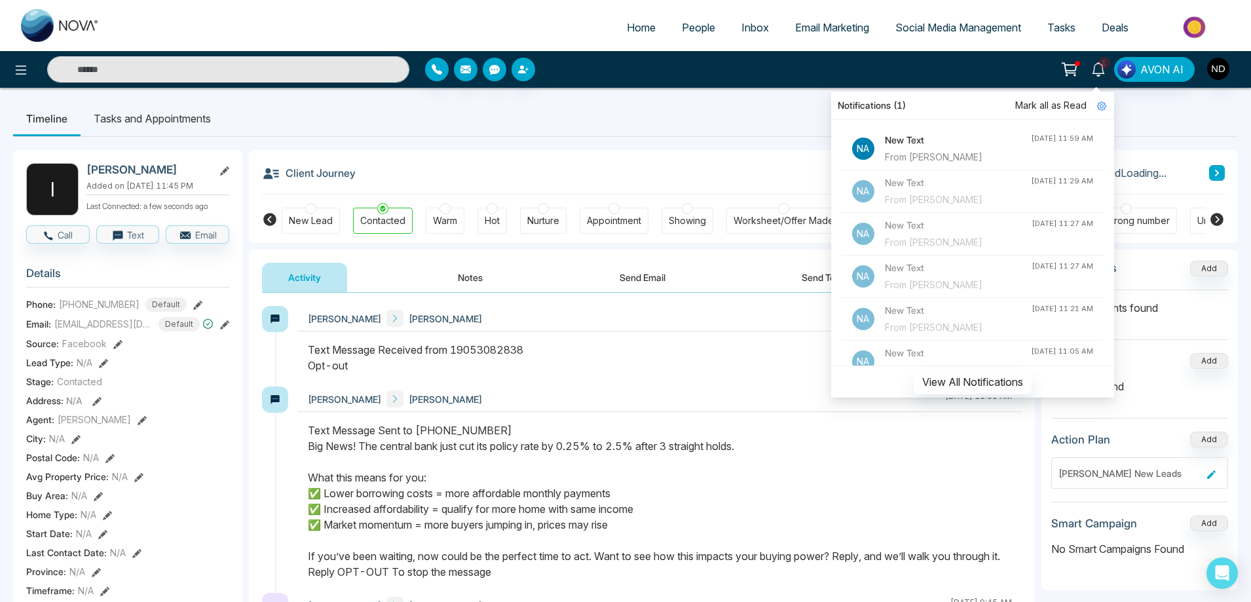
click at [733, 123] on ul "Timeline Tasks and Appointments" at bounding box center [625, 118] width 1225 height 35
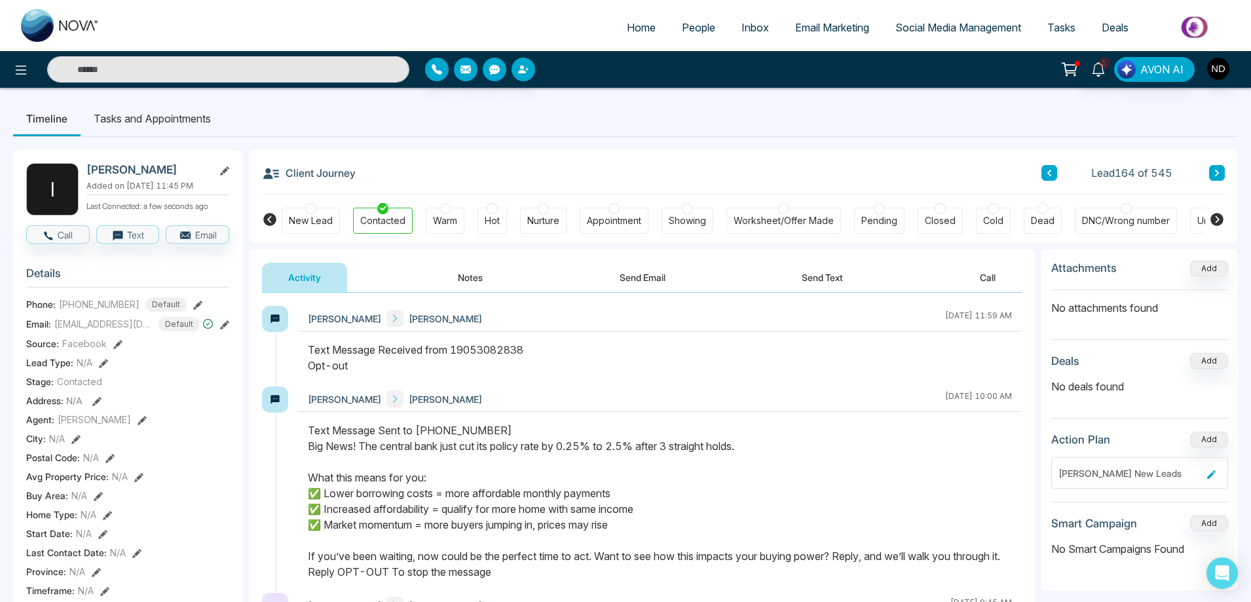
click at [839, 279] on button "Send Text" at bounding box center [823, 277] width 94 height 29
